Goal: Information Seeking & Learning: Learn about a topic

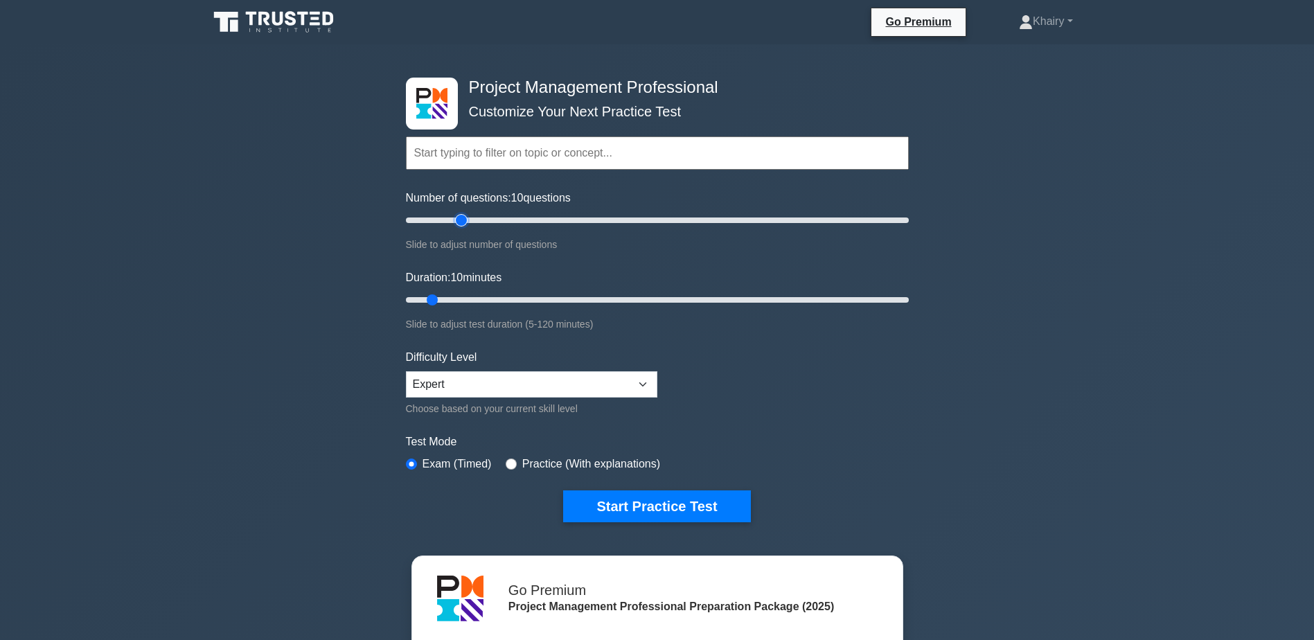
click at [462, 221] on input "Number of questions: 10 questions" at bounding box center [657, 220] width 503 height 17
click at [481, 220] on input "Number of questions: 25 questions" at bounding box center [657, 220] width 503 height 17
type input "30"
click at [477, 222] on input "Number of questions: 30 questions" at bounding box center [657, 220] width 503 height 17
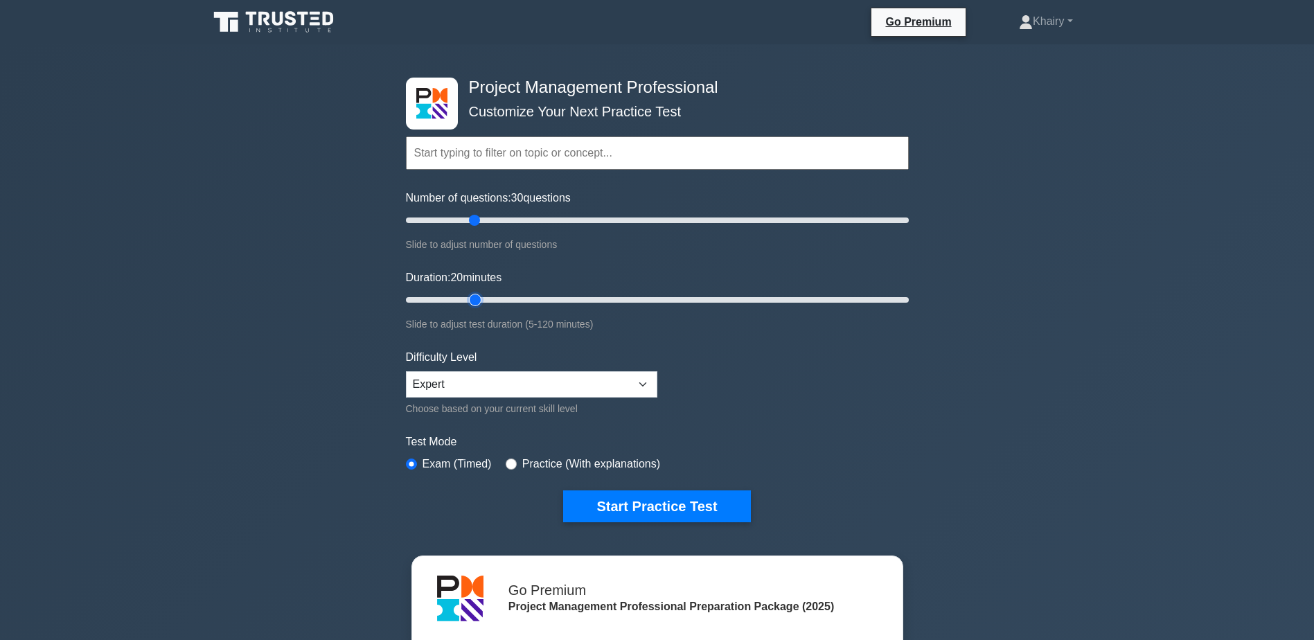
click at [483, 297] on input "Duration: 20 minutes" at bounding box center [657, 300] width 503 height 17
click at [499, 299] on input "Duration: 20 minutes" at bounding box center [657, 300] width 503 height 17
type input "30"
click at [508, 299] on input "Duration: 30 minutes" at bounding box center [657, 300] width 503 height 17
click at [645, 501] on button "Start Practice Test" at bounding box center [656, 506] width 187 height 32
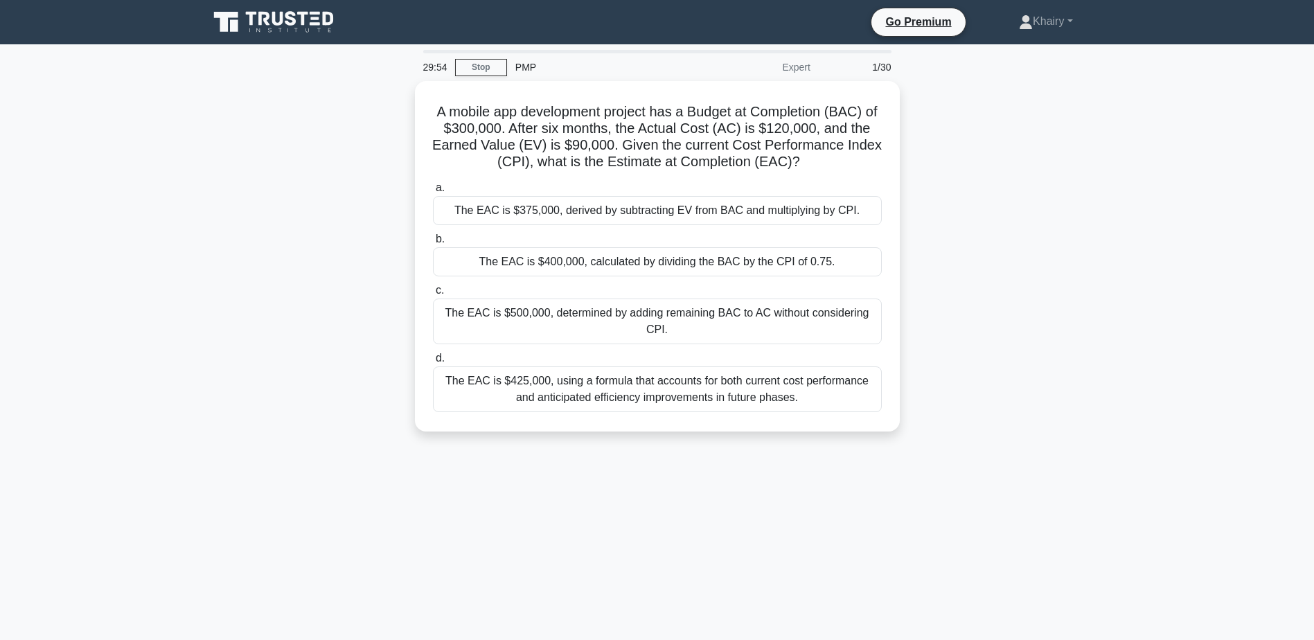
drag, startPoint x: 434, startPoint y: 103, endPoint x: 381, endPoint y: 87, distance: 55.7
click at [381, 87] on div "A mobile app development project has a Budget at Completion (BAC) of $300,000. …" at bounding box center [657, 264] width 914 height 367
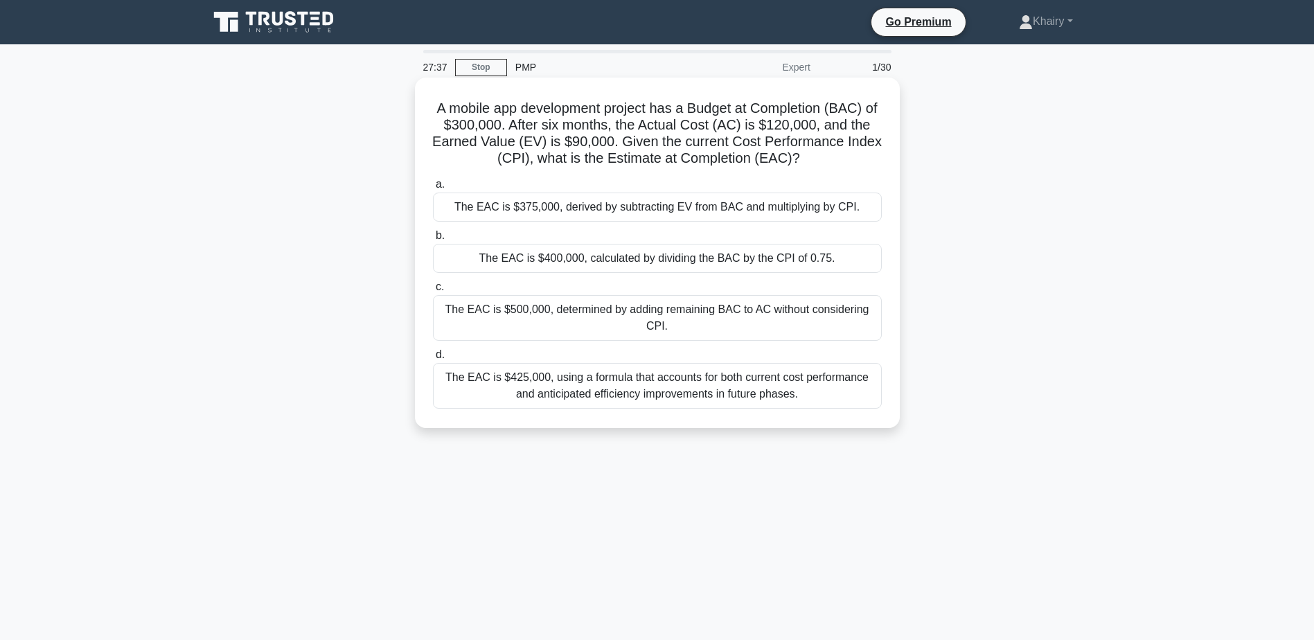
click at [584, 261] on div "The EAC is $400,000, calculated by dividing the BAC by the CPI of 0.75." at bounding box center [657, 258] width 449 height 29
click at [433, 240] on input "b. The EAC is $400,000, calculated by dividing the BAC by the CPI of 0.75." at bounding box center [433, 235] width 0 height 9
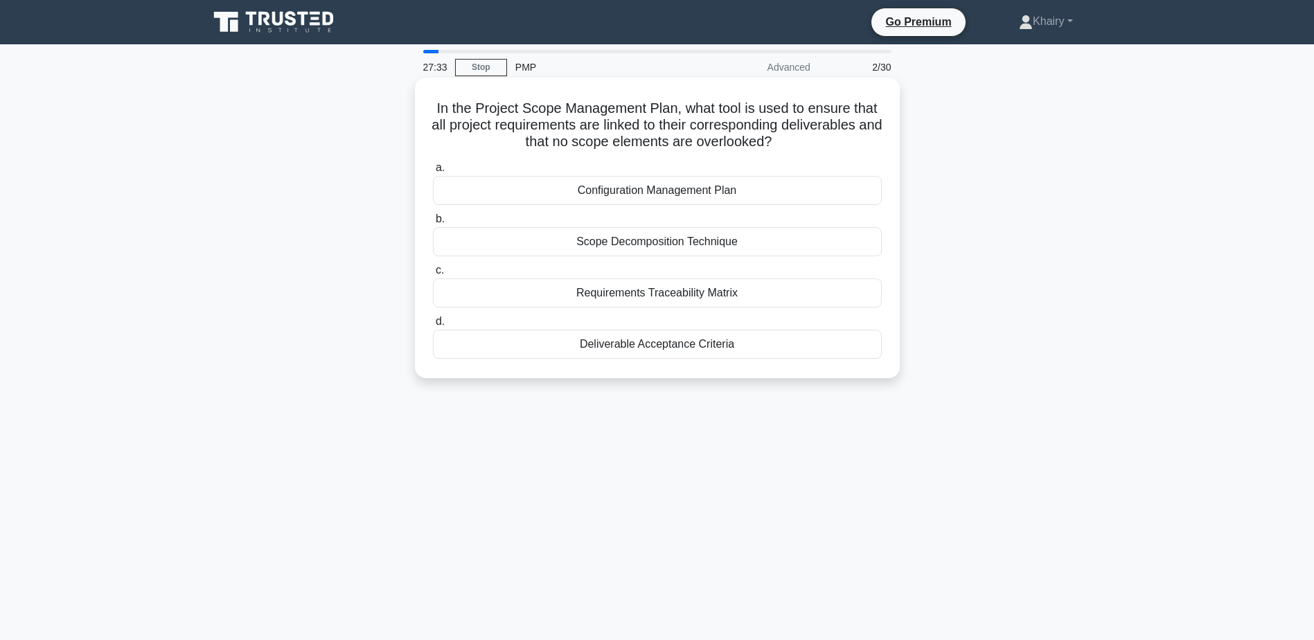
drag, startPoint x: 435, startPoint y: 100, endPoint x: 823, endPoint y: 141, distance: 390.8
click at [823, 141] on h5 "In the Project Scope Management Plan, what tool is used to ensure that all proj…" at bounding box center [657, 125] width 452 height 51
click at [271, 154] on div "In the Project Scope Management Plan, what tool is used to ensure that all proj…" at bounding box center [657, 239] width 914 height 317
drag, startPoint x: 426, startPoint y: 102, endPoint x: 963, endPoint y: 141, distance: 538.9
click at [963, 141] on div "In the Project Scope Management Plan, what tool is used to ensure that all proj…" at bounding box center [657, 239] width 914 height 317
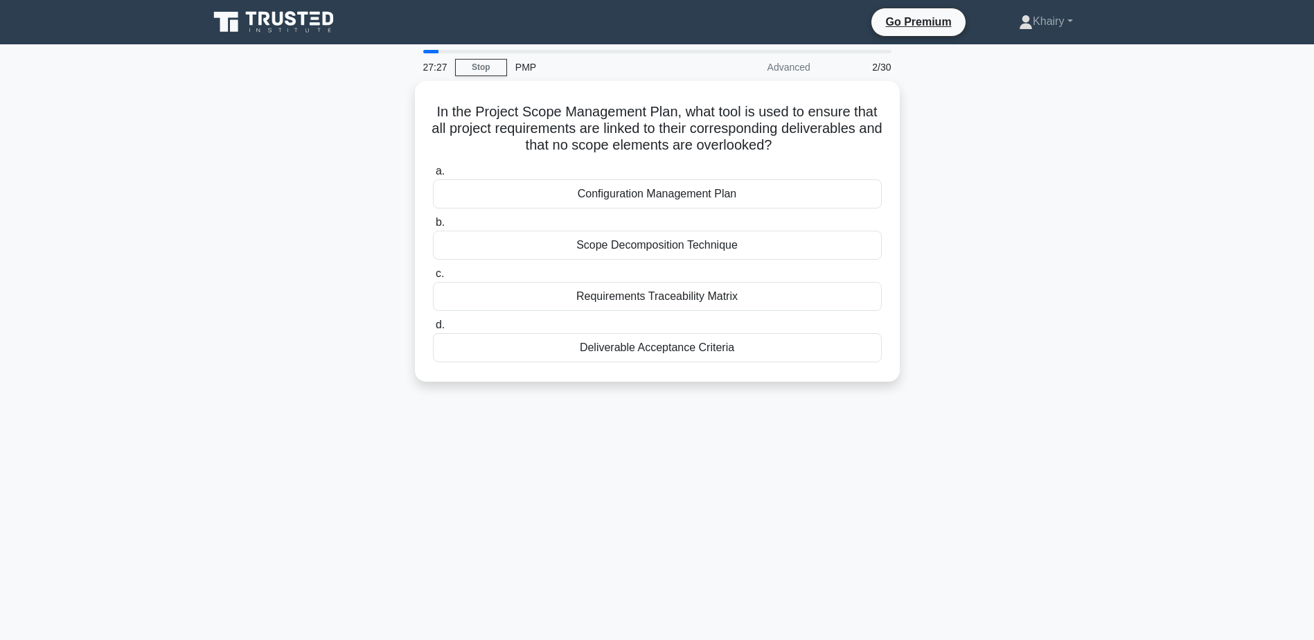
copy h5 "In the Project Scope Management Plan, what tool is used to ensure that all proj…"
click at [593, 297] on div "Requirements Traceability Matrix" at bounding box center [657, 292] width 449 height 29
click at [433, 275] on input "c. Requirements Traceability Matrix" at bounding box center [433, 270] width 0 height 9
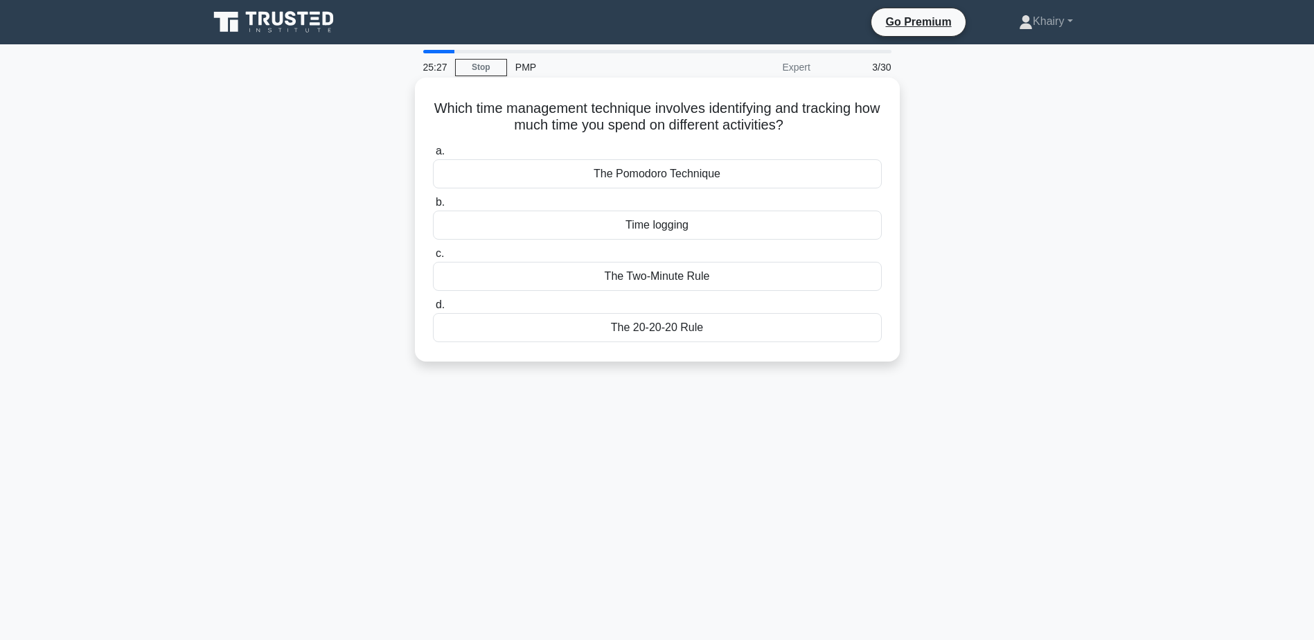
click at [644, 175] on div "The Pomodoro Technique" at bounding box center [657, 173] width 449 height 29
click at [433, 156] on input "a. The Pomodoro Technique" at bounding box center [433, 151] width 0 height 9
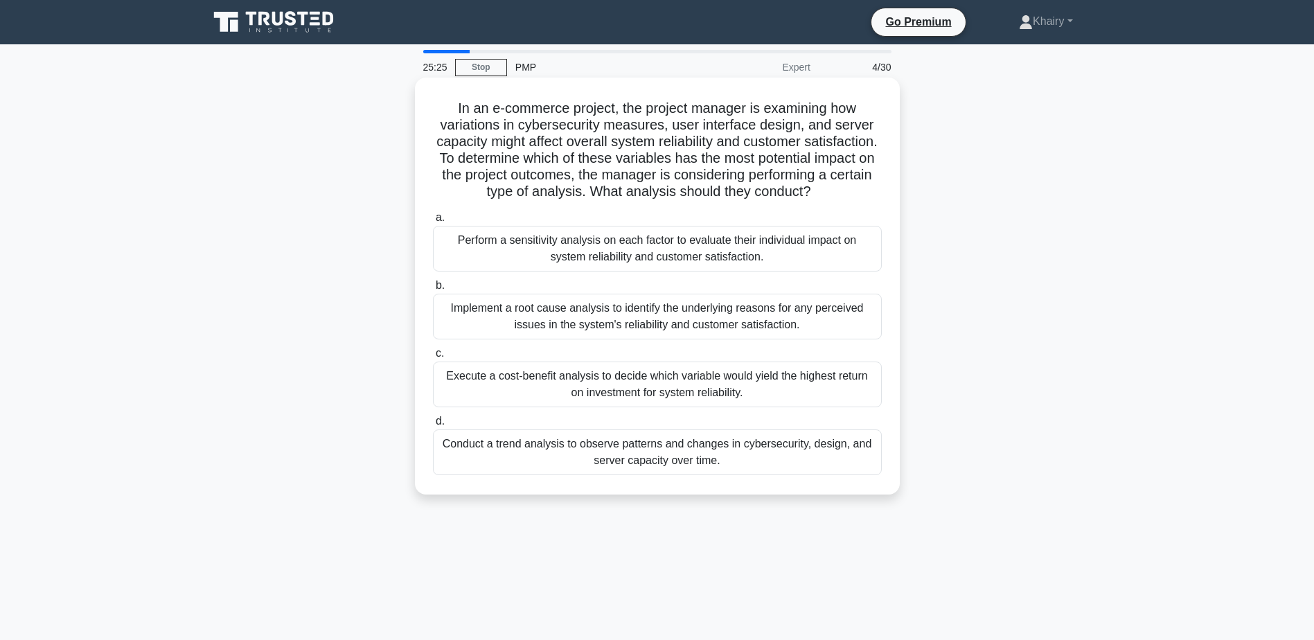
drag, startPoint x: 443, startPoint y: 91, endPoint x: 741, endPoint y: 211, distance: 321.0
click at [741, 211] on div "In an e-commerce project, the project manager is examining how variations in cy…" at bounding box center [657, 286] width 474 height 406
copy h5 "In an e-commerce project, the project manager is examining how variations in cy…"
click at [587, 268] on div "Perform a sensitivity analysis on each factor to evaluate their individual impa…" at bounding box center [657, 249] width 449 height 46
click at [433, 222] on input "a. Perform a sensitivity analysis on each factor to evaluate their individual i…" at bounding box center [433, 217] width 0 height 9
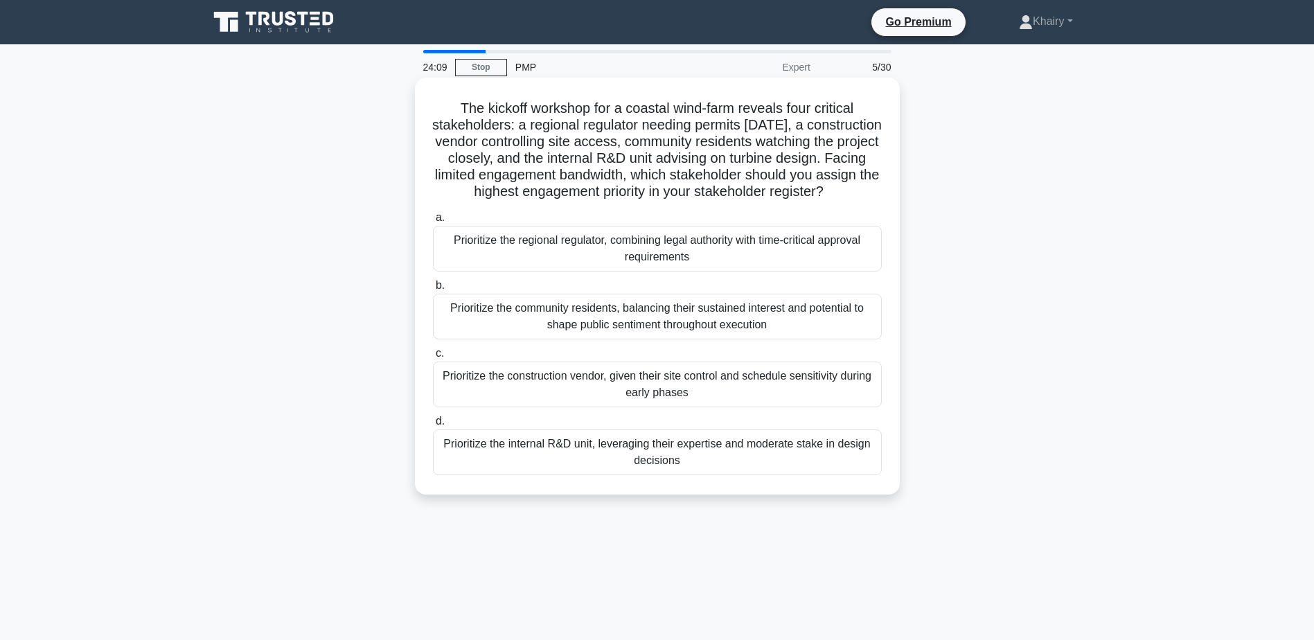
drag, startPoint x: 445, startPoint y: 96, endPoint x: 770, endPoint y: 219, distance: 347.4
click at [770, 219] on div "The kickoff workshop for a coastal wind-farm reveals four critical stakeholders…" at bounding box center [657, 286] width 474 height 406
copy h5 "The kickoff workshop for a coastal wind-farm reveals four critical stakeholders…"
click at [633, 407] on div "Prioritize the construction vendor, given their site control and schedule sensi…" at bounding box center [657, 385] width 449 height 46
click at [433, 358] on input "c. Prioritize the construction vendor, given their site control and schedule se…" at bounding box center [433, 353] width 0 height 9
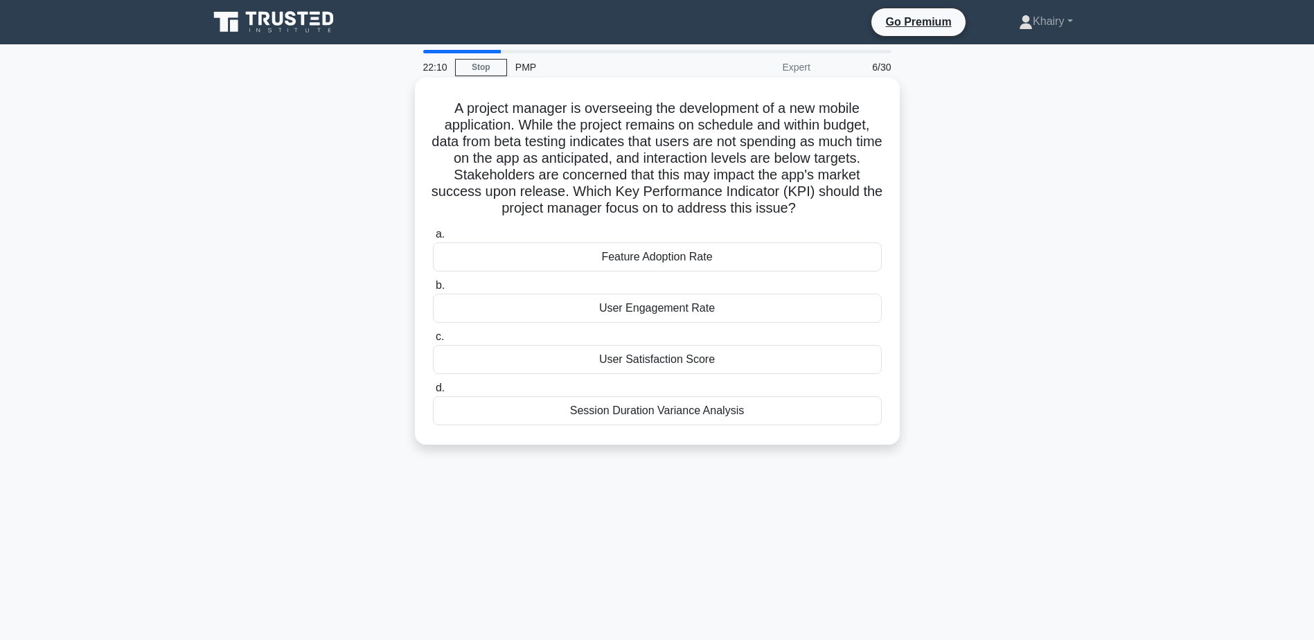
drag, startPoint x: 444, startPoint y: 96, endPoint x: 828, endPoint y: 213, distance: 401.8
click at [828, 213] on div "A project manager is overseeing the development of a new mobile application. Wh…" at bounding box center [657, 261] width 474 height 356
copy h5 "A project manager is overseeing the development of a new mobile application. Wh…"
click at [622, 261] on div "Feature Adoption Rate" at bounding box center [657, 256] width 449 height 29
click at [433, 239] on input "a. Feature Adoption Rate" at bounding box center [433, 234] width 0 height 9
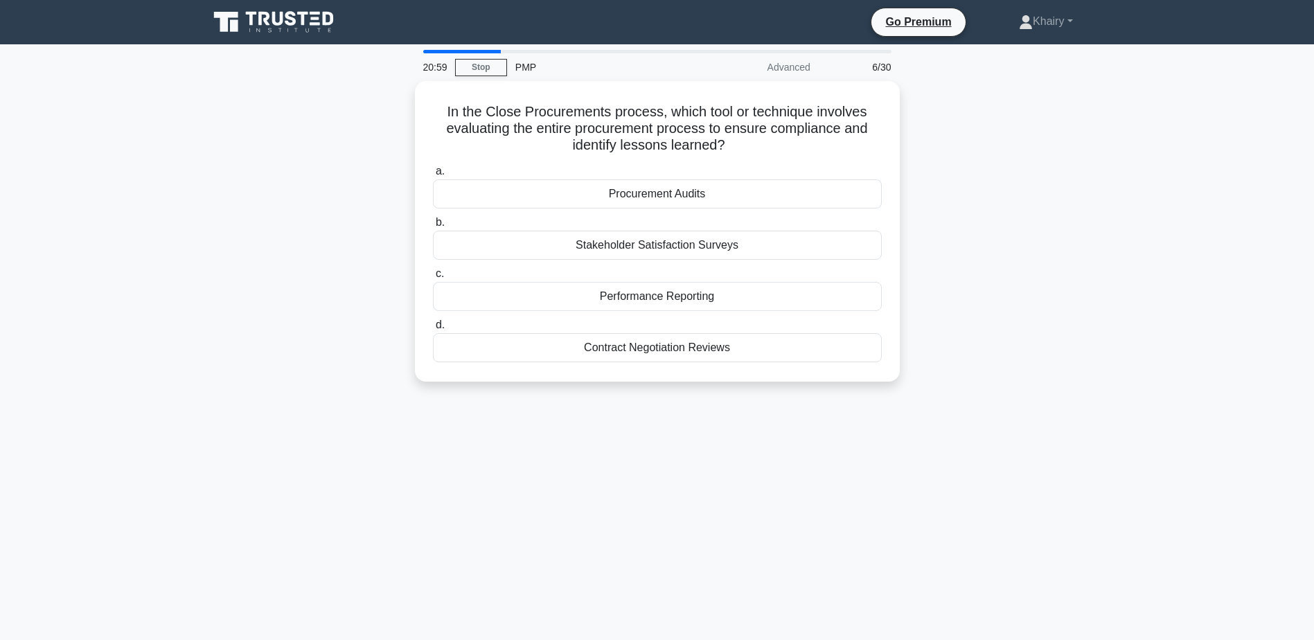
click at [622, 261] on div "a. Procurement Audits b. Stakeholder Satisfaction Surveys c. d." at bounding box center [657, 262] width 465 height 205
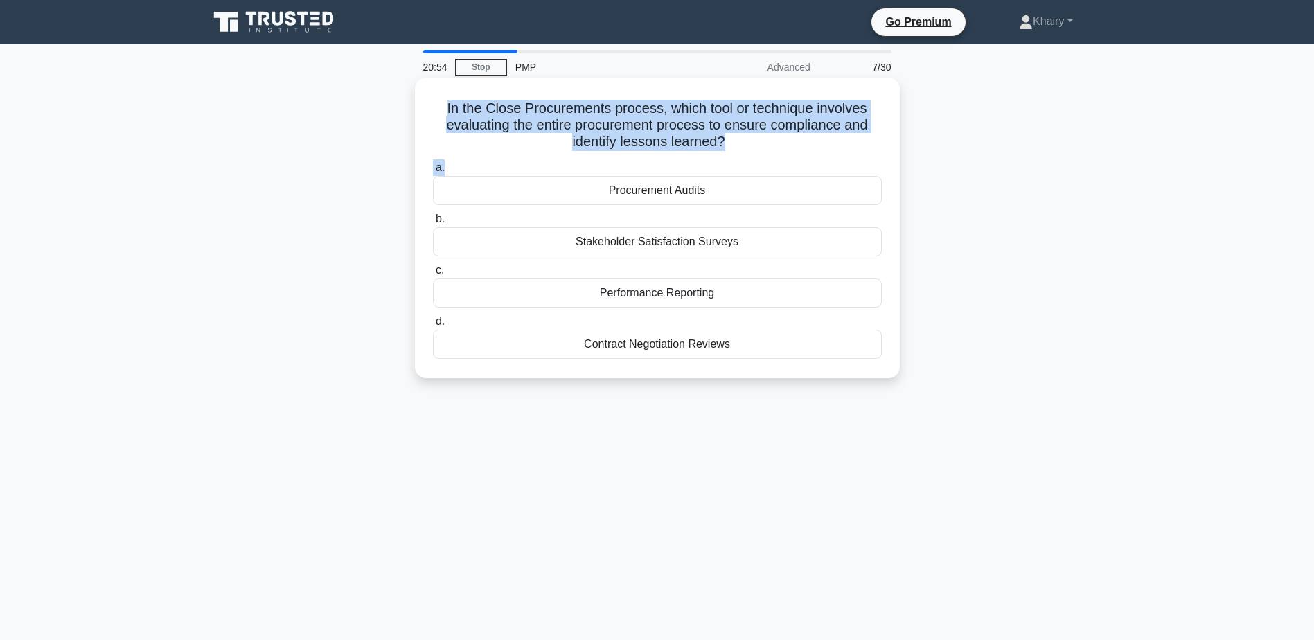
drag, startPoint x: 431, startPoint y: 102, endPoint x: 748, endPoint y: 165, distance: 322.7
click at [748, 165] on div "In the Close Procurements process, which tool or technique involves evaluating …" at bounding box center [657, 227] width 474 height 289
copy div "In the Close Procurements process, which tool or technique involves evaluating …"
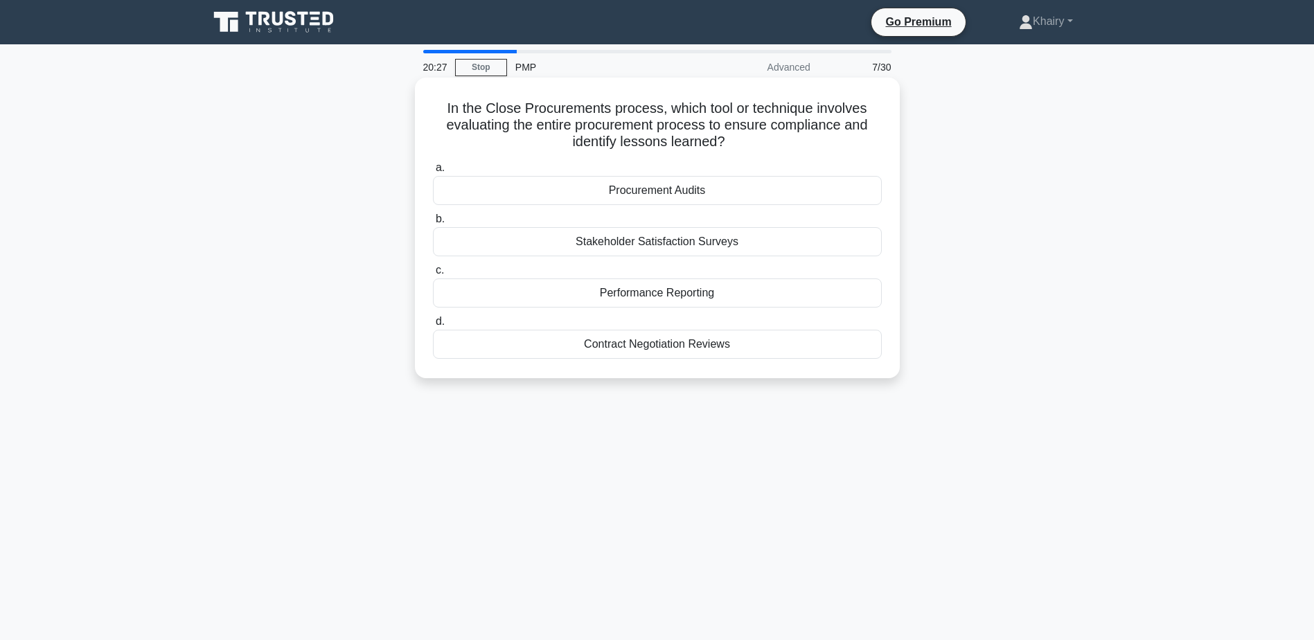
click at [616, 190] on div "Procurement Audits" at bounding box center [657, 190] width 449 height 29
click at [433, 172] on input "a. Procurement Audits" at bounding box center [433, 167] width 0 height 9
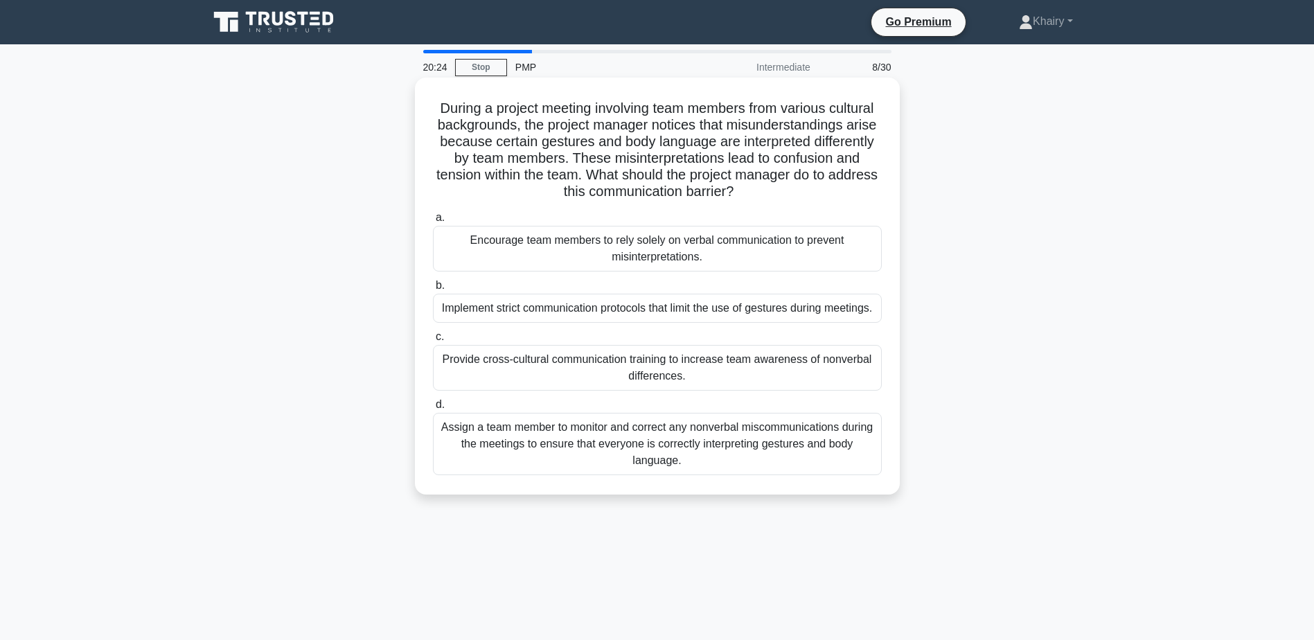
drag, startPoint x: 445, startPoint y: 100, endPoint x: 822, endPoint y: 195, distance: 388.4
click at [822, 195] on h5 "During a project meeting involving team members from various cultural backgroun…" at bounding box center [657, 150] width 452 height 101
copy h5 "During a project meeting involving team members from various cultural backgroun…"
click at [548, 385] on div "Provide cross-cultural communication training to increase team awareness of non…" at bounding box center [657, 368] width 449 height 46
click at [433, 341] on input "c. Provide cross-cultural communication training to increase team awareness of …" at bounding box center [433, 336] width 0 height 9
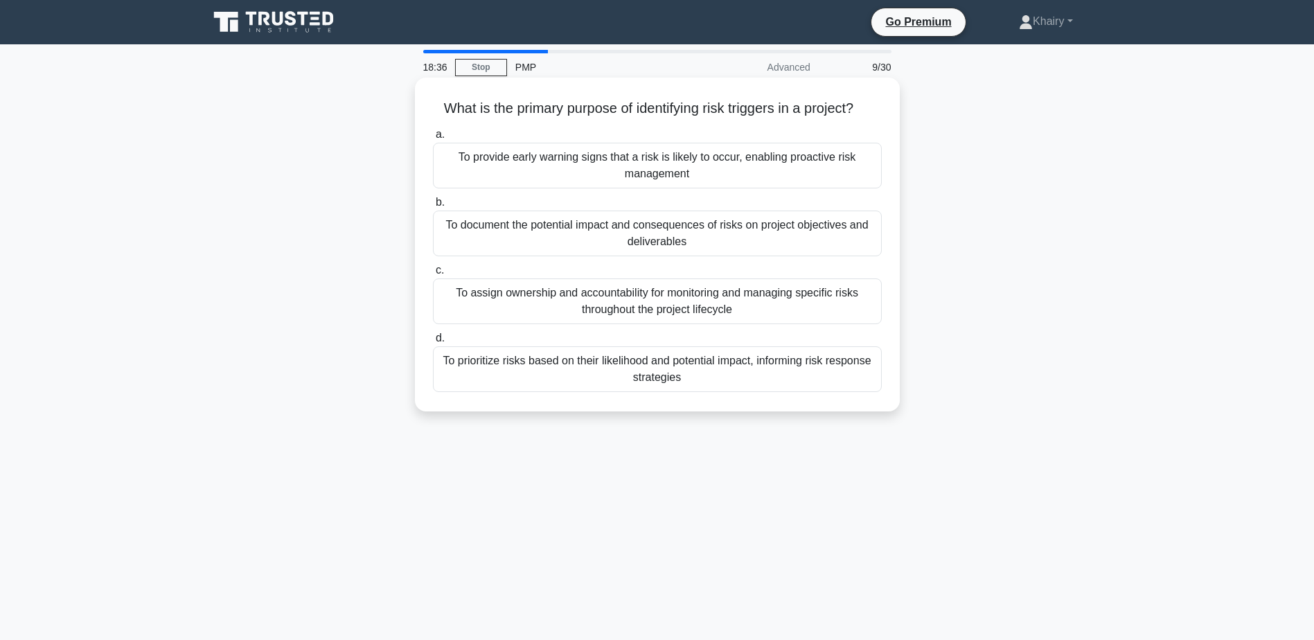
click at [521, 157] on div "To provide early warning signs that a risk is likely to occur, enabling proacti…" at bounding box center [657, 166] width 449 height 46
click at [433, 139] on input "a. To provide early warning signs that a risk is likely to occur, enabling proa…" at bounding box center [433, 134] width 0 height 9
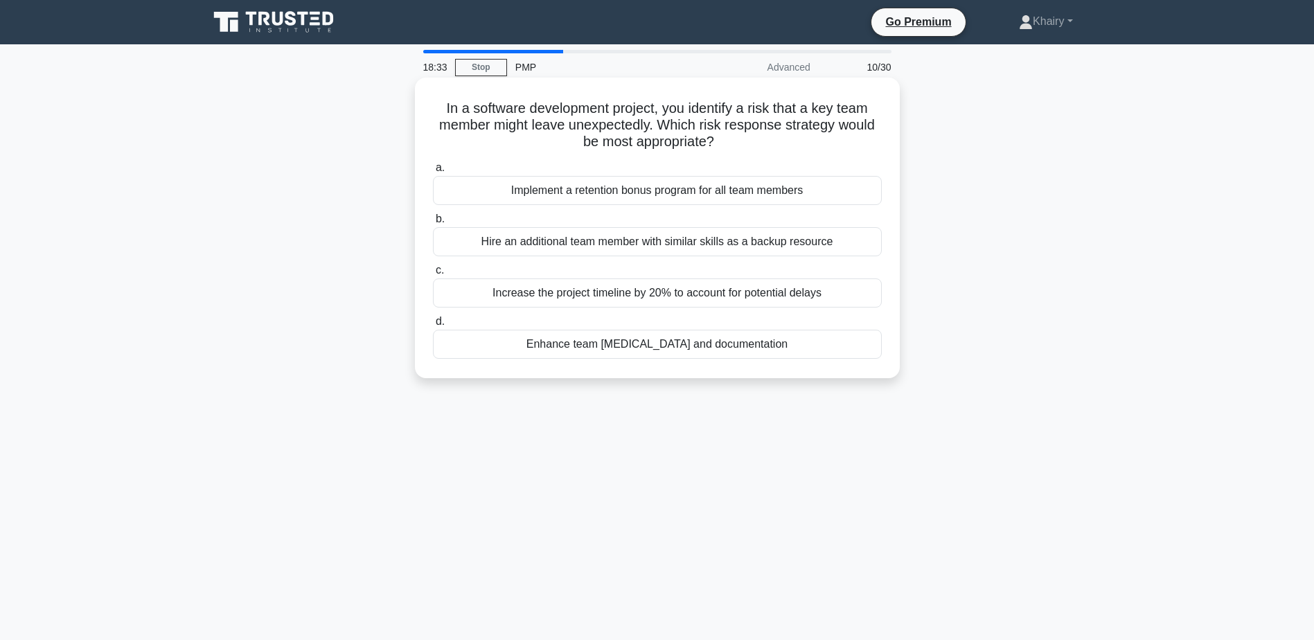
drag, startPoint x: 521, startPoint y: 157, endPoint x: 751, endPoint y: 145, distance: 231.0
click at [751, 145] on div "In a software development project, you identify a risk that a key team member m…" at bounding box center [657, 227] width 474 height 289
copy h5 "In a software development project, you identify a risk that a key team member m…"
click at [627, 241] on div "Hire an additional team member with similar skills as a backup resource" at bounding box center [657, 241] width 449 height 29
click at [433, 224] on input "b. Hire an additional team member with similar skills as a backup resource" at bounding box center [433, 219] width 0 height 9
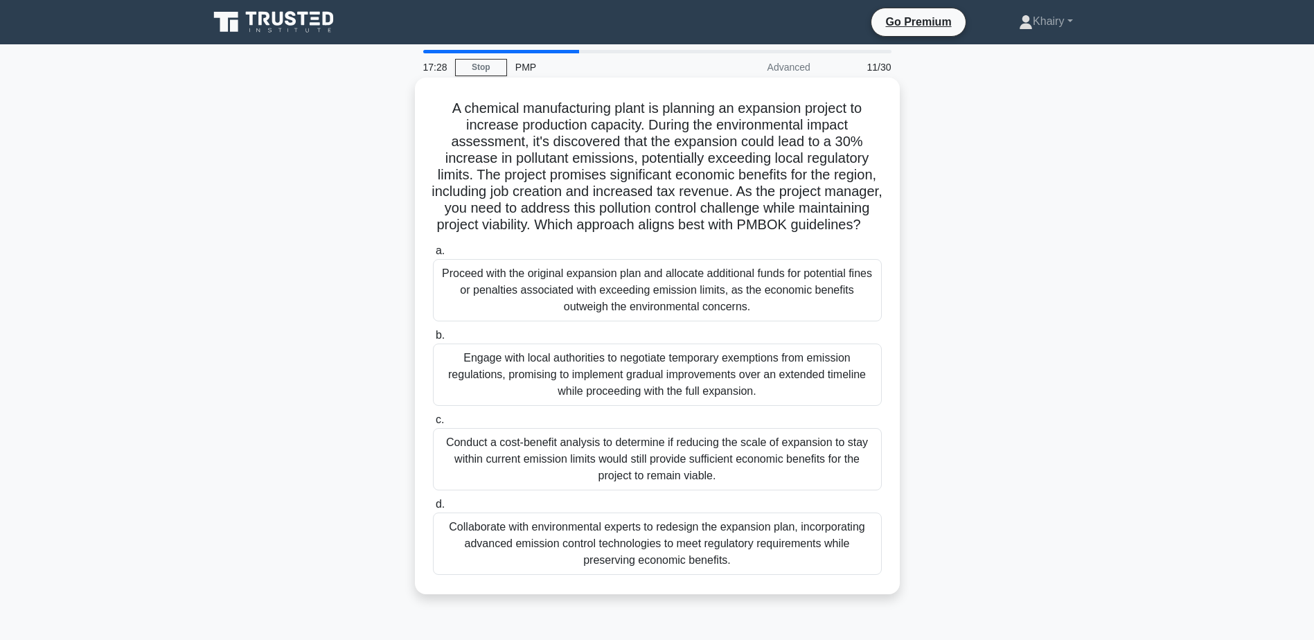
drag, startPoint x: 442, startPoint y: 104, endPoint x: 720, endPoint y: 253, distance: 316.1
click at [720, 253] on div "A chemical manufacturing plant is planning an expansion project to increase pro…" at bounding box center [657, 336] width 474 height 506
copy h5 "A chemical manufacturing plant is planning an expansion project to increase pro…"
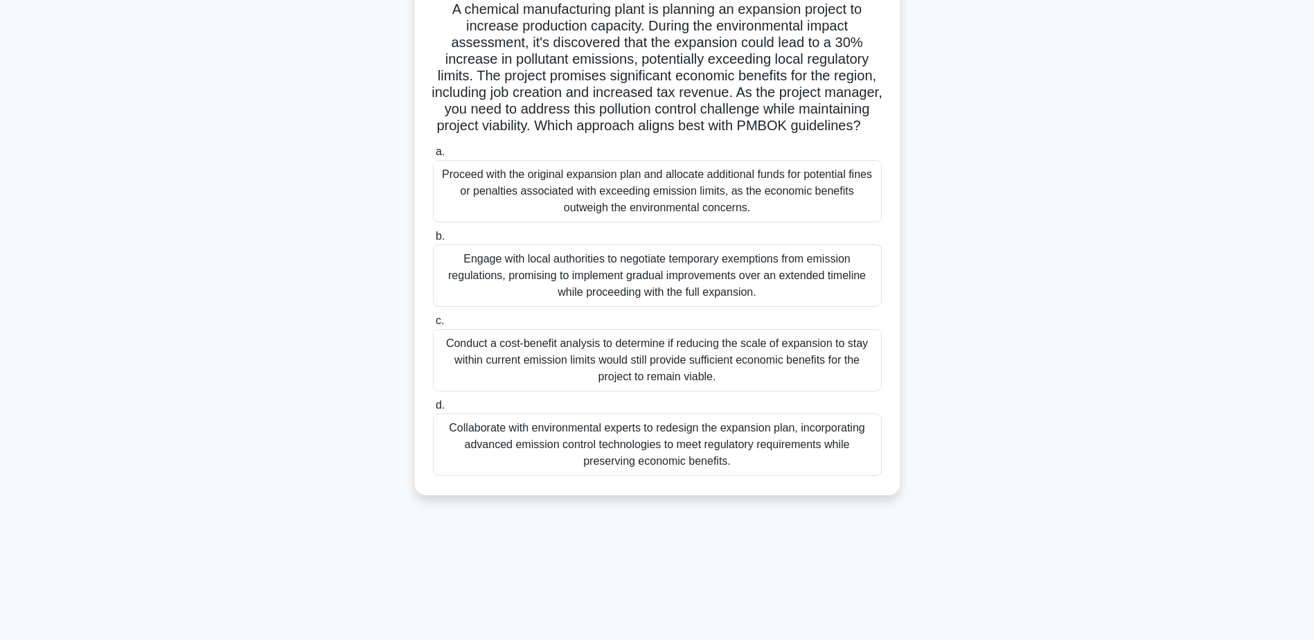
scroll to position [108, 0]
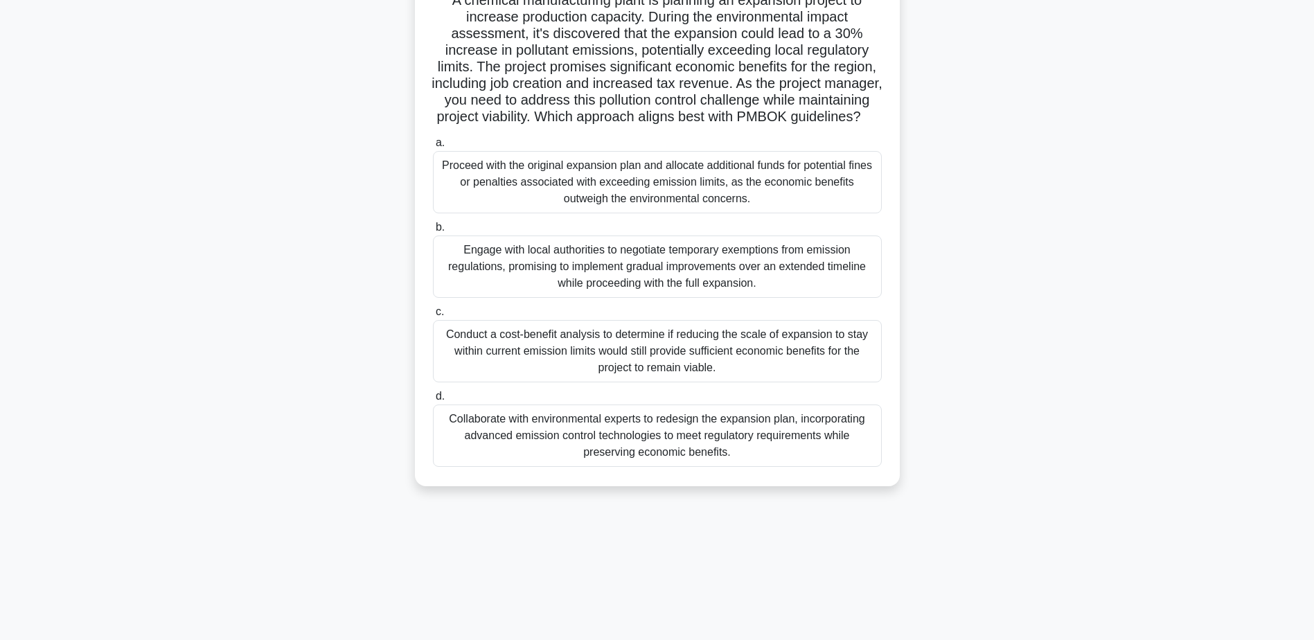
click at [567, 456] on div "Collaborate with environmental experts to redesign the expansion plan, incorpor…" at bounding box center [657, 435] width 449 height 62
click at [433, 401] on input "d. Collaborate with environmental experts to redesign the expansion plan, incor…" at bounding box center [433, 396] width 0 height 9
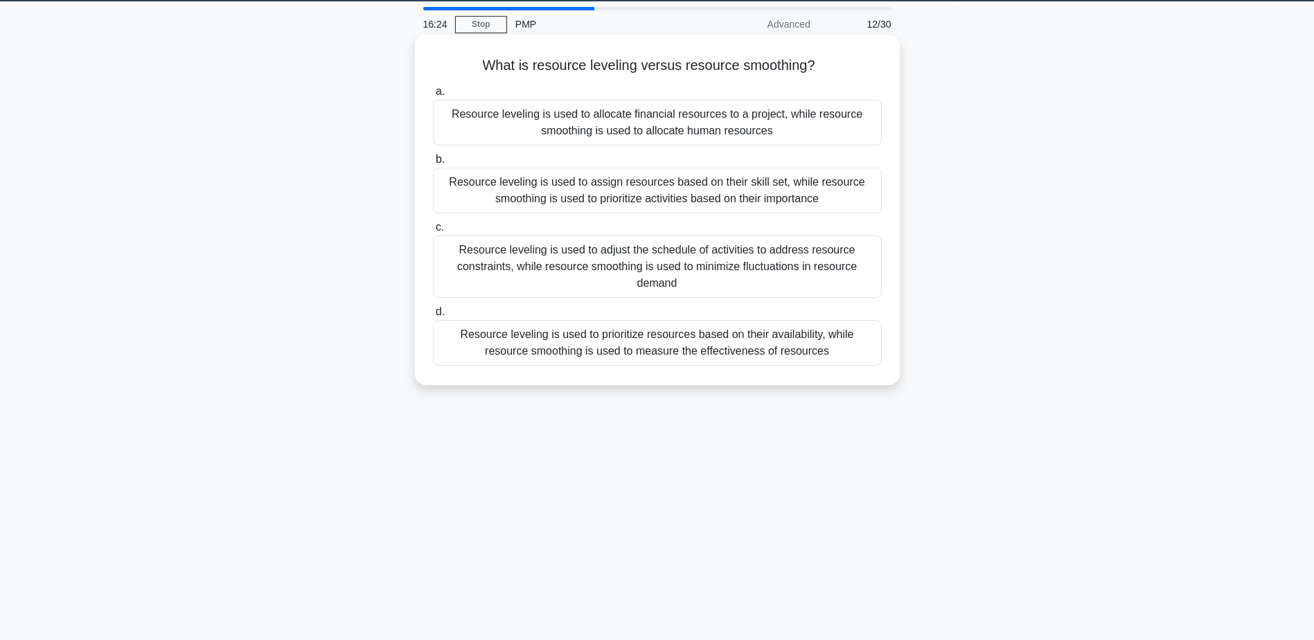
scroll to position [0, 0]
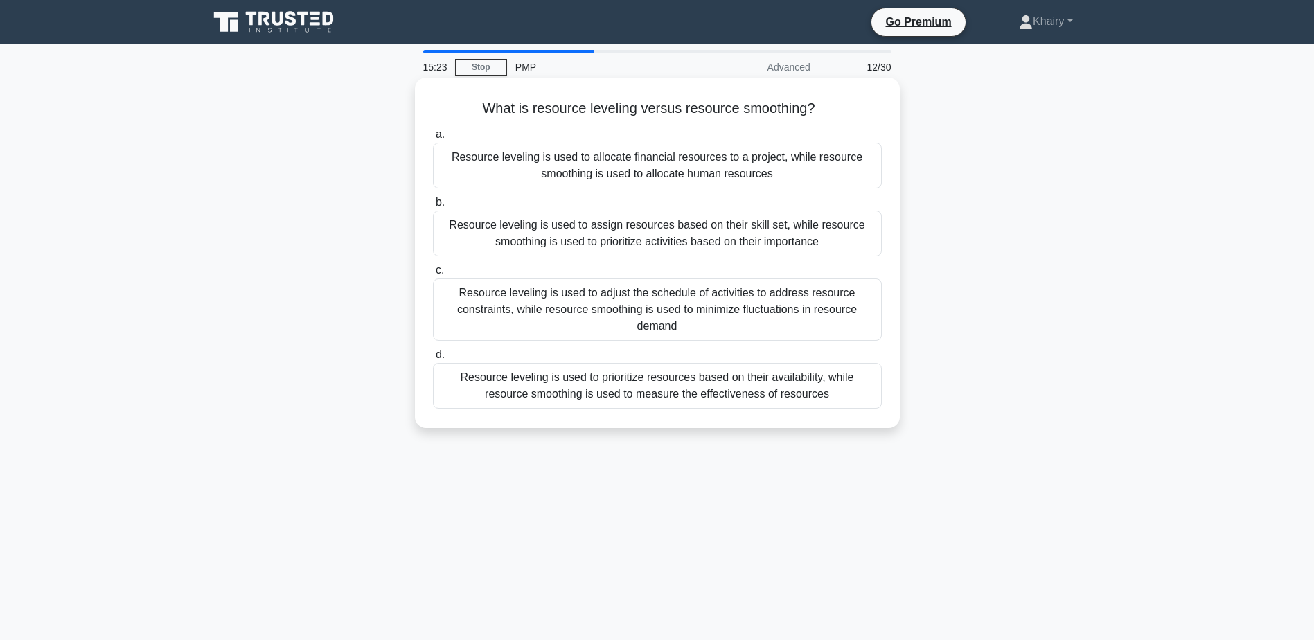
click at [582, 391] on div "Resource leveling is used to prioritize resources based on their availability, …" at bounding box center [657, 386] width 449 height 46
click at [433, 359] on input "d. Resource leveling is used to prioritize resources based on their availabilit…" at bounding box center [433, 354] width 0 height 9
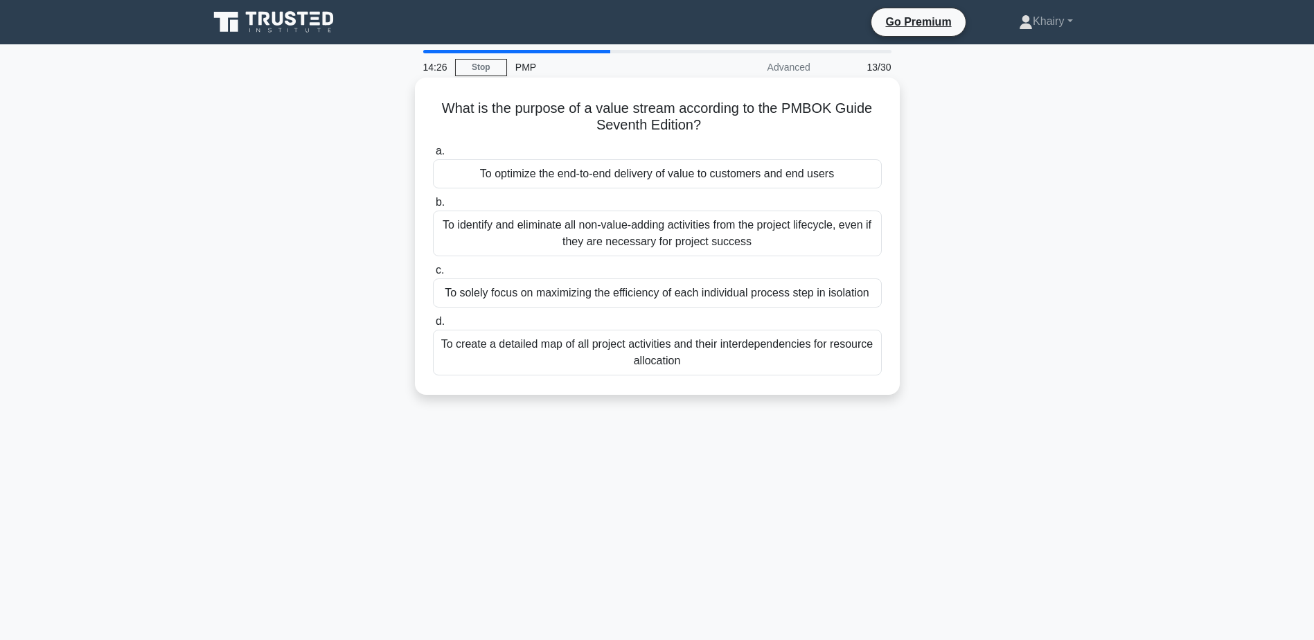
click at [594, 171] on div "To optimize the end-to-end delivery of value to customers and end users" at bounding box center [657, 173] width 449 height 29
click at [433, 156] on input "a. To optimize the end-to-end delivery of value to customers and end users" at bounding box center [433, 151] width 0 height 9
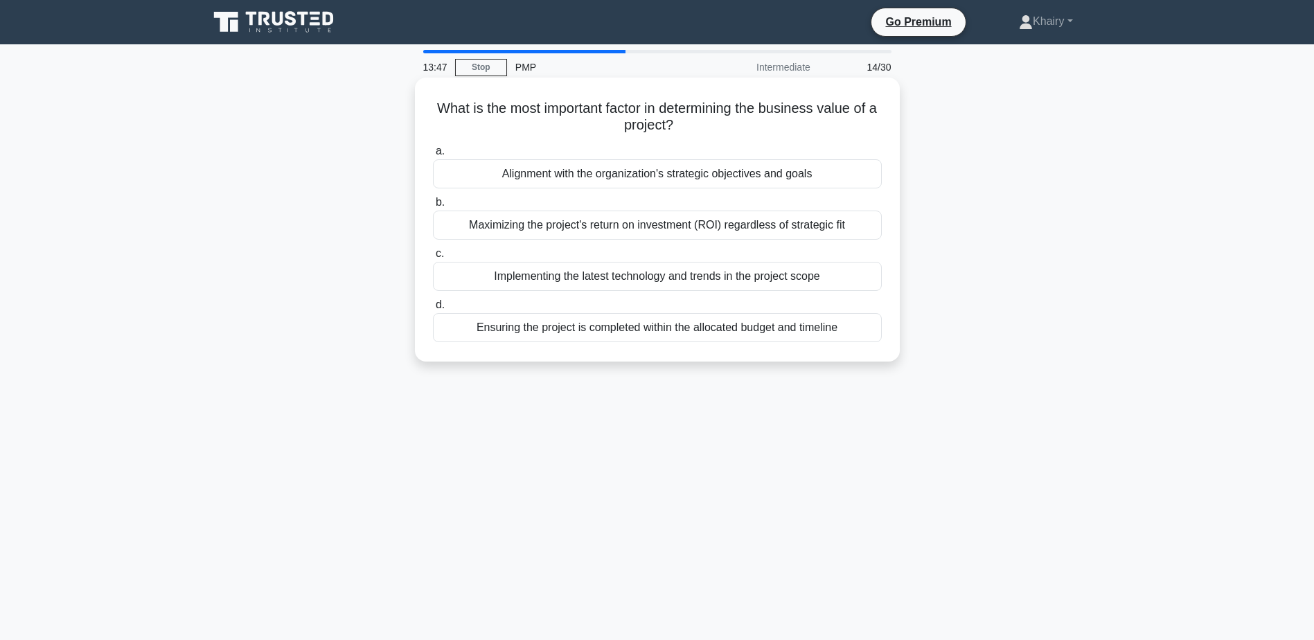
click at [574, 176] on div "Alignment with the organization's strategic objectives and goals" at bounding box center [657, 173] width 449 height 29
click at [433, 156] on input "a. Alignment with the organization's strategic objectives and goals" at bounding box center [433, 151] width 0 height 9
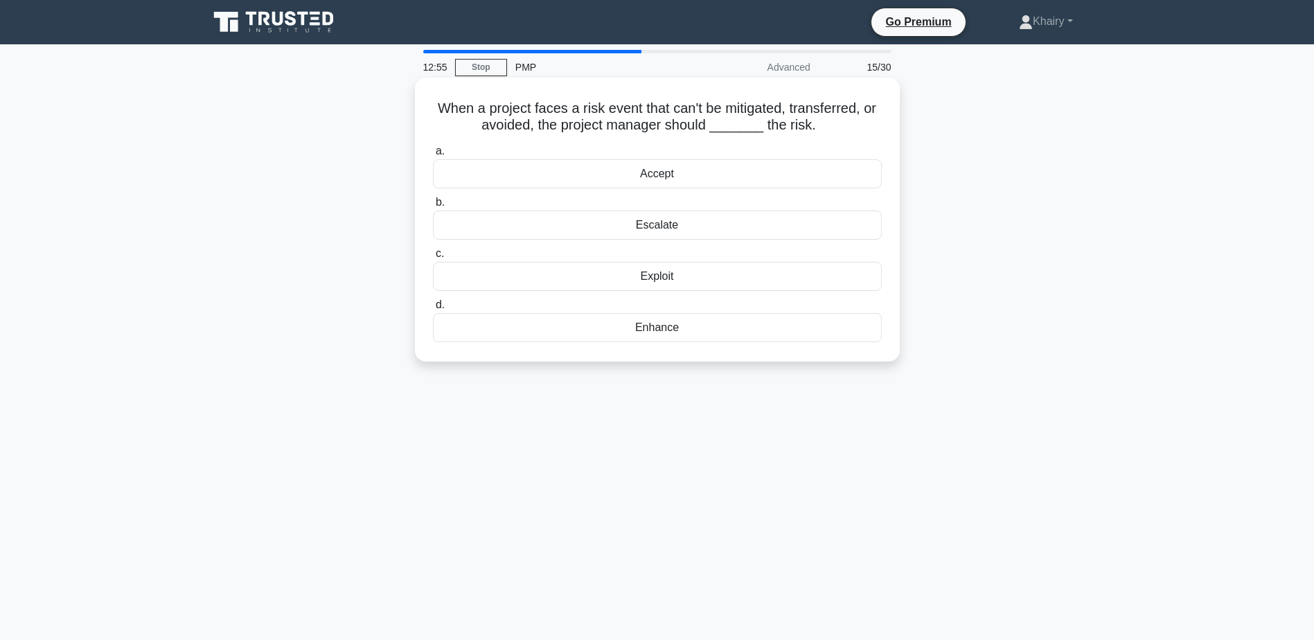
click at [657, 227] on div "Escalate" at bounding box center [657, 225] width 449 height 29
click at [433, 207] on input "b. Escalate" at bounding box center [433, 202] width 0 height 9
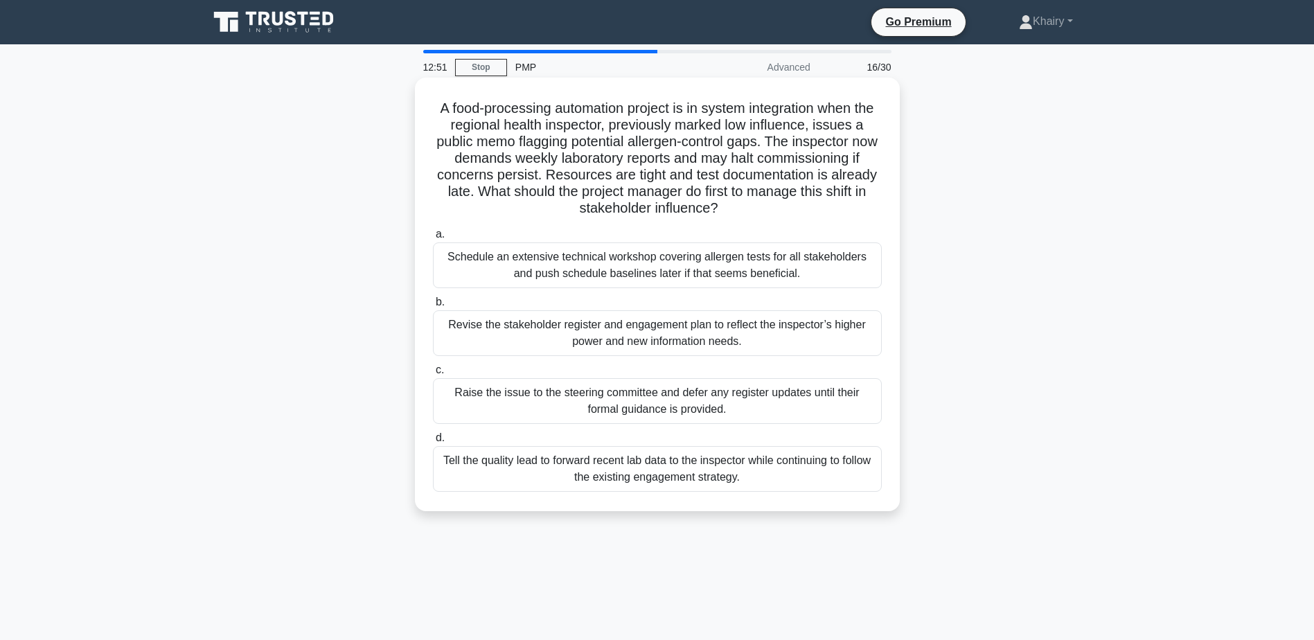
drag, startPoint x: 438, startPoint y: 100, endPoint x: 769, endPoint y: 206, distance: 347.8
click at [769, 206] on h5 "A food-processing automation project is in system integration when the regional…" at bounding box center [657, 159] width 452 height 118
copy h5 "A food-processing automation project is in system integration when the regional…"
click at [634, 335] on div "Revise the stakeholder register and engagement plan to reflect the inspector’s …" at bounding box center [657, 333] width 449 height 46
click at [433, 307] on input "b. Revise the stakeholder register and engagement plan to reflect the inspector…" at bounding box center [433, 302] width 0 height 9
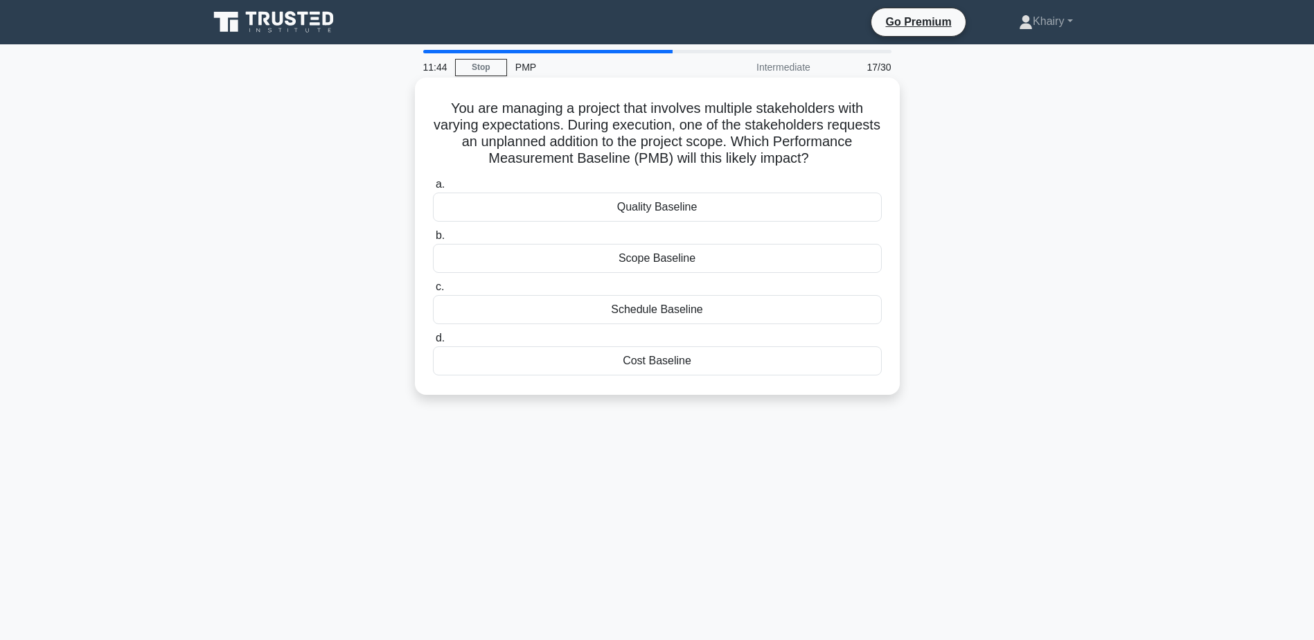
drag, startPoint x: 438, startPoint y: 107, endPoint x: 862, endPoint y: 162, distance: 427.5
click at [862, 162] on h5 "You are managing a project that involves multiple stakeholders with varying exp…" at bounding box center [657, 134] width 452 height 68
click at [826, 162] on icon ".spinner_0XTQ{transform-origin:center;animation:spinner_y6GP .75s linear infini…" at bounding box center [817, 159] width 17 height 17
drag, startPoint x: 441, startPoint y: 108, endPoint x: 954, endPoint y: 165, distance: 515.6
click at [954, 165] on div "You are managing a project that involves multiple stakeholders with varying exp…" at bounding box center [657, 248] width 914 height 334
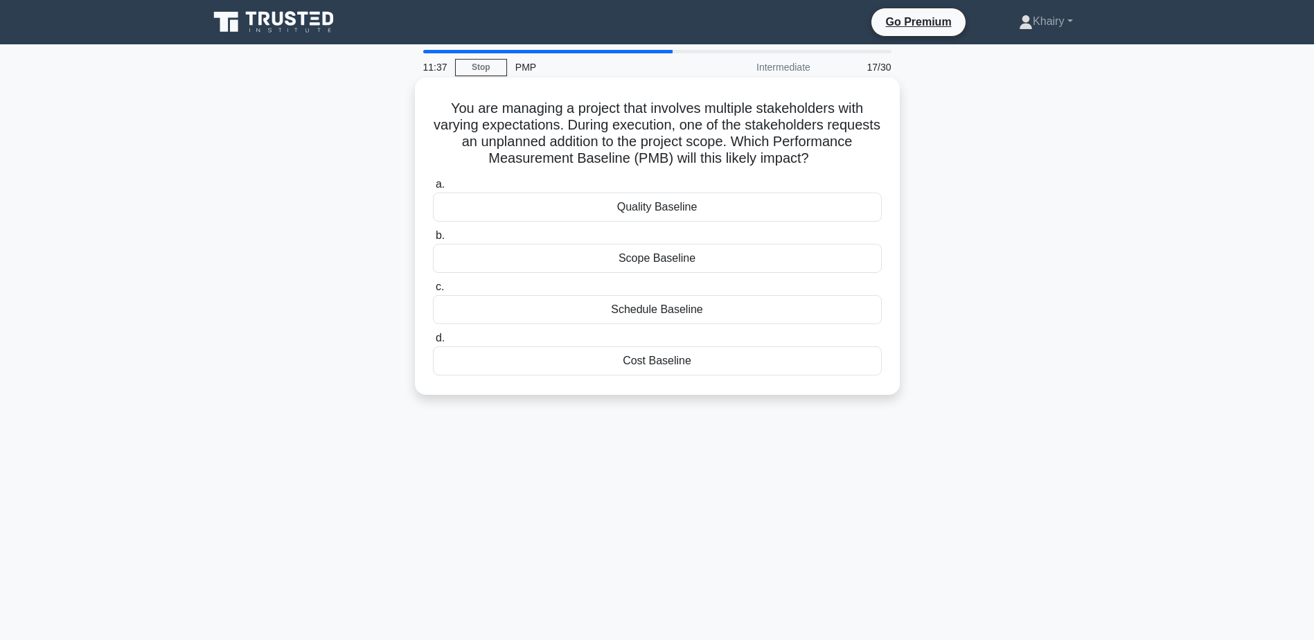
copy h5 "You are managing a project that involves multiple stakeholders with varying exp…"
click at [635, 262] on div "Scope Baseline" at bounding box center [657, 258] width 449 height 29
click at [433, 240] on input "b. Scope Baseline" at bounding box center [433, 235] width 0 height 9
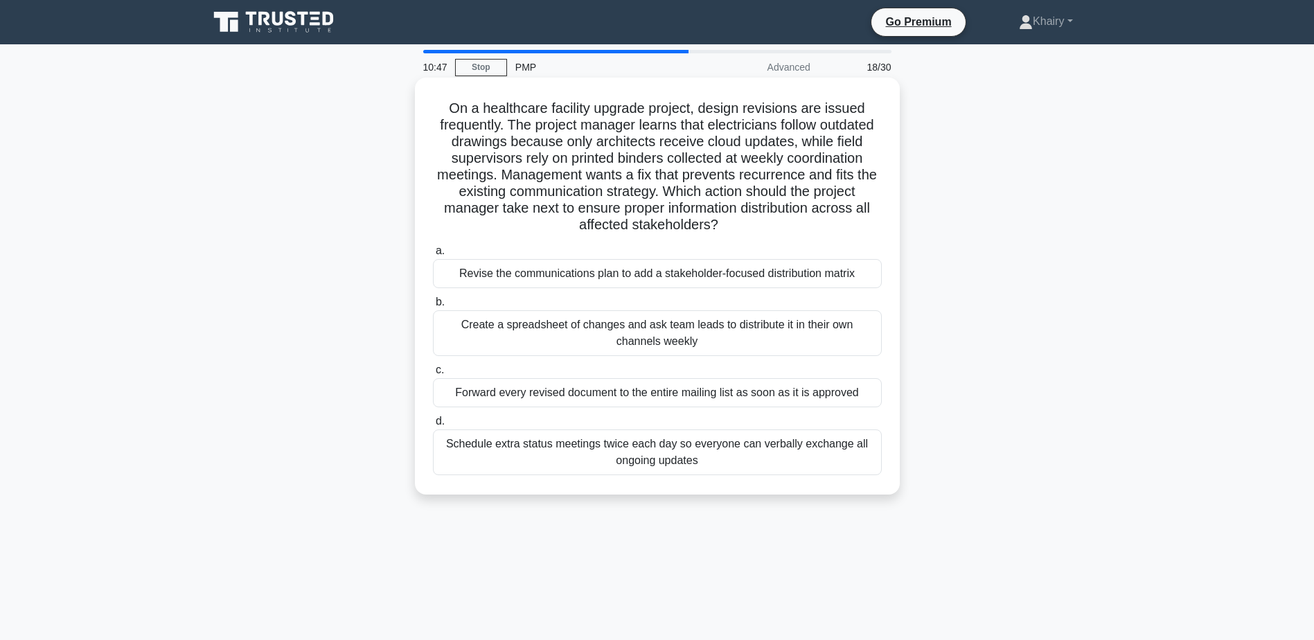
drag, startPoint x: 433, startPoint y: 97, endPoint x: 775, endPoint y: 232, distance: 367.8
click at [775, 232] on div "On a healthcare facility upgrade project, design revisions are issued frequentl…" at bounding box center [657, 286] width 474 height 406
click at [687, 328] on div "Create a spreadsheet of changes and ask team leads to distribute it in their ow…" at bounding box center [657, 333] width 449 height 46
click at [433, 307] on input "b. Create a spreadsheet of changes and ask team leads to distribute it in their…" at bounding box center [433, 302] width 0 height 9
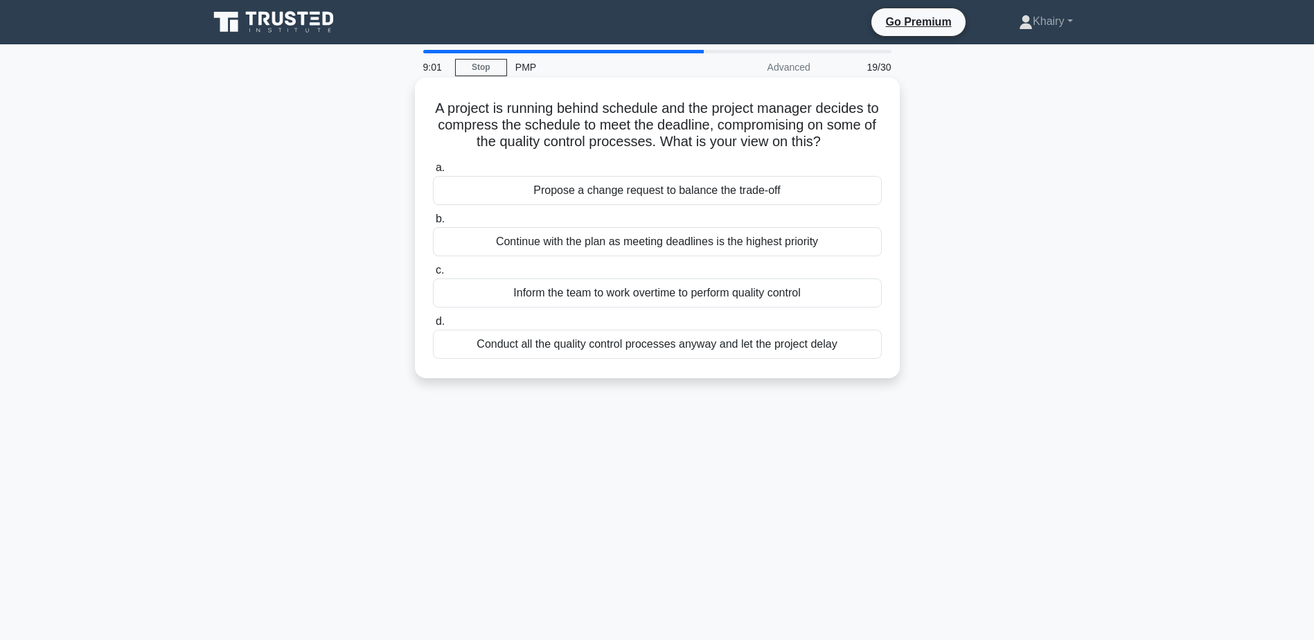
drag, startPoint x: 436, startPoint y: 100, endPoint x: 888, endPoint y: 142, distance: 454.2
click at [888, 142] on div "A project is running behind schedule and the project manager decides to compres…" at bounding box center [657, 227] width 474 height 289
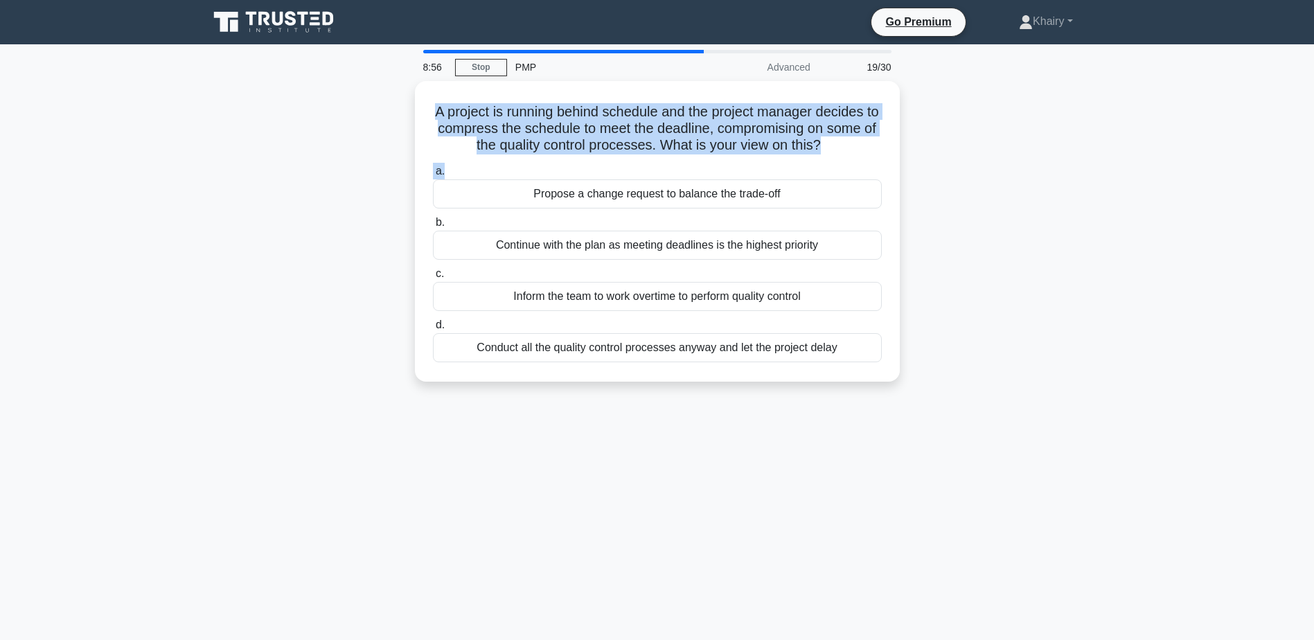
drag, startPoint x: 430, startPoint y: 103, endPoint x: 912, endPoint y: 170, distance: 486.7
click at [912, 170] on div "A project is running behind schedule and the project manager decides to compres…" at bounding box center [657, 239] width 914 height 317
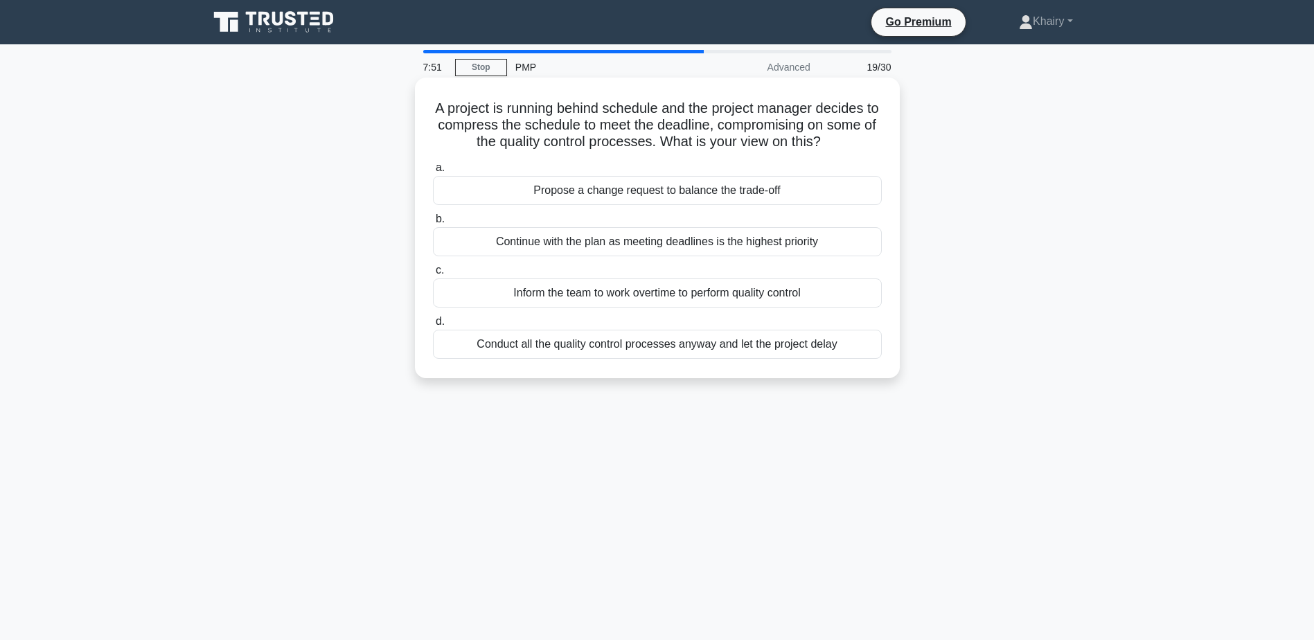
click at [666, 347] on div "Conduct all the quality control processes anyway and let the project delay" at bounding box center [657, 344] width 449 height 29
click at [433, 326] on input "d. Conduct all the quality control processes anyway and let the project delay" at bounding box center [433, 321] width 0 height 9
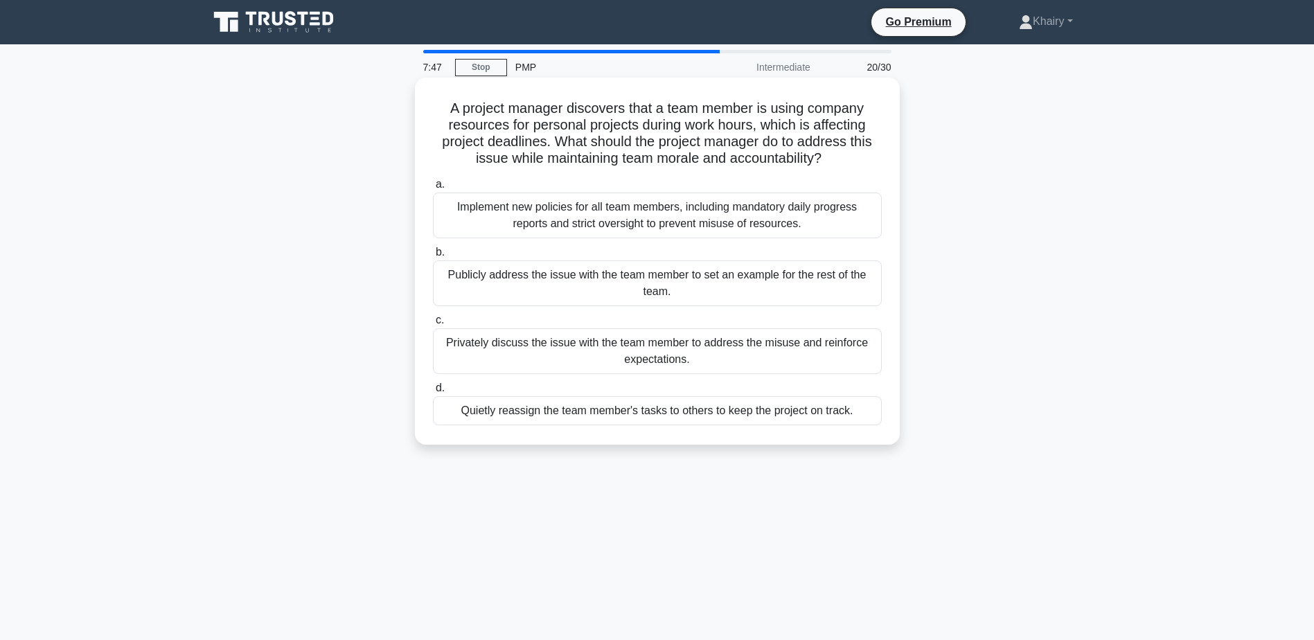
drag, startPoint x: 445, startPoint y: 106, endPoint x: 841, endPoint y: 163, distance: 400.2
click at [841, 163] on h5 "A project manager discovers that a team member is using company resources for p…" at bounding box center [657, 134] width 452 height 68
click at [623, 286] on div "Publicly address the issue with the team member to set an example for the rest …" at bounding box center [657, 283] width 449 height 46
click at [433, 257] on input "b. Publicly address the issue with the team member to set an example for the re…" at bounding box center [433, 252] width 0 height 9
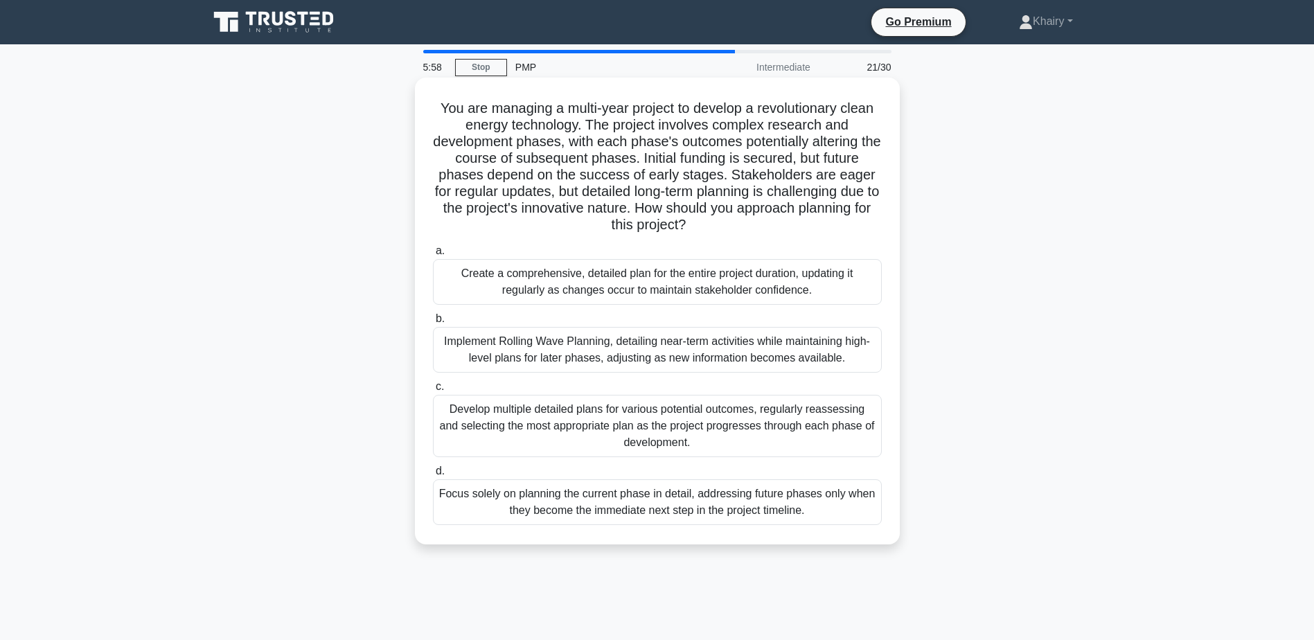
drag, startPoint x: 424, startPoint y: 106, endPoint x: 765, endPoint y: 235, distance: 365.2
click at [765, 235] on div "You are managing a multi-year project to develop a revolutionary clean energy t…" at bounding box center [657, 311] width 474 height 456
click at [662, 350] on div "Implement Rolling Wave Planning, detailing near-term activities while maintaini…" at bounding box center [657, 350] width 449 height 46
click at [433, 323] on input "b. Implement Rolling Wave Planning, detailing near-term activities while mainta…" at bounding box center [433, 318] width 0 height 9
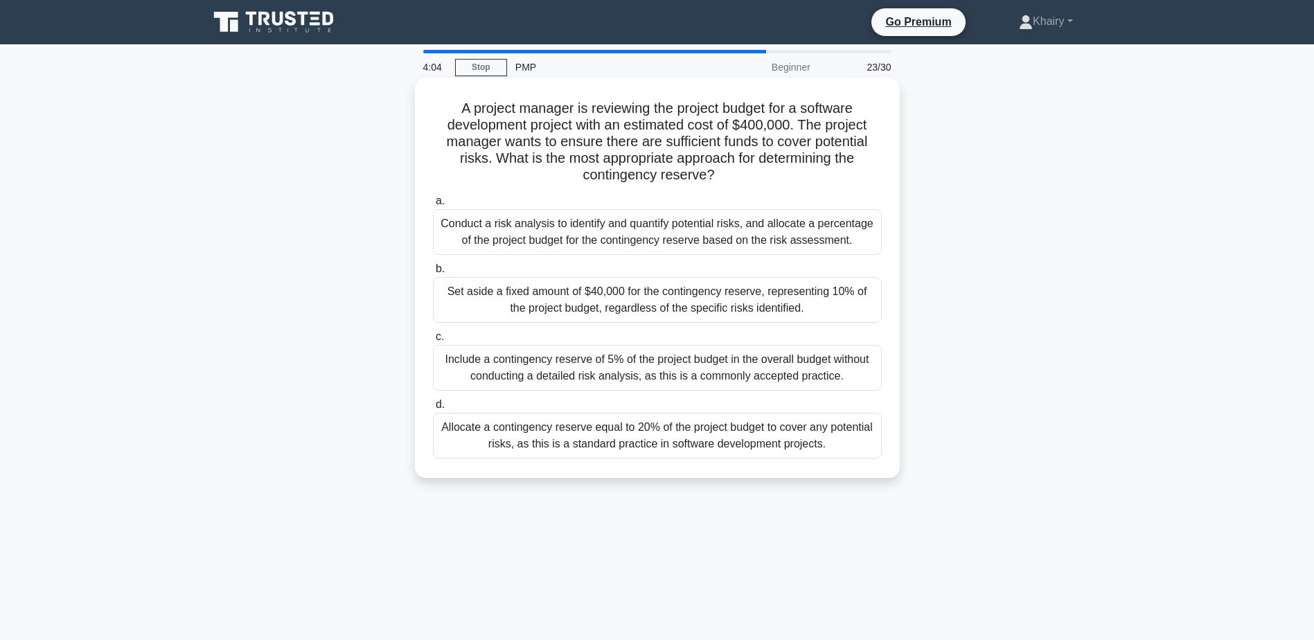
click at [517, 232] on div "Conduct a risk analysis to identify and quantify potential risks, and allocate …" at bounding box center [657, 232] width 449 height 46
click at [433, 206] on input "a. Conduct a risk analysis to identify and quantify potential risks, and alloca…" at bounding box center [433, 201] width 0 height 9
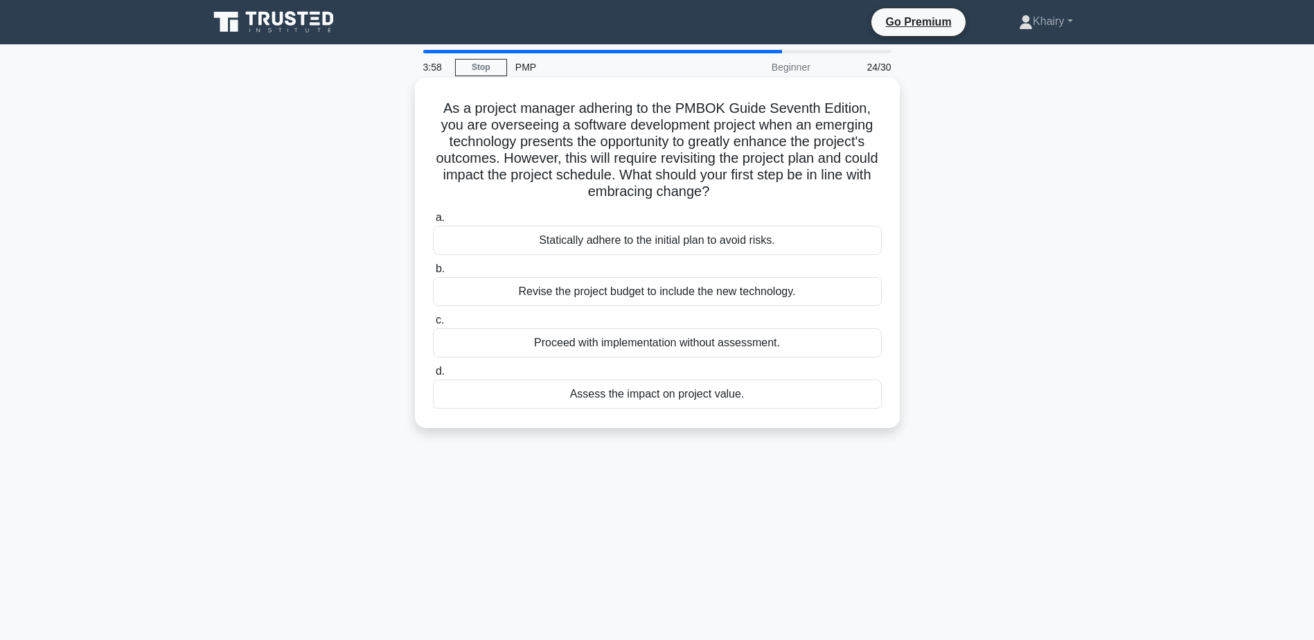
drag, startPoint x: 434, startPoint y: 103, endPoint x: 791, endPoint y: 193, distance: 367.9
click at [791, 193] on h5 "As a project manager adhering to the PMBOK Guide Seventh Edition, you are overs…" at bounding box center [657, 150] width 452 height 101
click at [640, 395] on div "Assess the impact on project value." at bounding box center [657, 394] width 449 height 29
click at [433, 376] on input "d. Assess the impact on project value." at bounding box center [433, 371] width 0 height 9
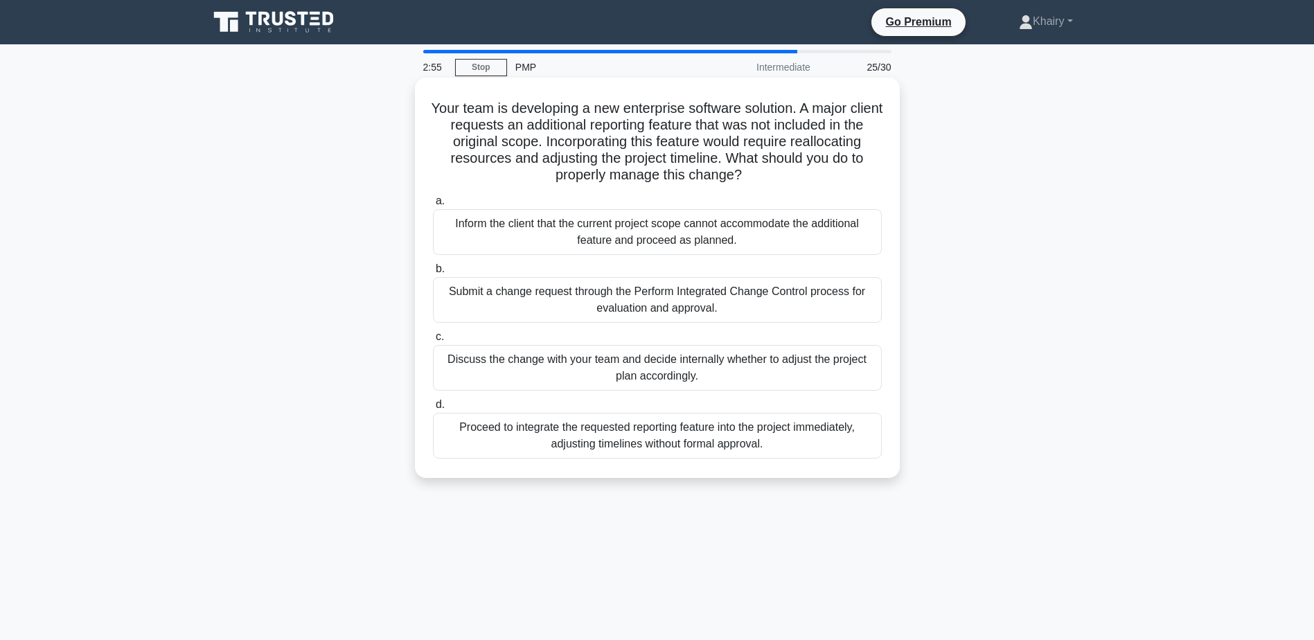
drag, startPoint x: 438, startPoint y: 102, endPoint x: 795, endPoint y: 172, distance: 364.3
click at [795, 172] on h5 "Your team is developing a new enterprise software solution. A major client requ…" at bounding box center [657, 142] width 452 height 84
click at [613, 303] on div "Submit a change request through the Perform Integrated Change Control process f…" at bounding box center [657, 300] width 449 height 46
click at [433, 274] on input "b. Submit a change request through the Perform Integrated Change Control proces…" at bounding box center [433, 269] width 0 height 9
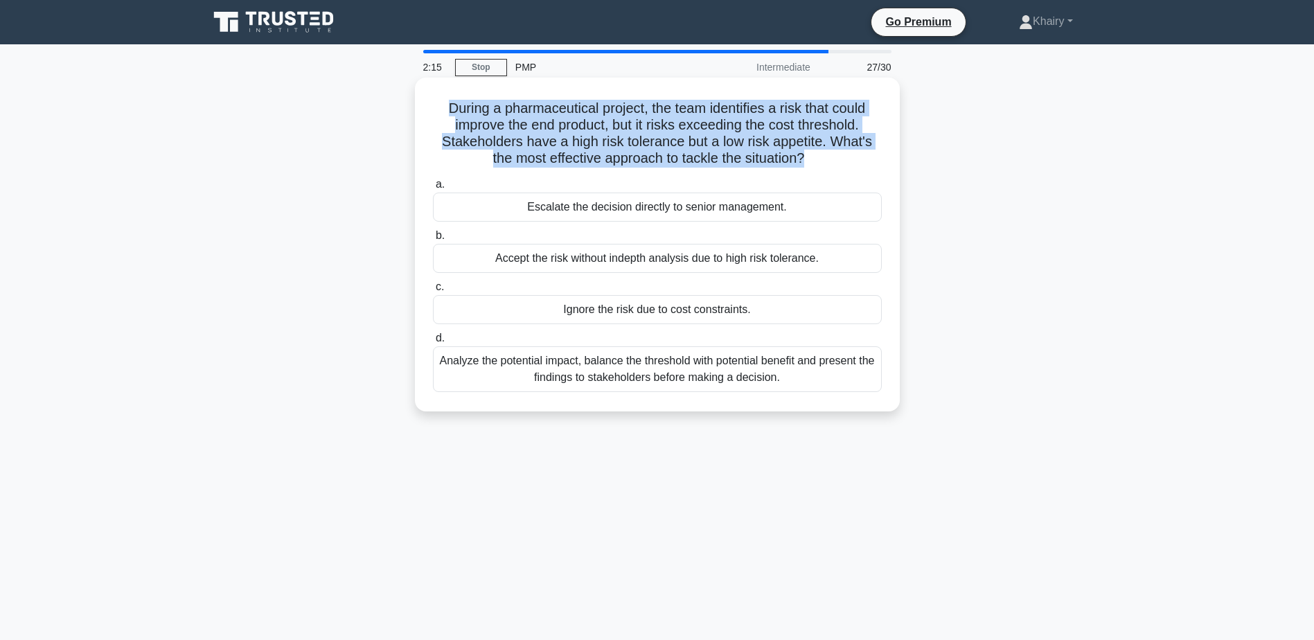
drag, startPoint x: 434, startPoint y: 97, endPoint x: 840, endPoint y: 161, distance: 410.9
click at [840, 161] on div "During a pharmaceutical project, the team identifies a risk that could improve …" at bounding box center [657, 244] width 474 height 323
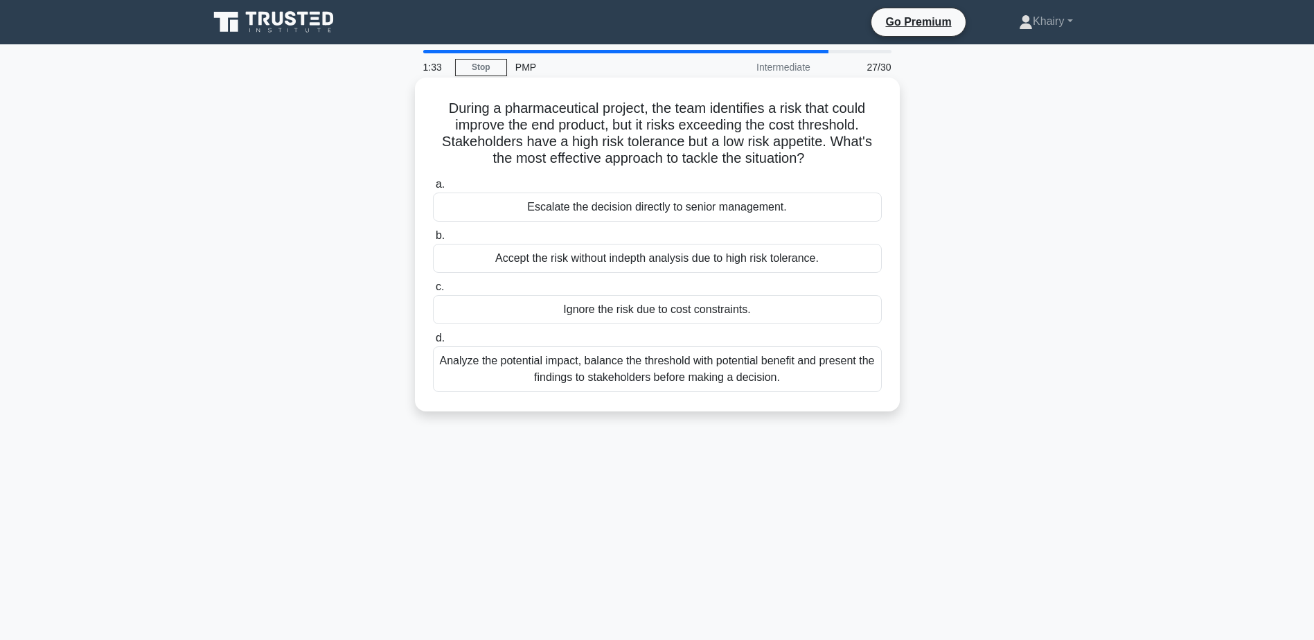
click at [511, 375] on div "Analyze the potential impact, balance the threshold with potential benefit and …" at bounding box center [657, 369] width 449 height 46
click at [433, 343] on input "d. Analyze the potential impact, balance the threshold with potential benefit a…" at bounding box center [433, 338] width 0 height 9
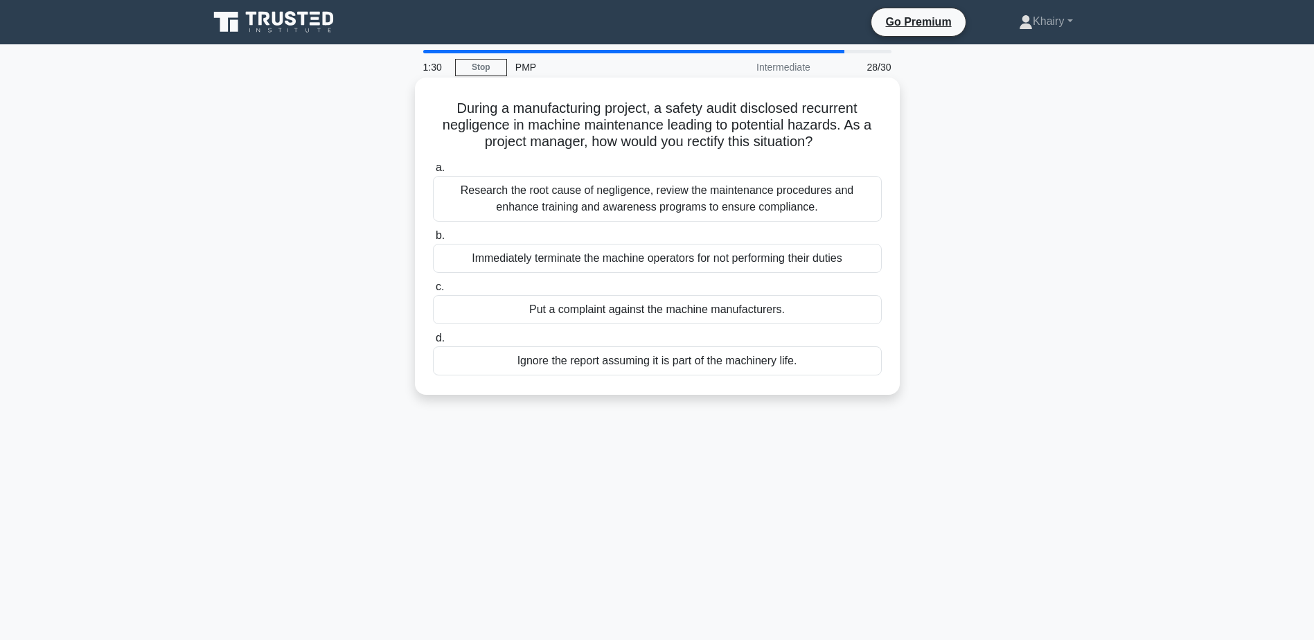
drag, startPoint x: 443, startPoint y: 103, endPoint x: 830, endPoint y: 151, distance: 389.5
click at [830, 151] on h5 "During a manufacturing project, a safety audit disclosed recurrent negligence i…" at bounding box center [657, 125] width 452 height 51
click at [503, 198] on div "Research the root cause of negligence, review the maintenance procedures and en…" at bounding box center [657, 199] width 449 height 46
click at [433, 172] on input "a. Research the root cause of negligence, review the maintenance procedures and…" at bounding box center [433, 167] width 0 height 9
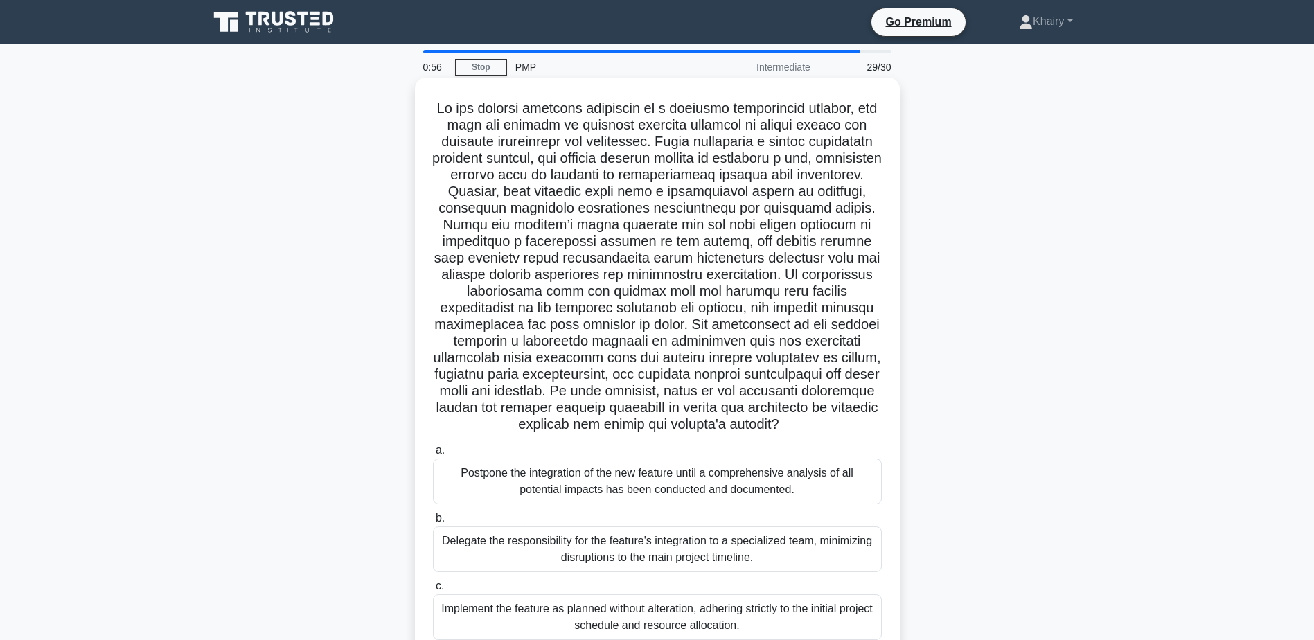
drag, startPoint x: 433, startPoint y: 103, endPoint x: 768, endPoint y: 441, distance: 476.5
click at [768, 434] on h5 ".spinner_0XTQ{transform-origin:center;animation:spinner_y6GP .75s linear infini…" at bounding box center [657, 267] width 452 height 334
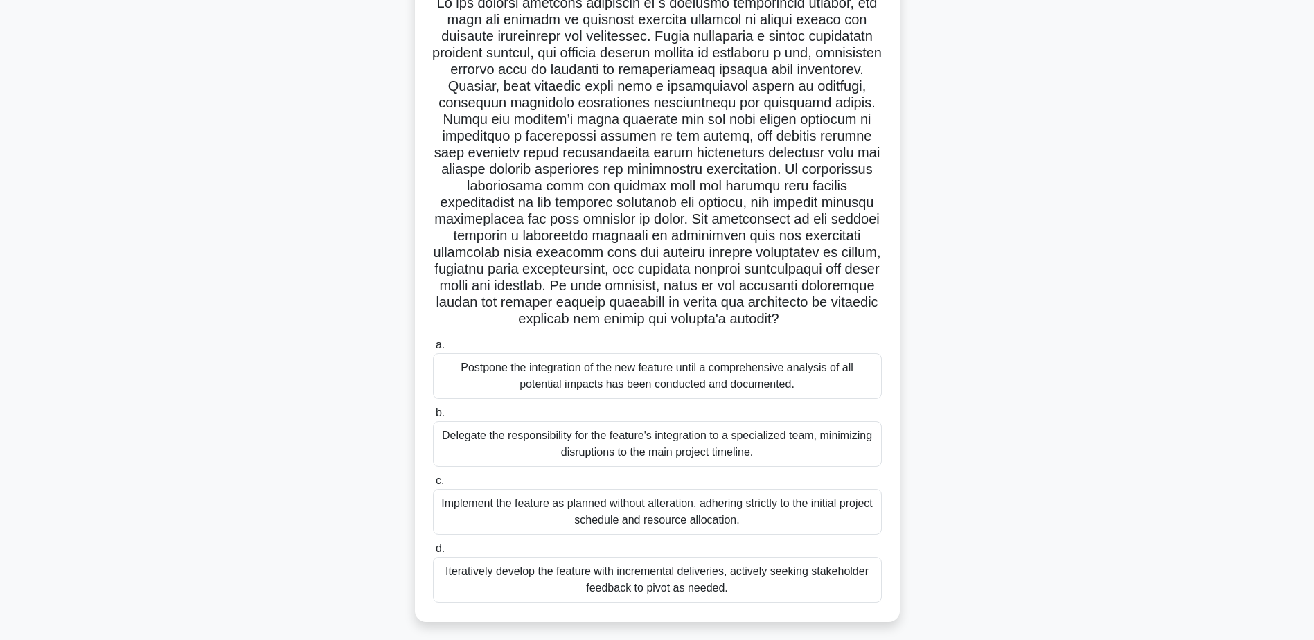
scroll to position [130, 0]
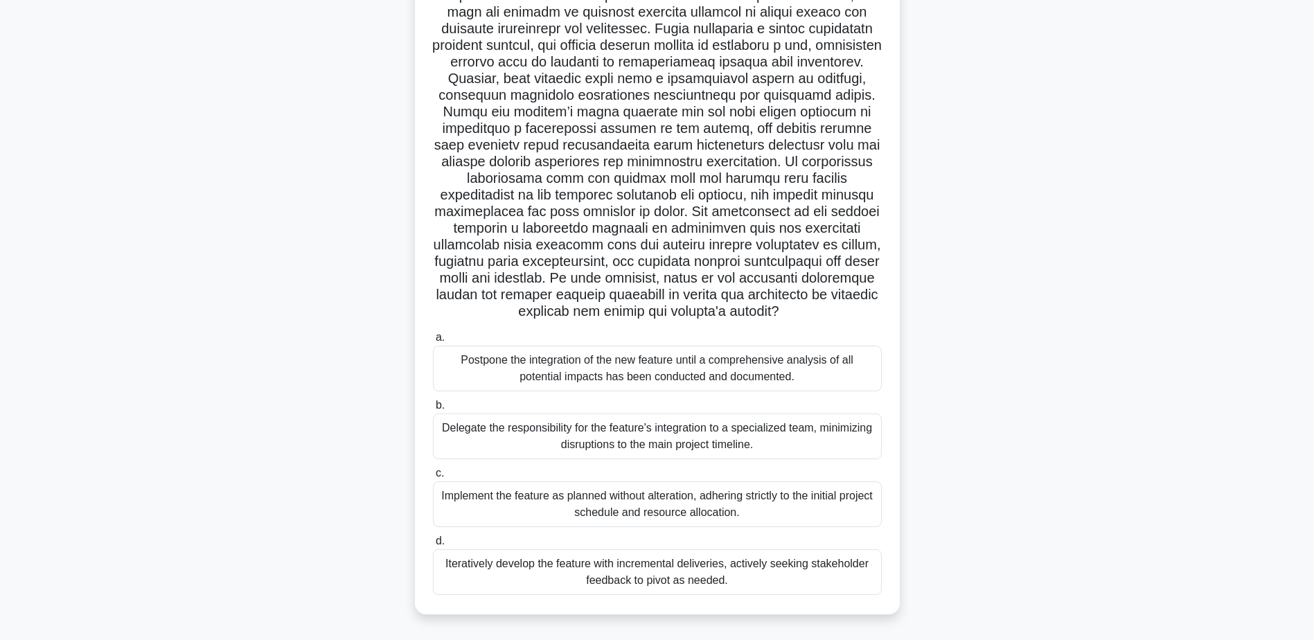
click at [602, 580] on div "Iteratively develop the feature with incremental deliveries, actively seeking s…" at bounding box center [657, 572] width 449 height 46
click at [433, 546] on input "d. Iteratively develop the feature with incremental deliveries, actively seekin…" at bounding box center [433, 541] width 0 height 9
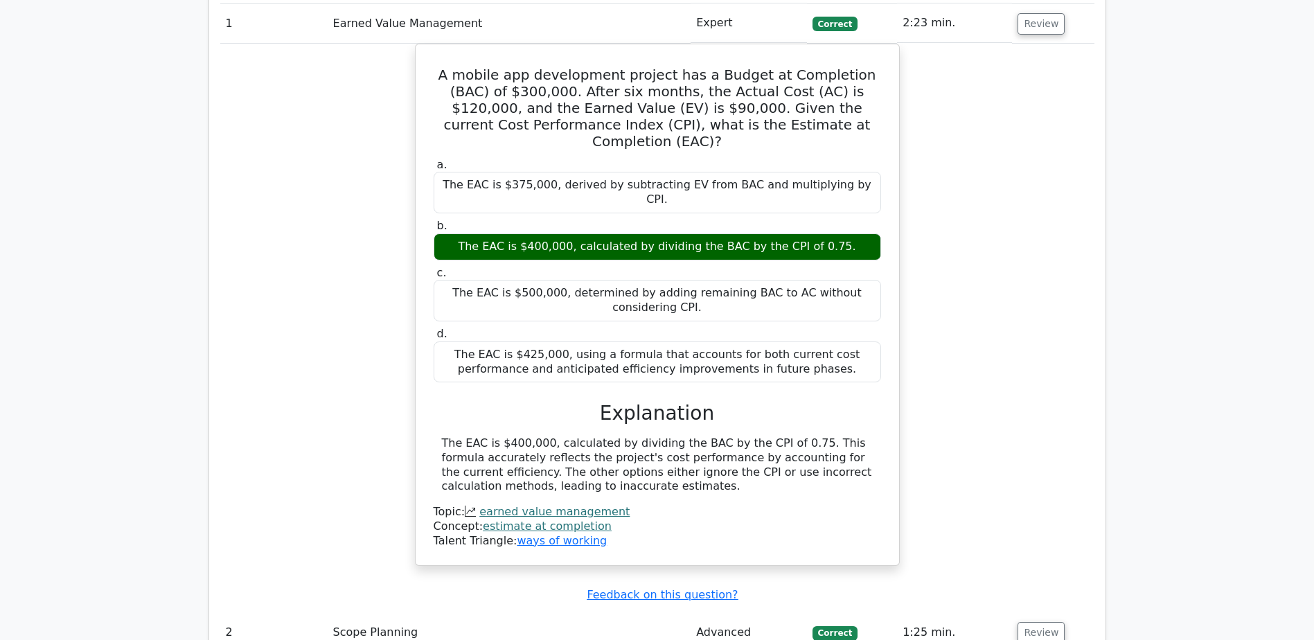
scroll to position [1939, 0]
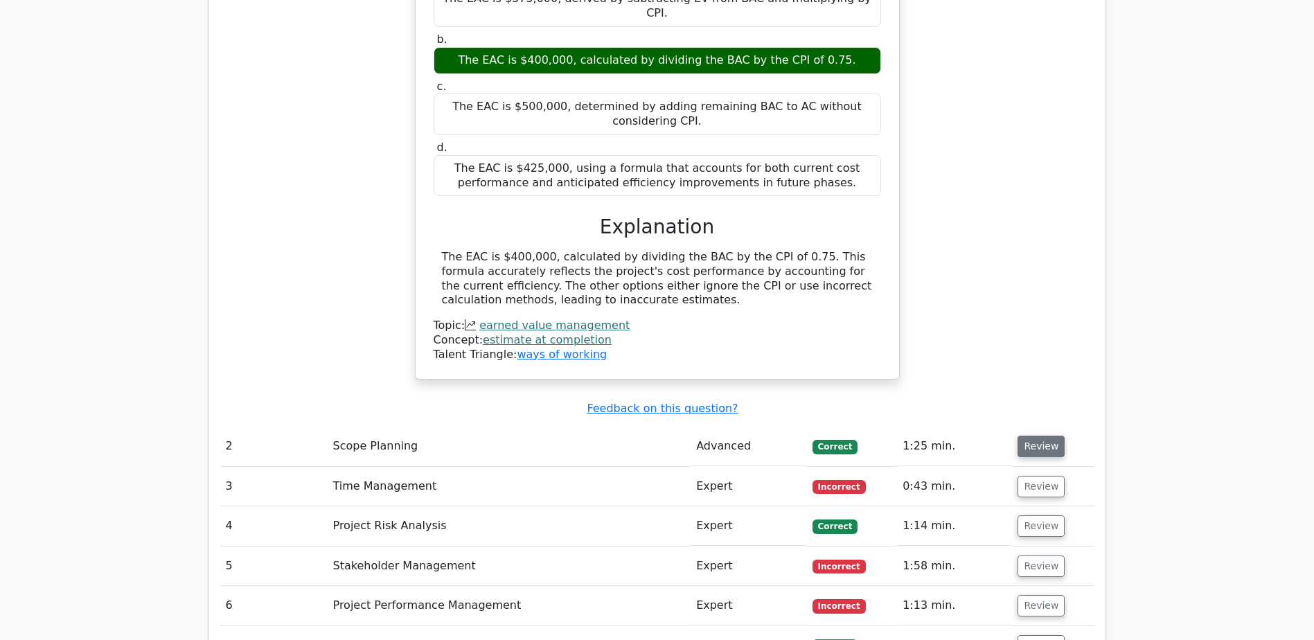
click at [1039, 436] on button "Review" at bounding box center [1040, 446] width 47 height 21
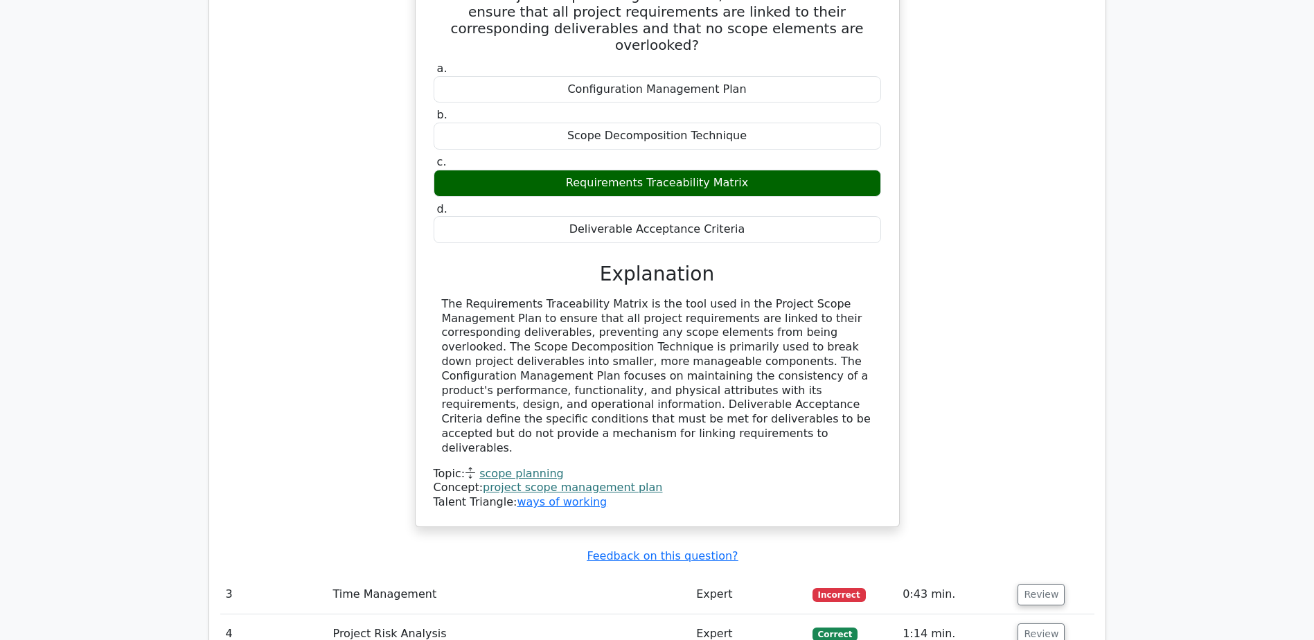
scroll to position [2563, 0]
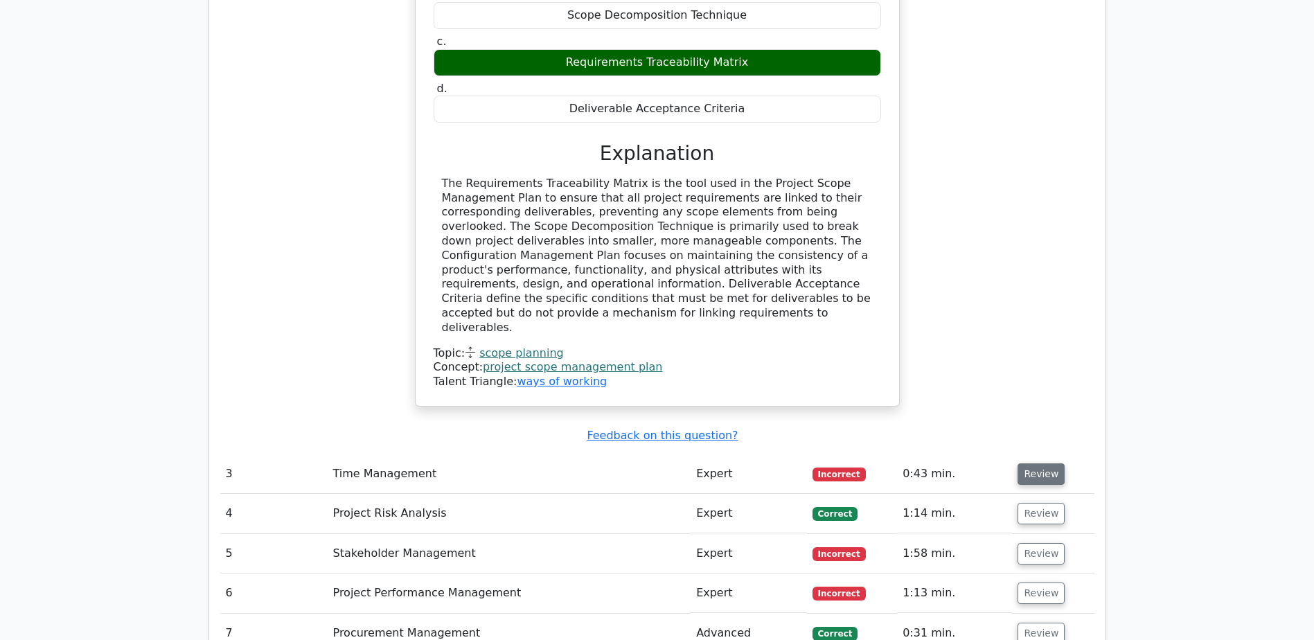
click at [1035, 463] on button "Review" at bounding box center [1040, 473] width 47 height 21
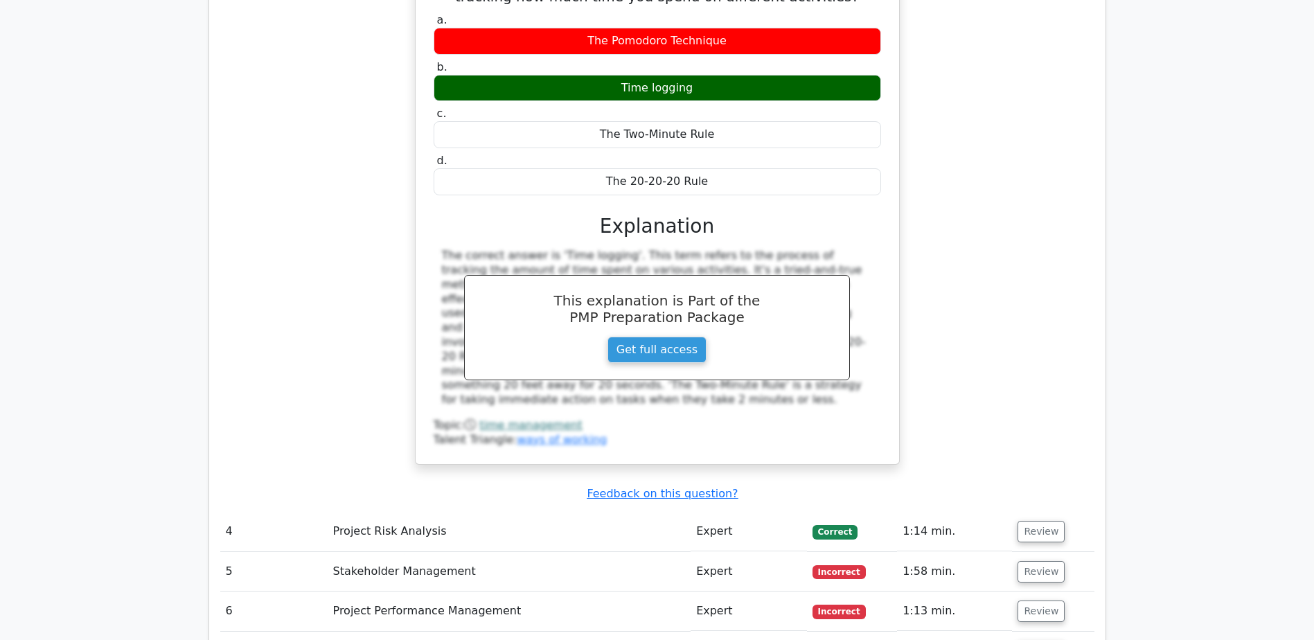
scroll to position [3255, 0]
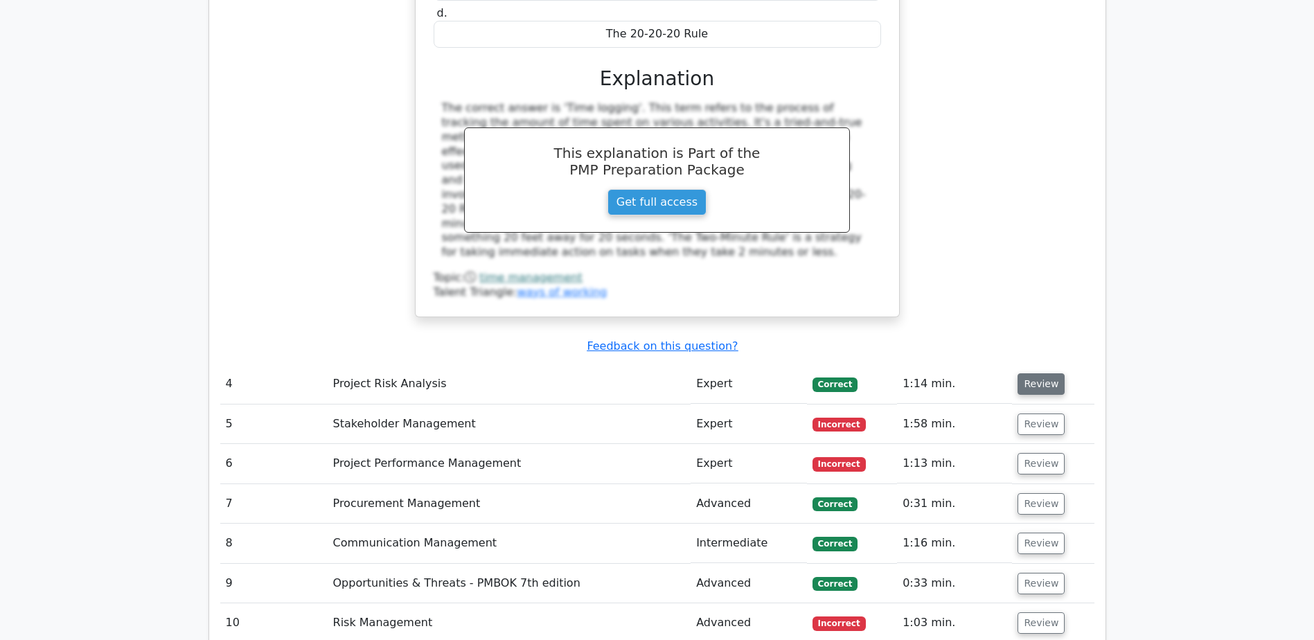
click at [1039, 373] on button "Review" at bounding box center [1040, 383] width 47 height 21
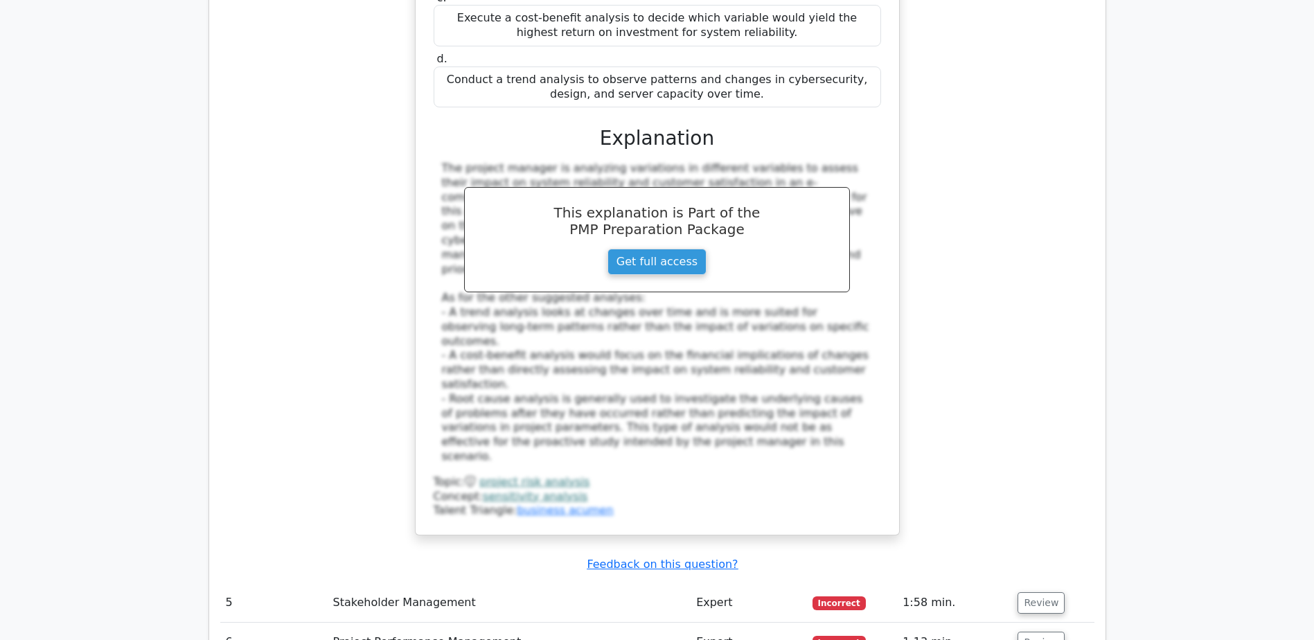
scroll to position [3948, 0]
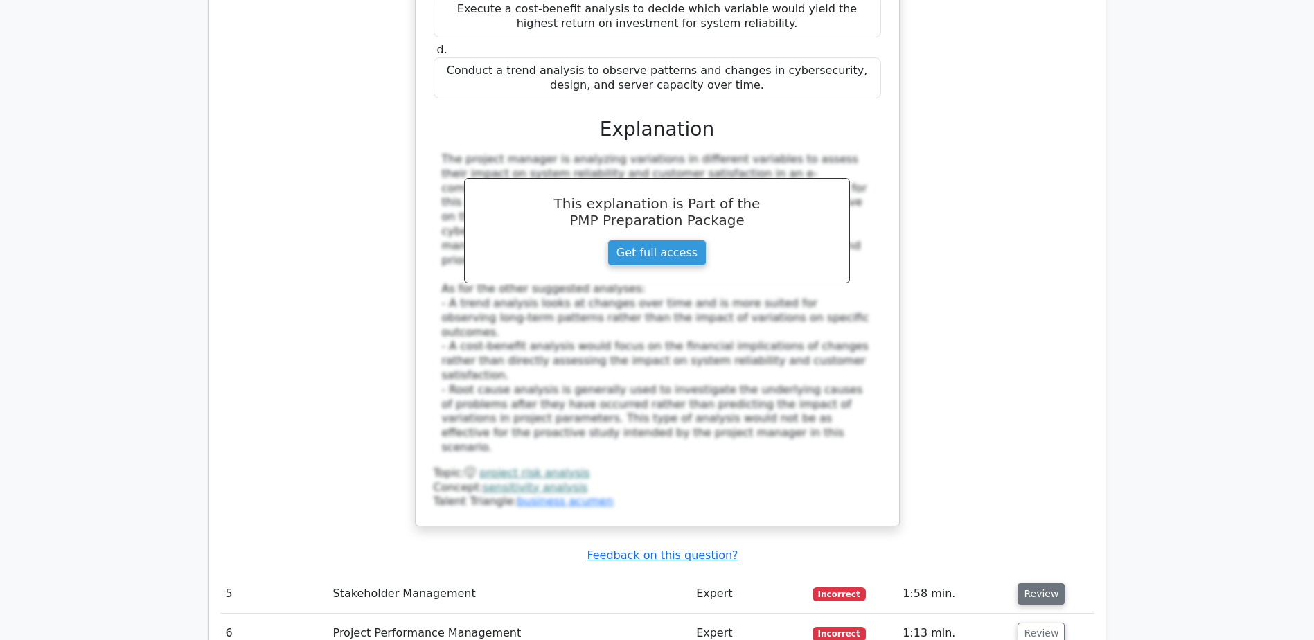
click at [1044, 583] on button "Review" at bounding box center [1040, 593] width 47 height 21
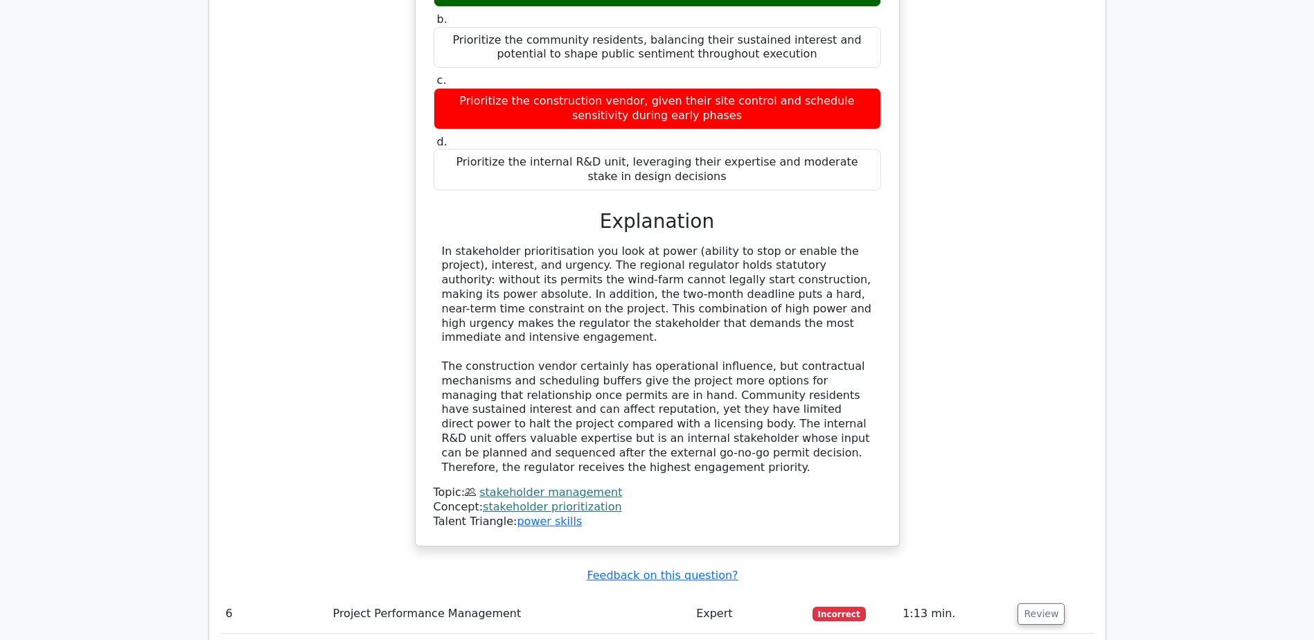
scroll to position [4917, 0]
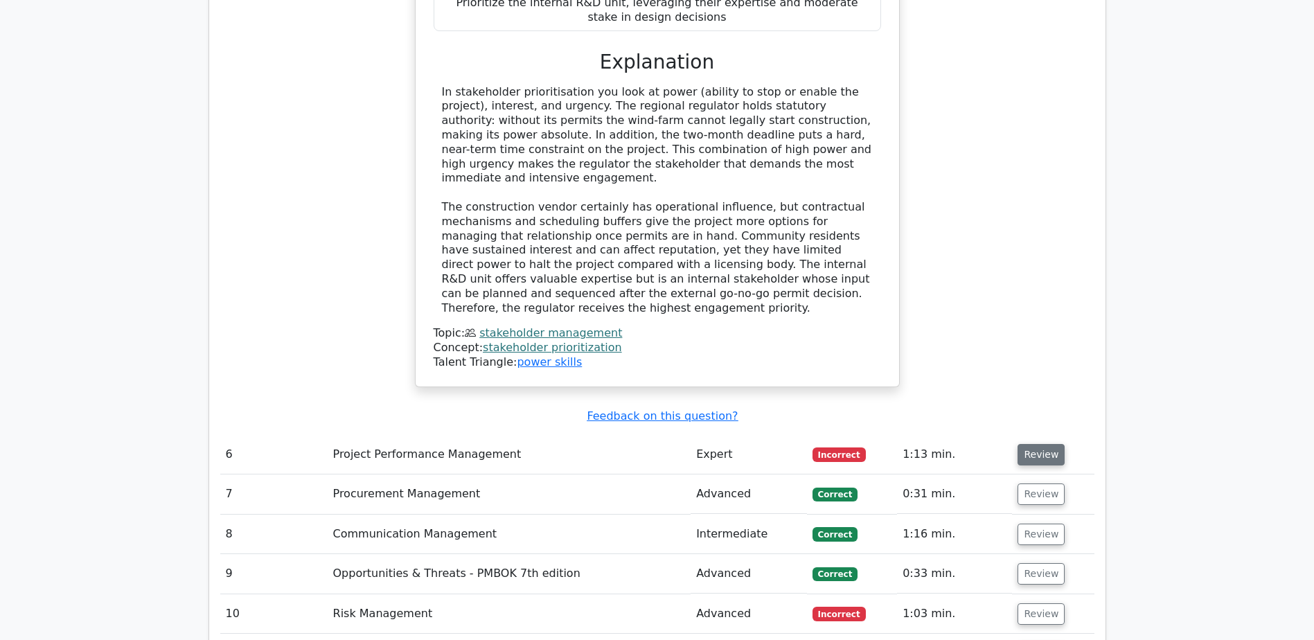
click at [1041, 444] on button "Review" at bounding box center [1040, 454] width 47 height 21
click at [1042, 444] on button "Review" at bounding box center [1040, 454] width 47 height 21
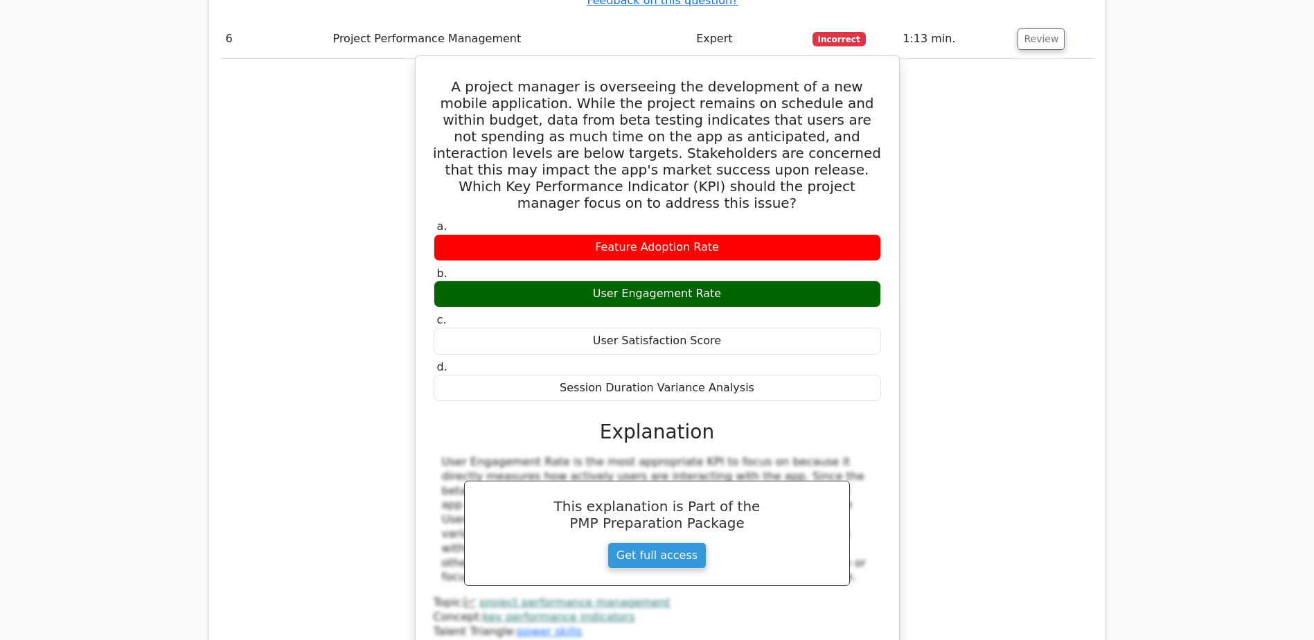
scroll to position [5610, 0]
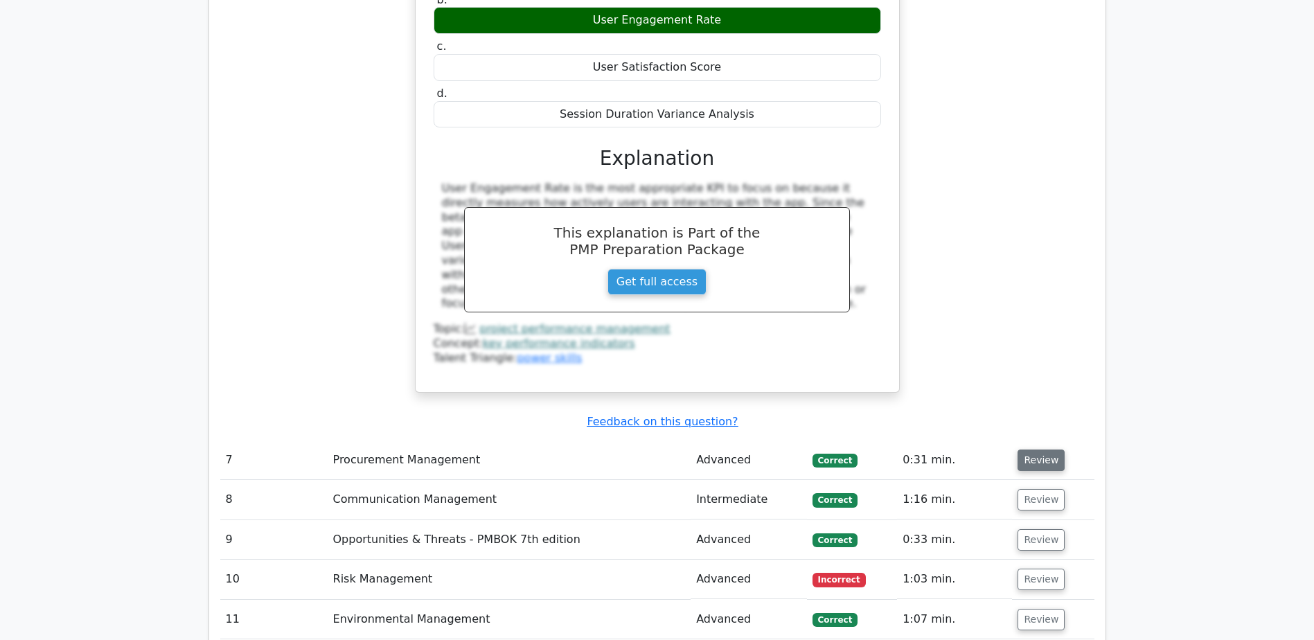
click at [1033, 449] on button "Review" at bounding box center [1040, 459] width 47 height 21
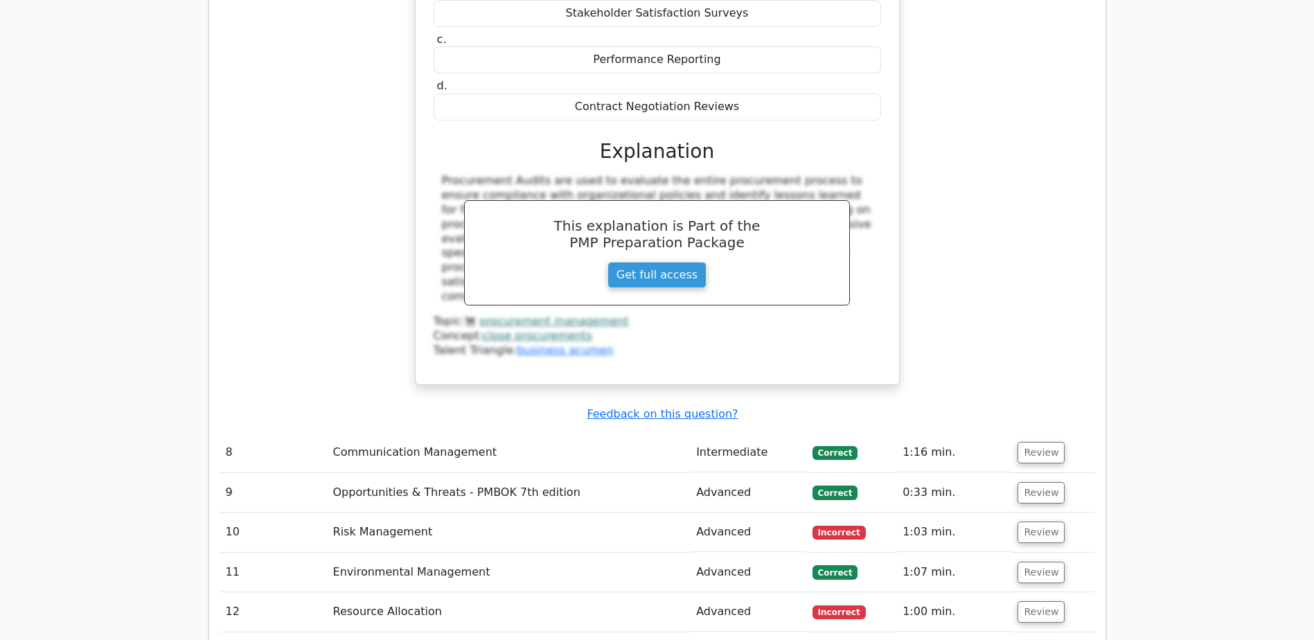
scroll to position [6233, 0]
click at [1037, 441] on button "Review" at bounding box center [1040, 451] width 47 height 21
click at [1038, 441] on button "Review" at bounding box center [1040, 451] width 47 height 21
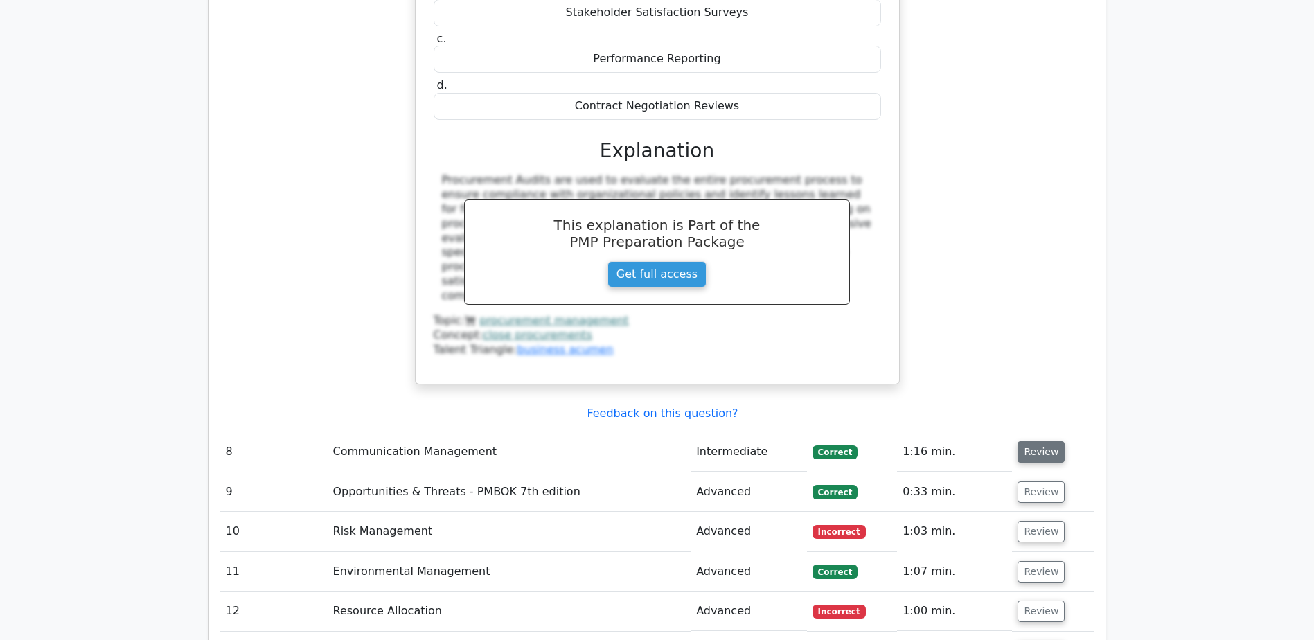
click at [1038, 441] on button "Review" at bounding box center [1040, 451] width 47 height 21
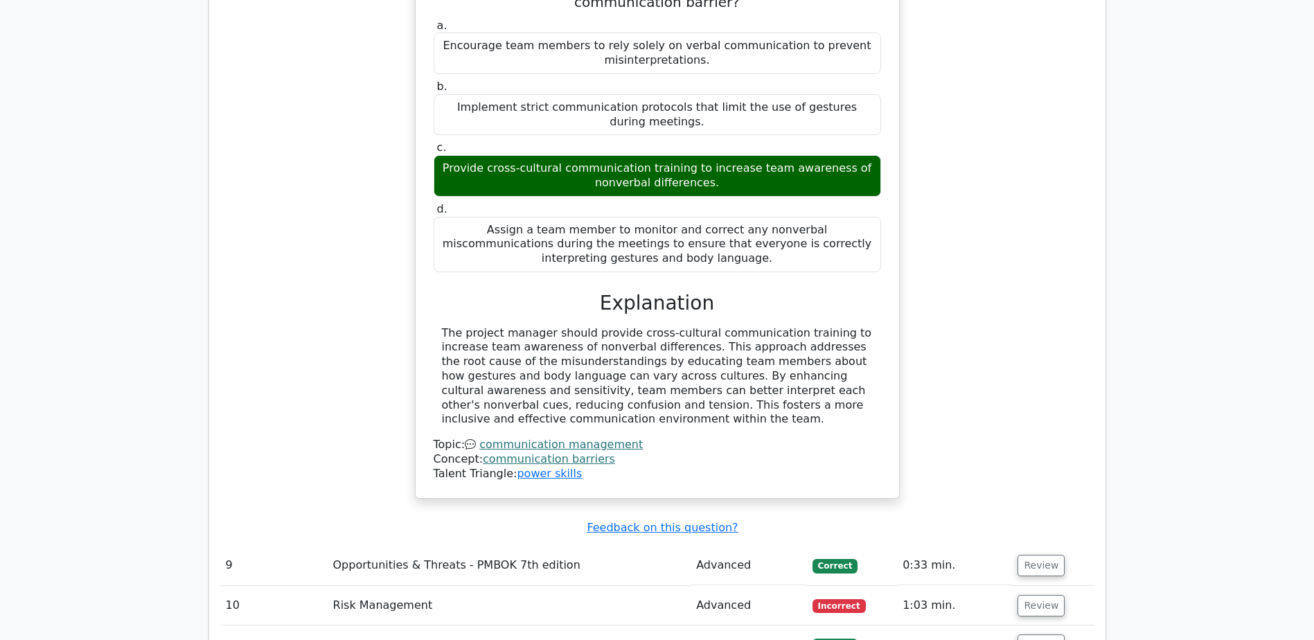
scroll to position [6857, 0]
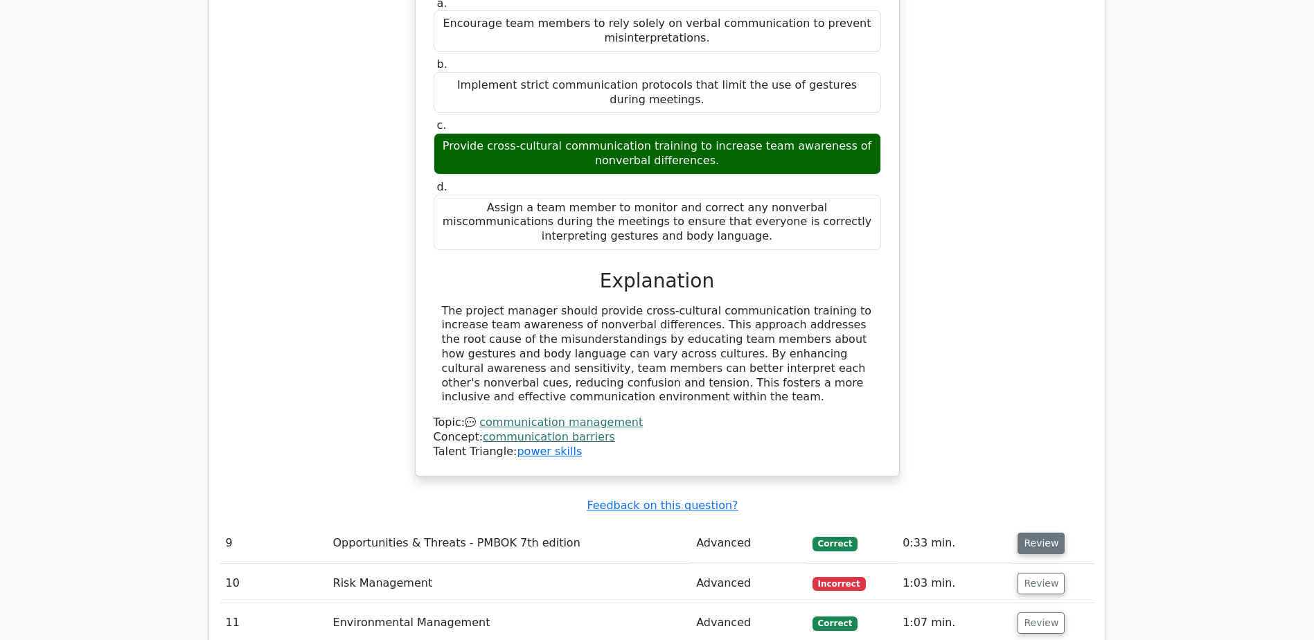
click at [1040, 533] on button "Review" at bounding box center [1040, 543] width 47 height 21
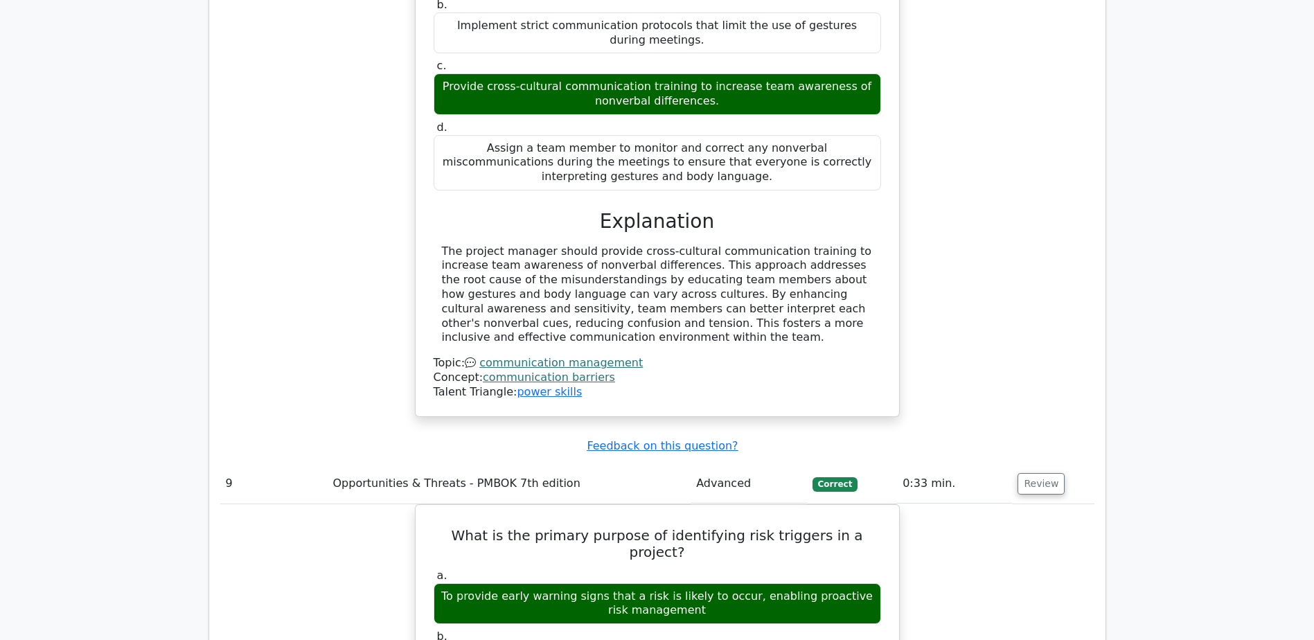
scroll to position [7272, 0]
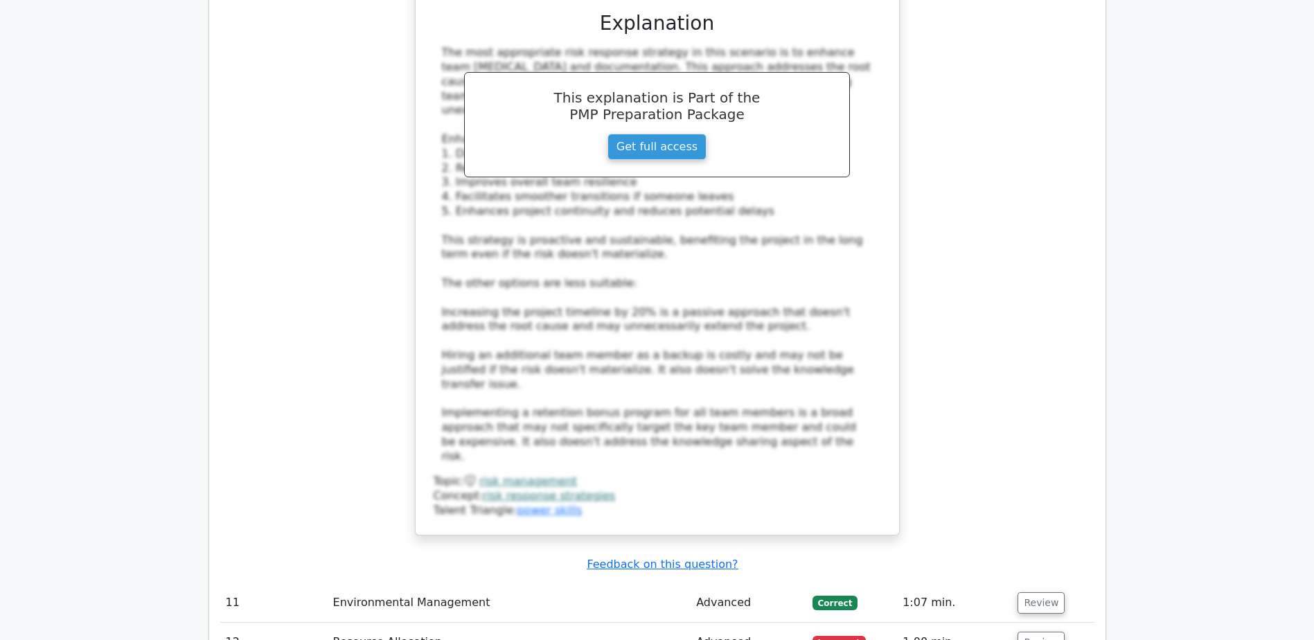
scroll to position [8380, 0]
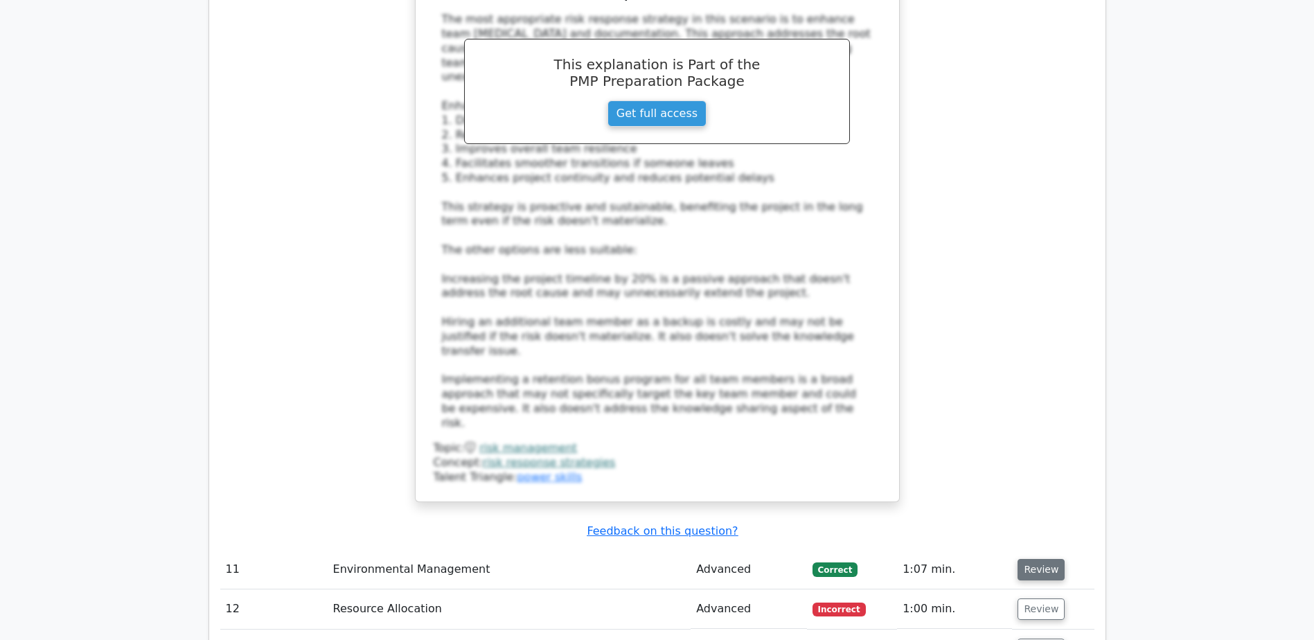
click at [1034, 559] on button "Review" at bounding box center [1040, 569] width 47 height 21
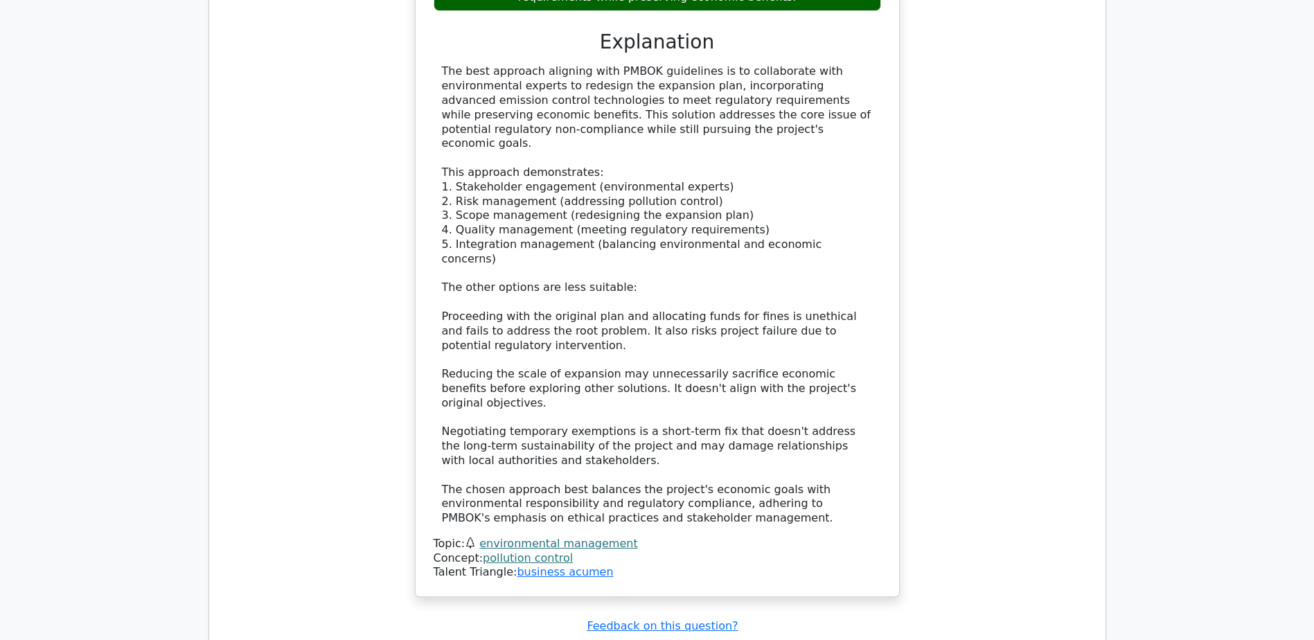
scroll to position [9488, 0]
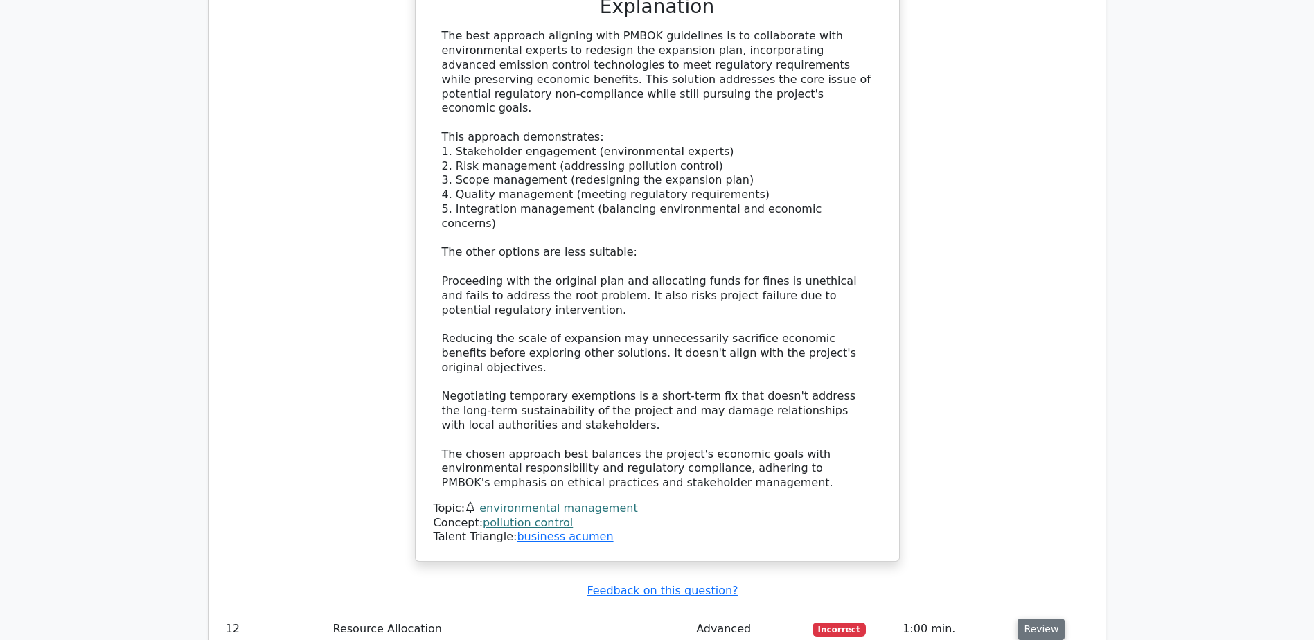
click at [1035, 618] on button "Review" at bounding box center [1040, 628] width 47 height 21
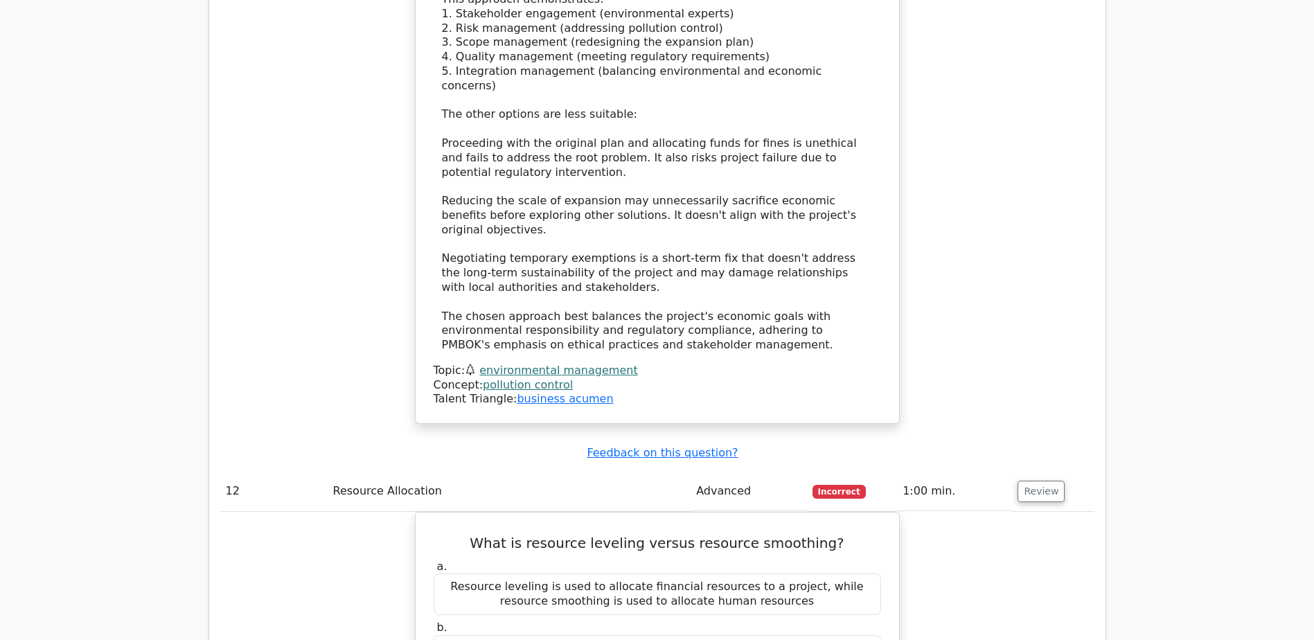
scroll to position [9627, 0]
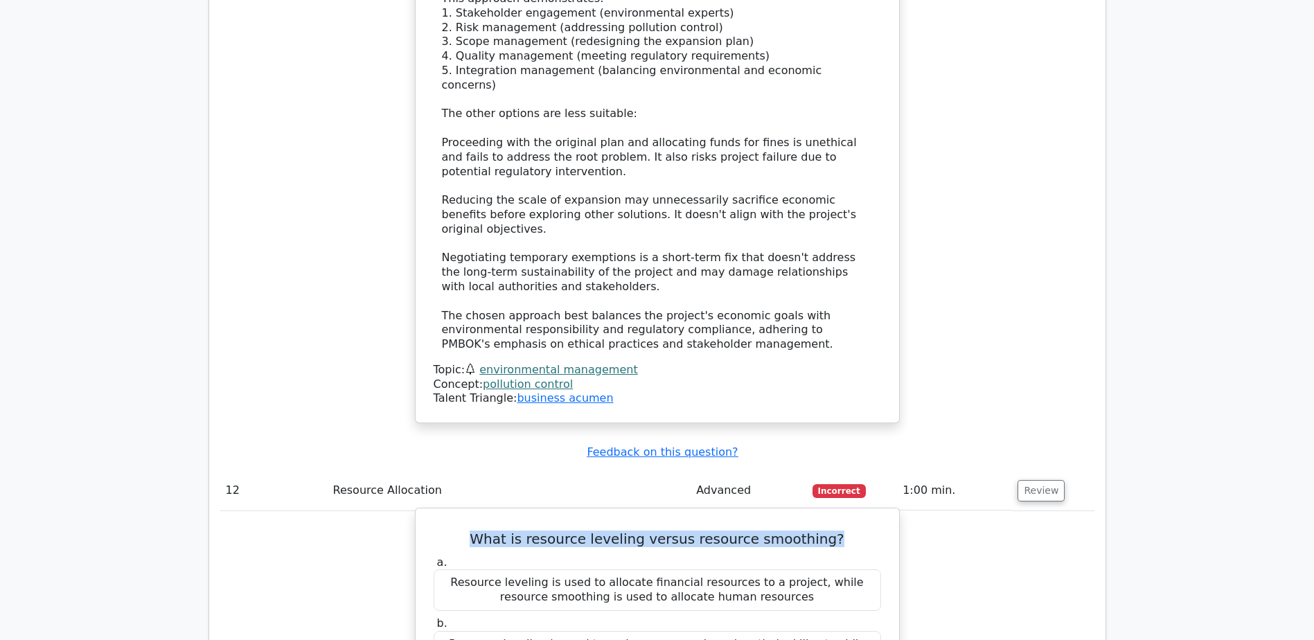
drag, startPoint x: 484, startPoint y: 163, endPoint x: 842, endPoint y: 177, distance: 358.3
click at [842, 531] on h5 "What is resource leveling versus resource smoothing?" at bounding box center [657, 539] width 450 height 17
drag, startPoint x: 483, startPoint y: 164, endPoint x: 883, endPoint y: 183, distance: 400.1
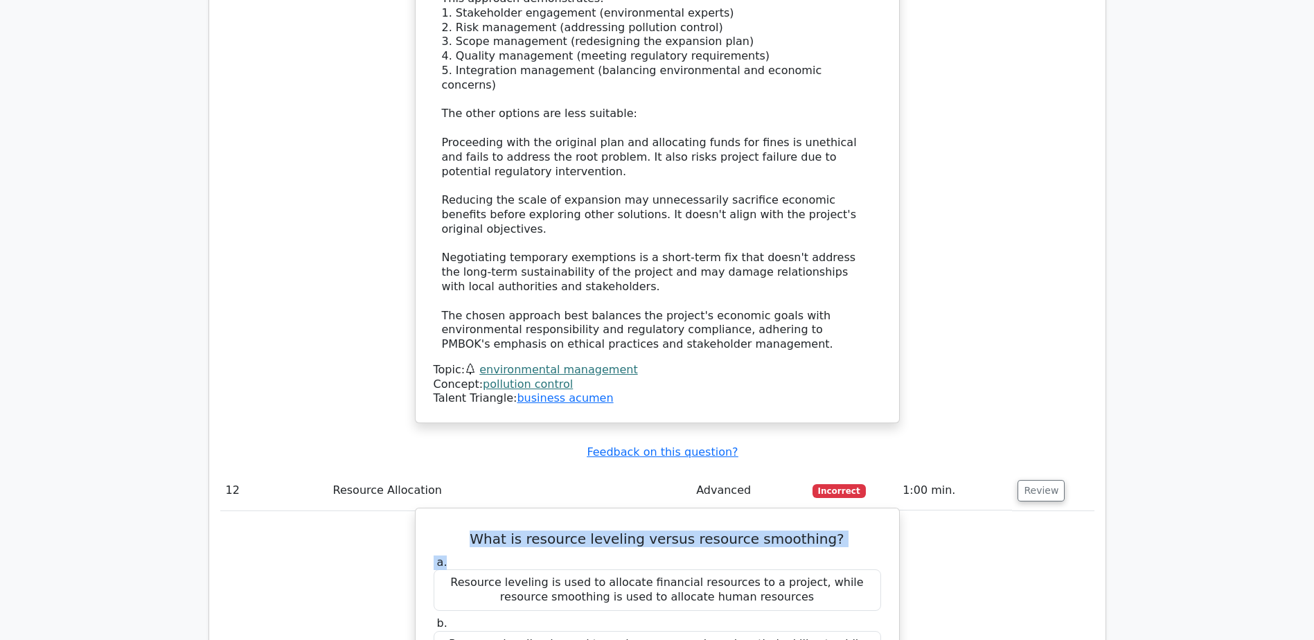
copy div "What is resource leveling versus resource smoothing? a."
drag, startPoint x: 455, startPoint y: 332, endPoint x: 727, endPoint y: 369, distance: 274.6
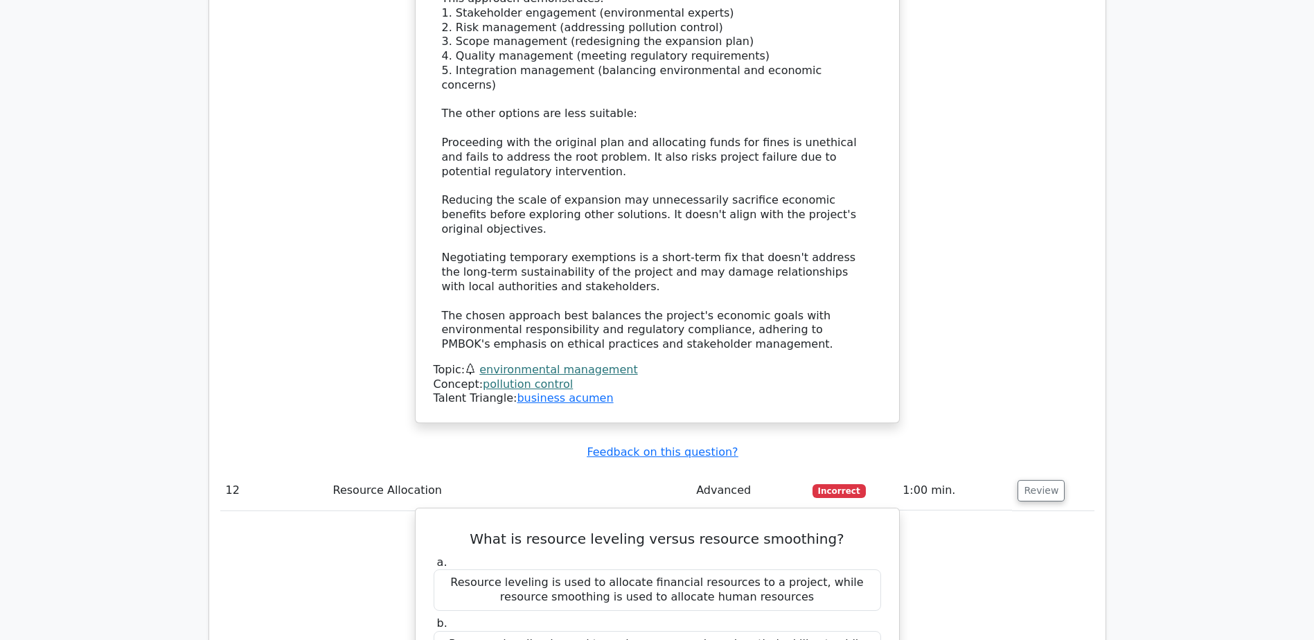
drag, startPoint x: 447, startPoint y: 335, endPoint x: 898, endPoint y: 370, distance: 452.2
copy div "Resource leveling is used to adjust the schedule of activities to address resou…"
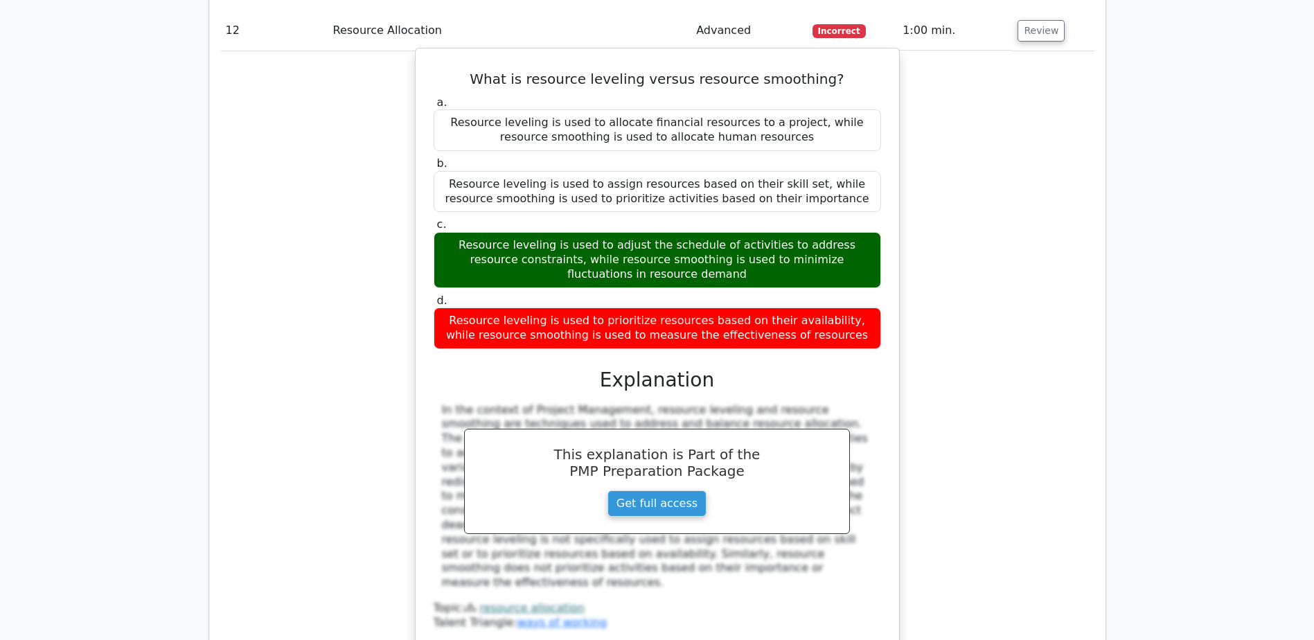
scroll to position [10112, 0]
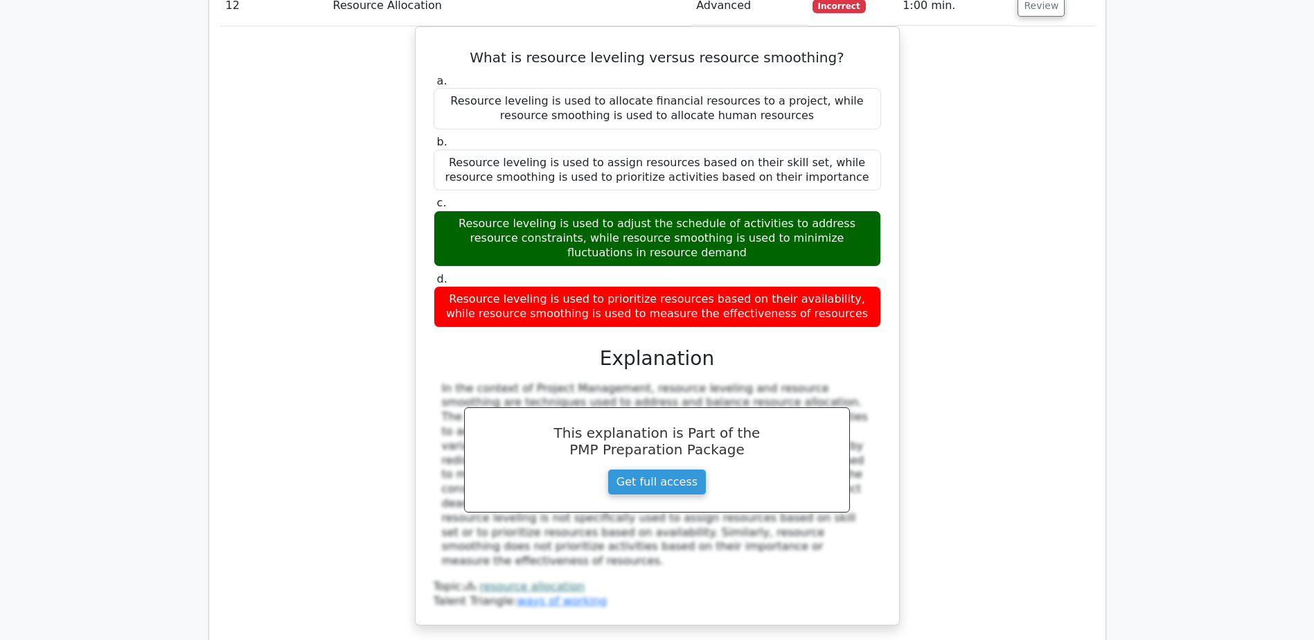
drag, startPoint x: 430, startPoint y: 342, endPoint x: 740, endPoint y: 360, distance: 310.8
copy h5 "What is the purpose of a value stream according to the PMBOK Guide Seventh Edit…"
drag, startPoint x: 463, startPoint y: 405, endPoint x: 850, endPoint y: 401, distance: 387.2
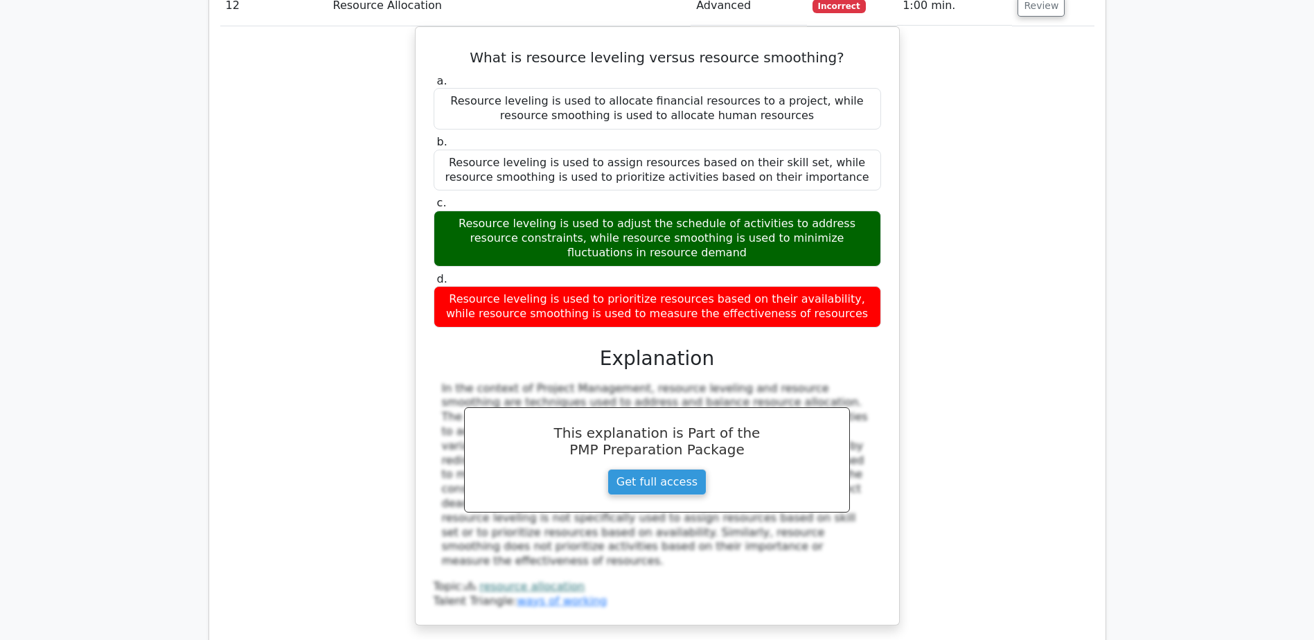
copy div "To optimize the end-to-end delivery of value to customers and end users"
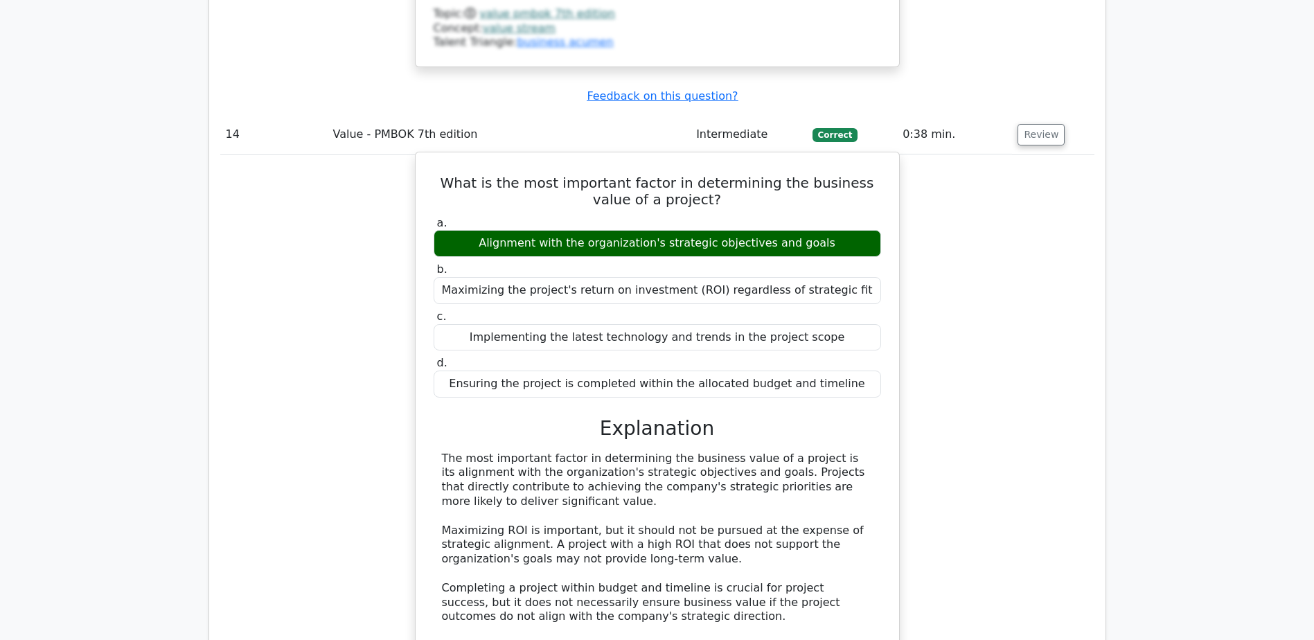
scroll to position [11428, 0]
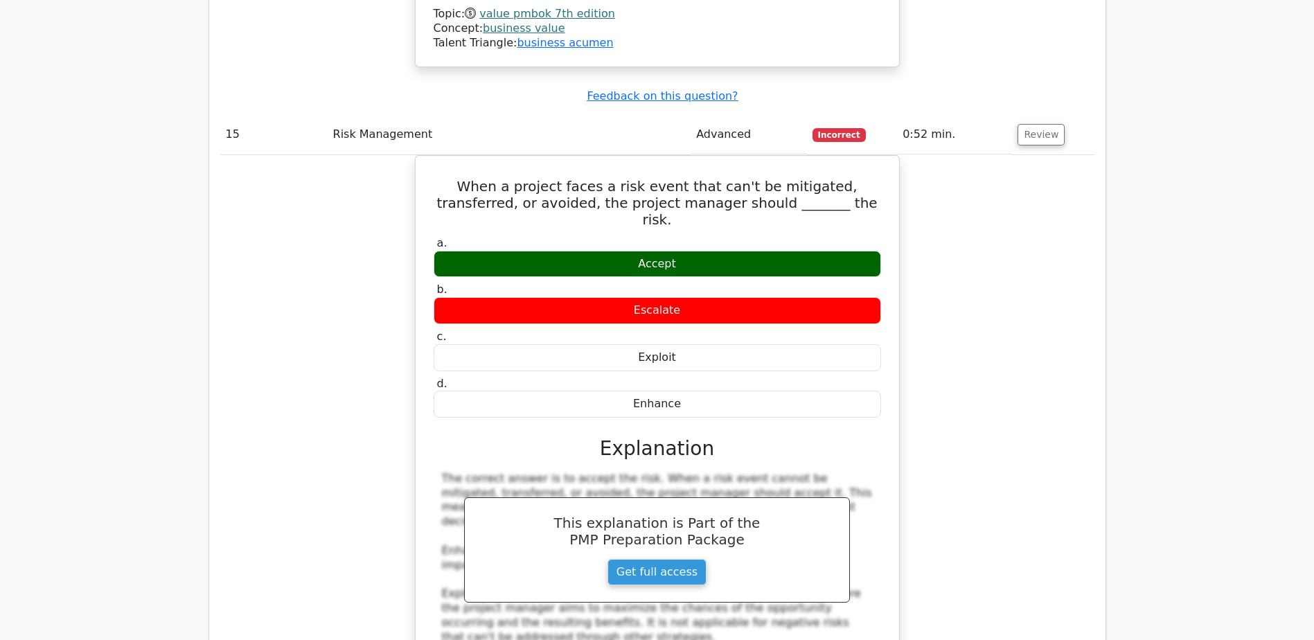
scroll to position [12120, 0]
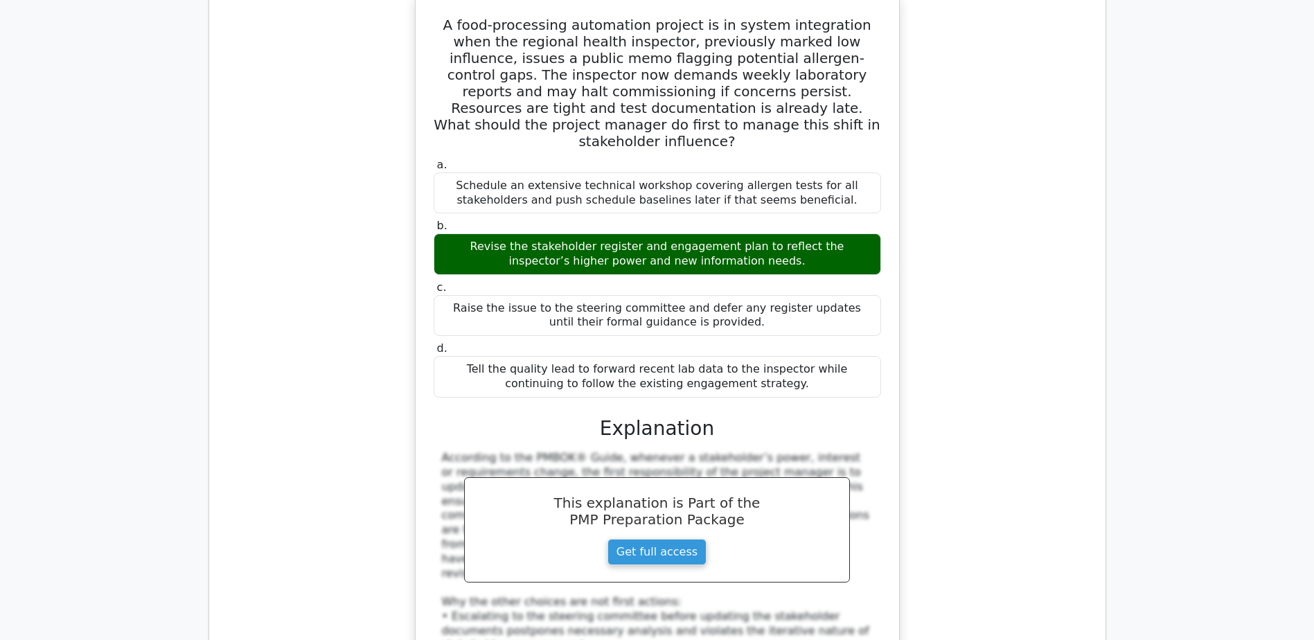
scroll to position [13020, 0]
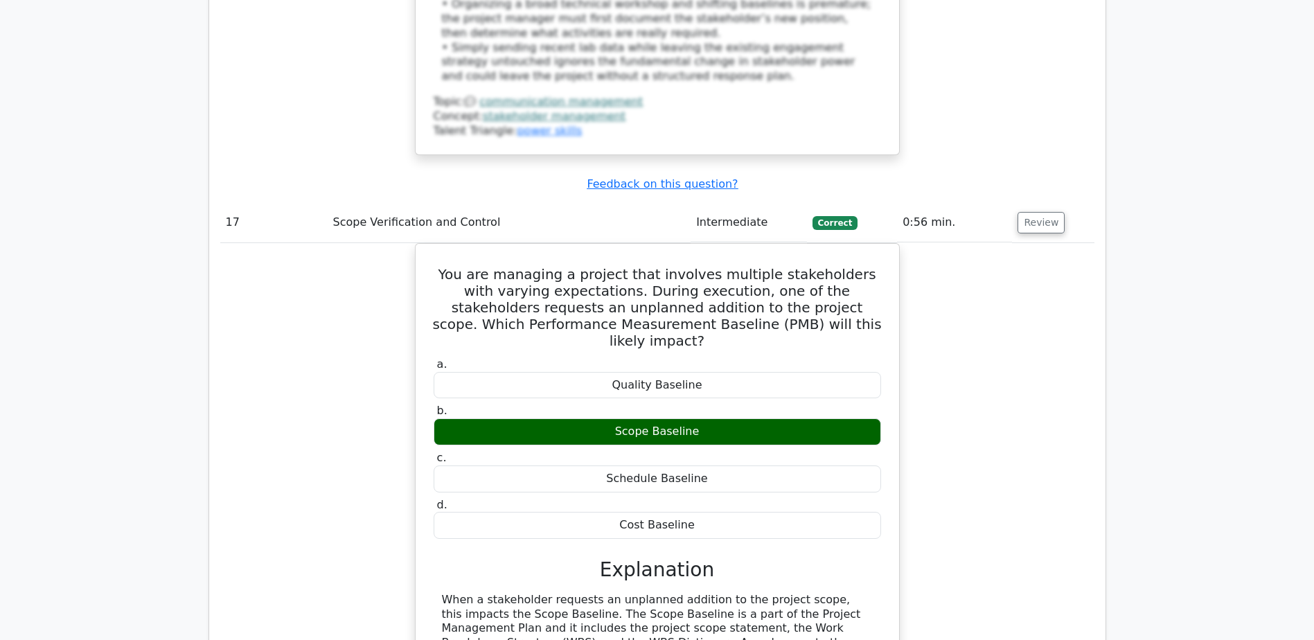
scroll to position [13644, 0]
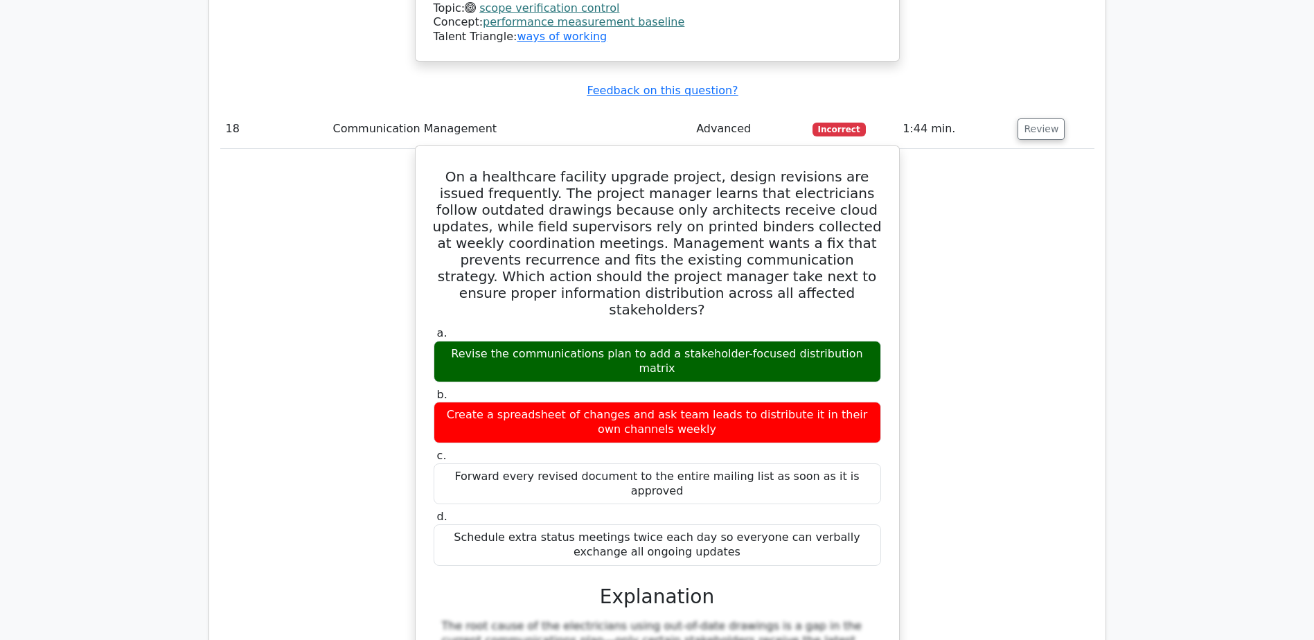
scroll to position [14406, 0]
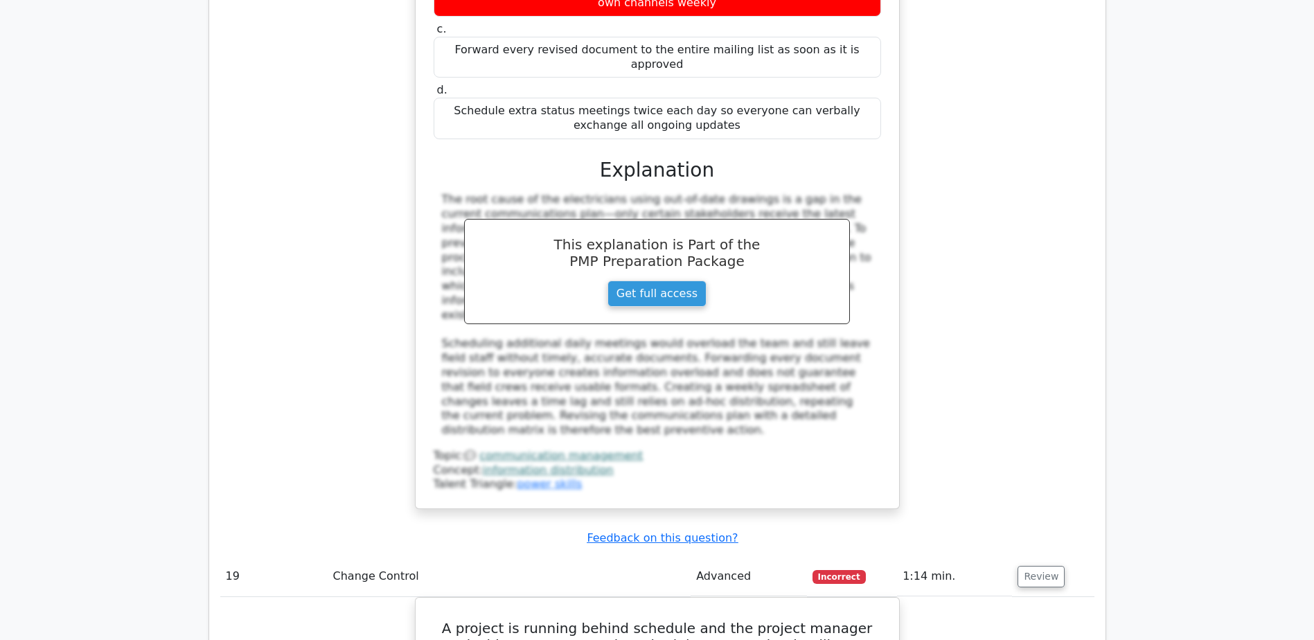
scroll to position [14960, 0]
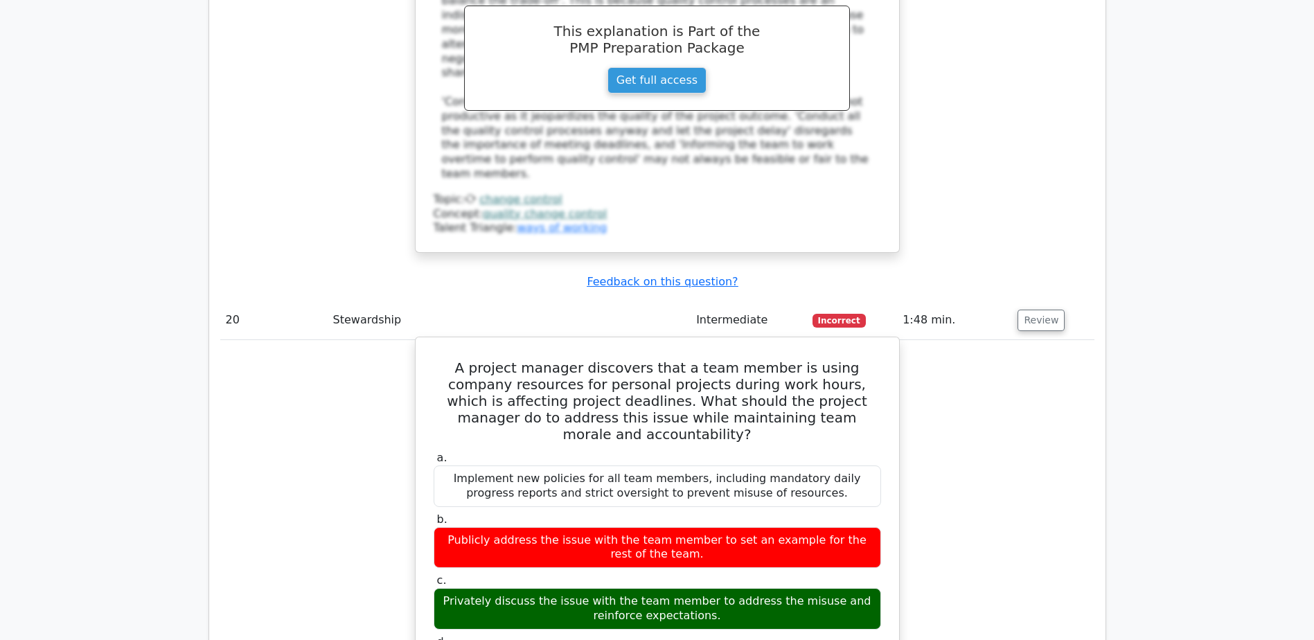
scroll to position [15860, 0]
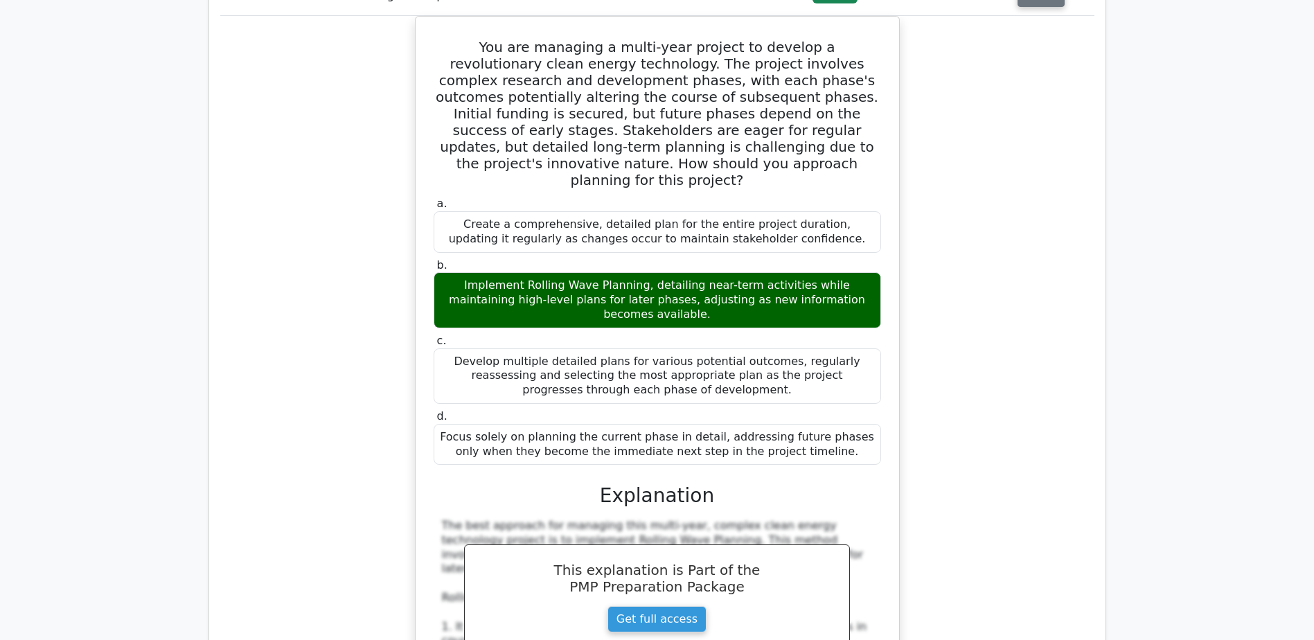
scroll to position [16899, 0]
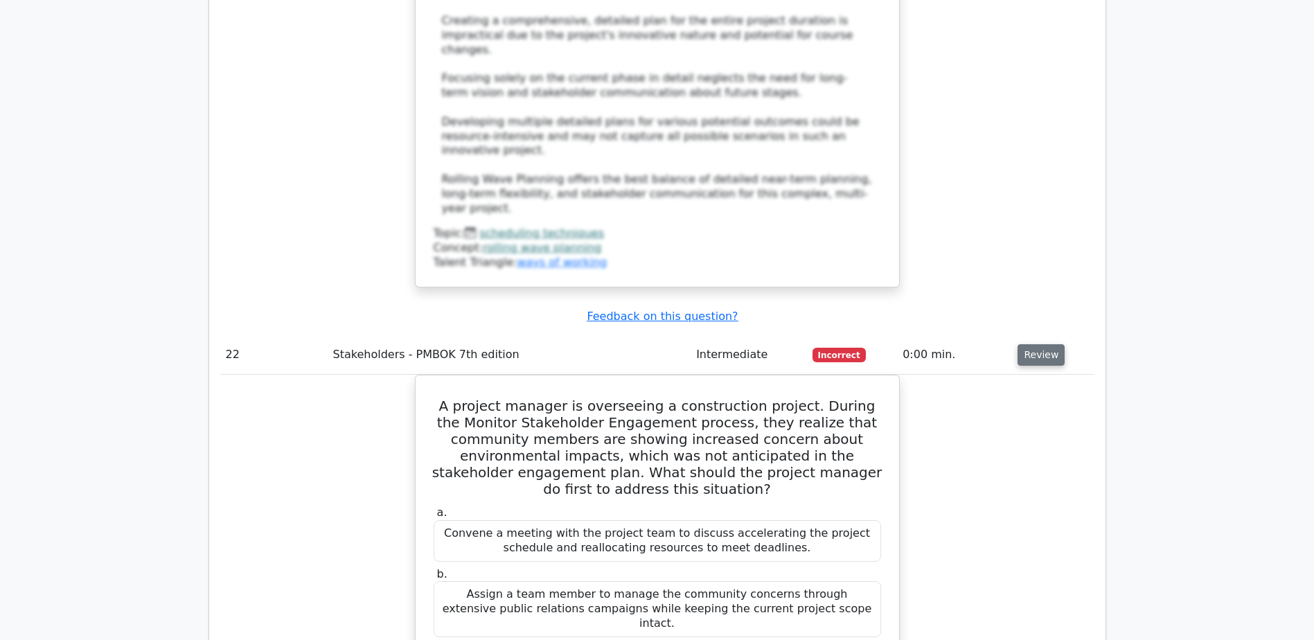
scroll to position [17661, 0]
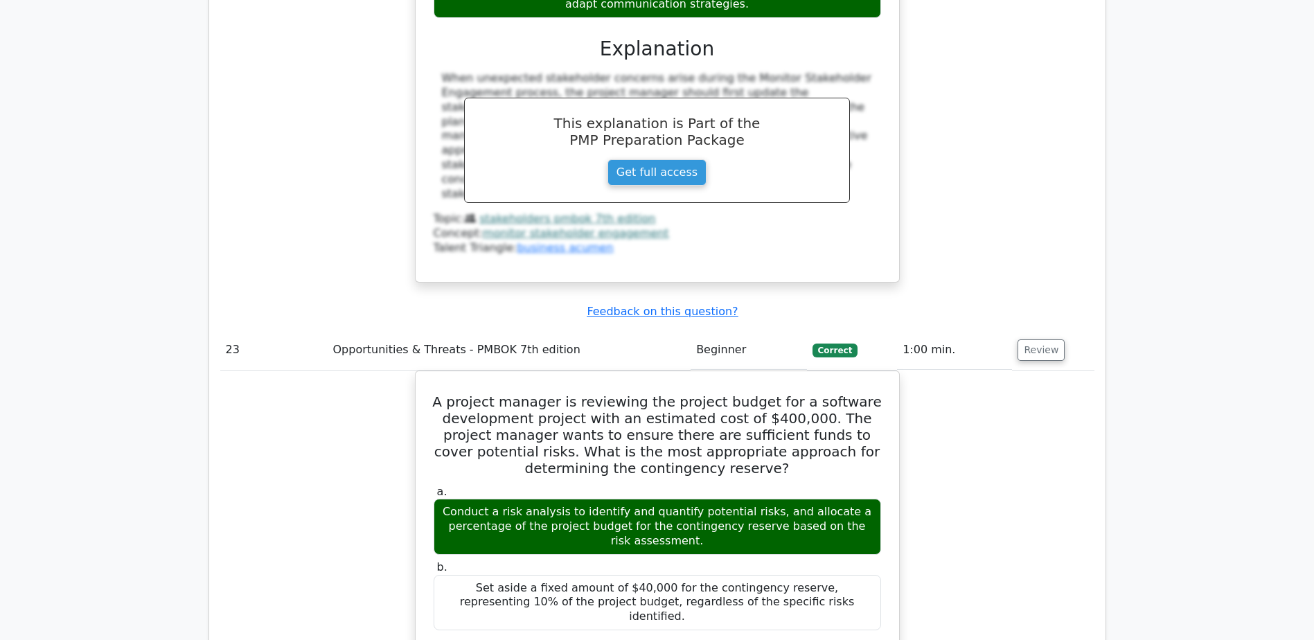
scroll to position [18423, 0]
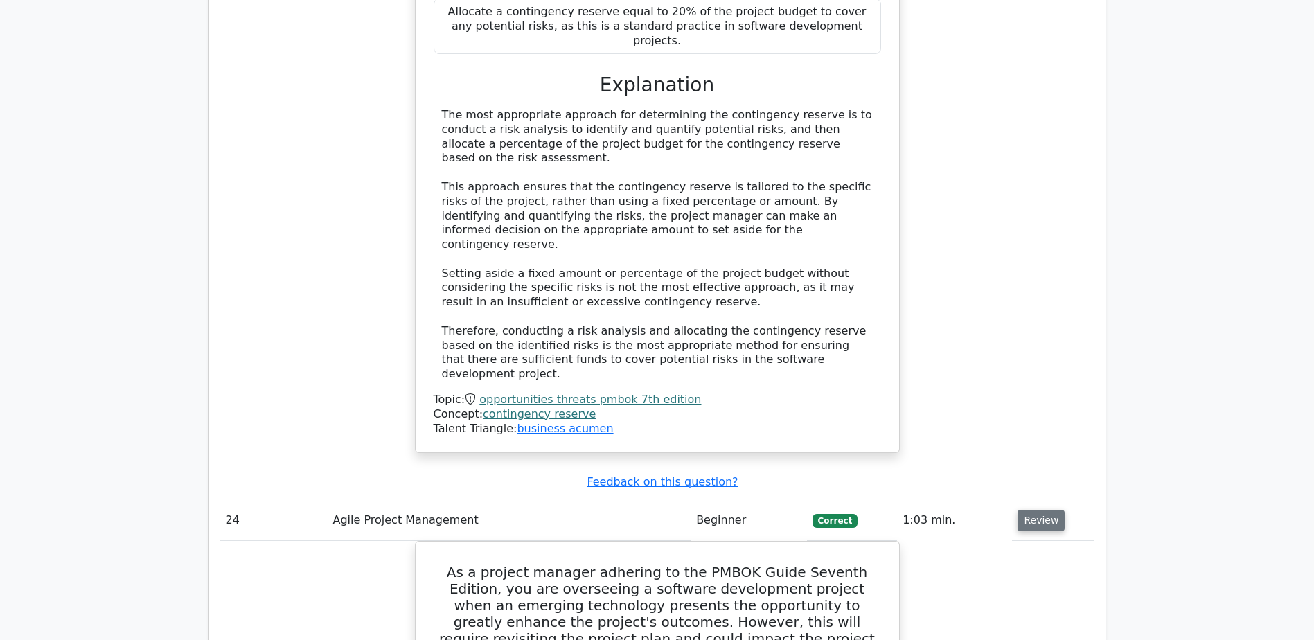
scroll to position [19115, 0]
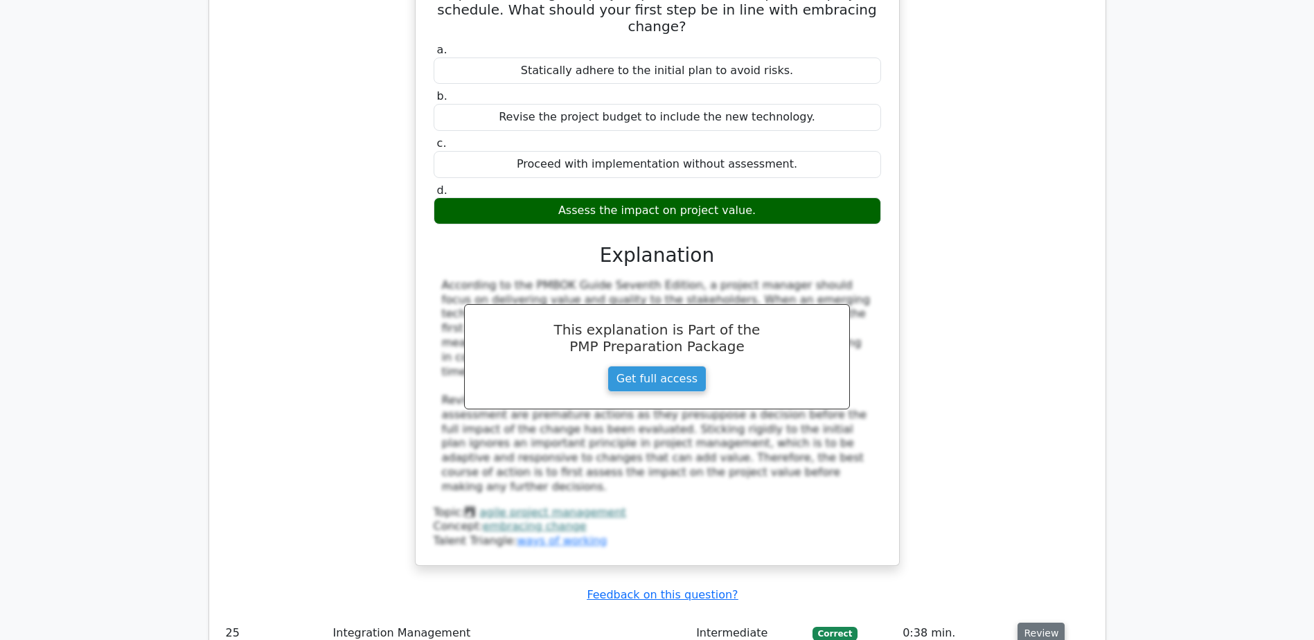
scroll to position [19808, 0]
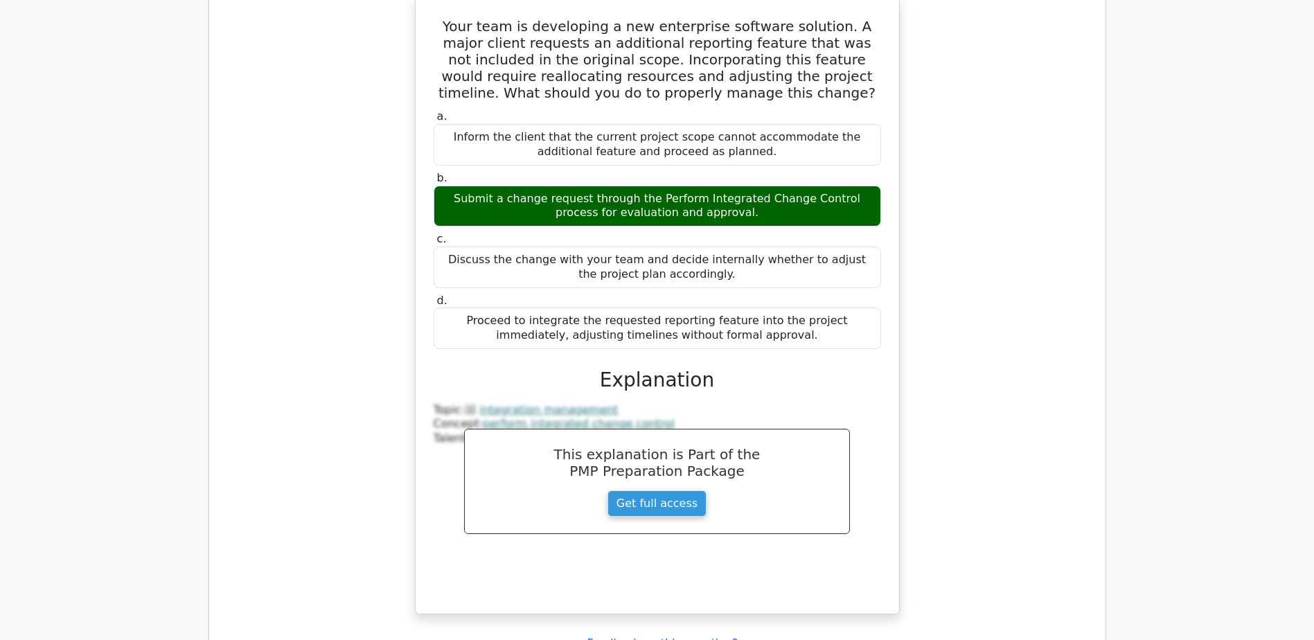
scroll to position [20500, 0]
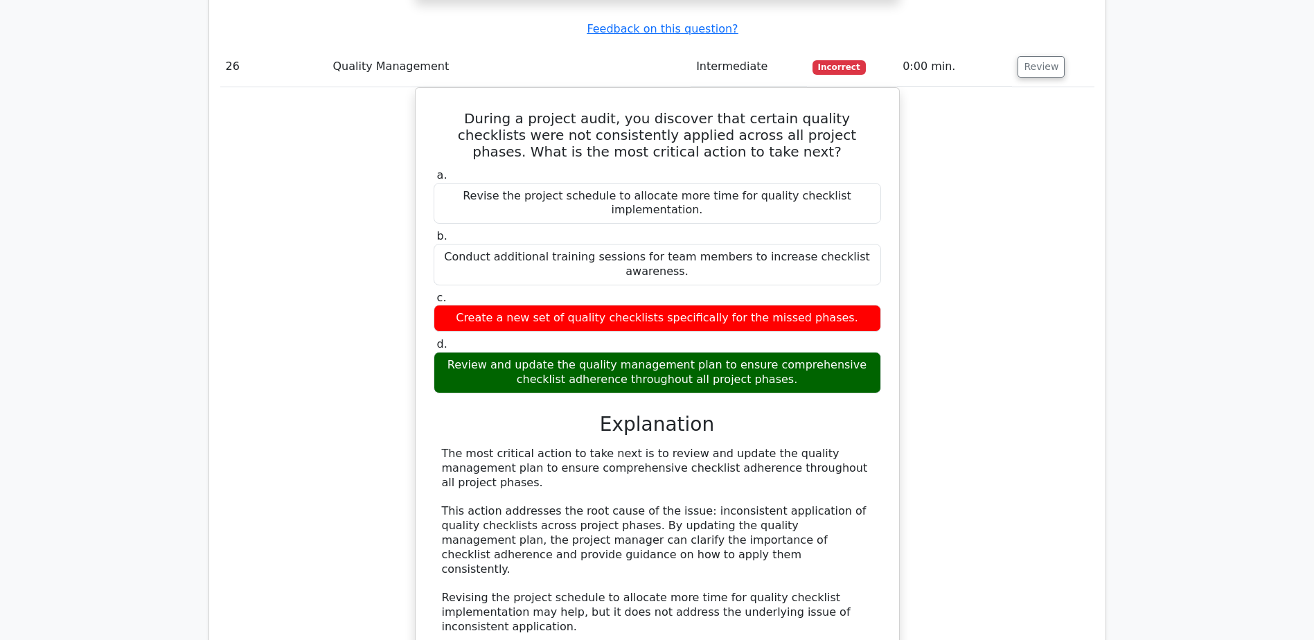
scroll to position [21054, 0]
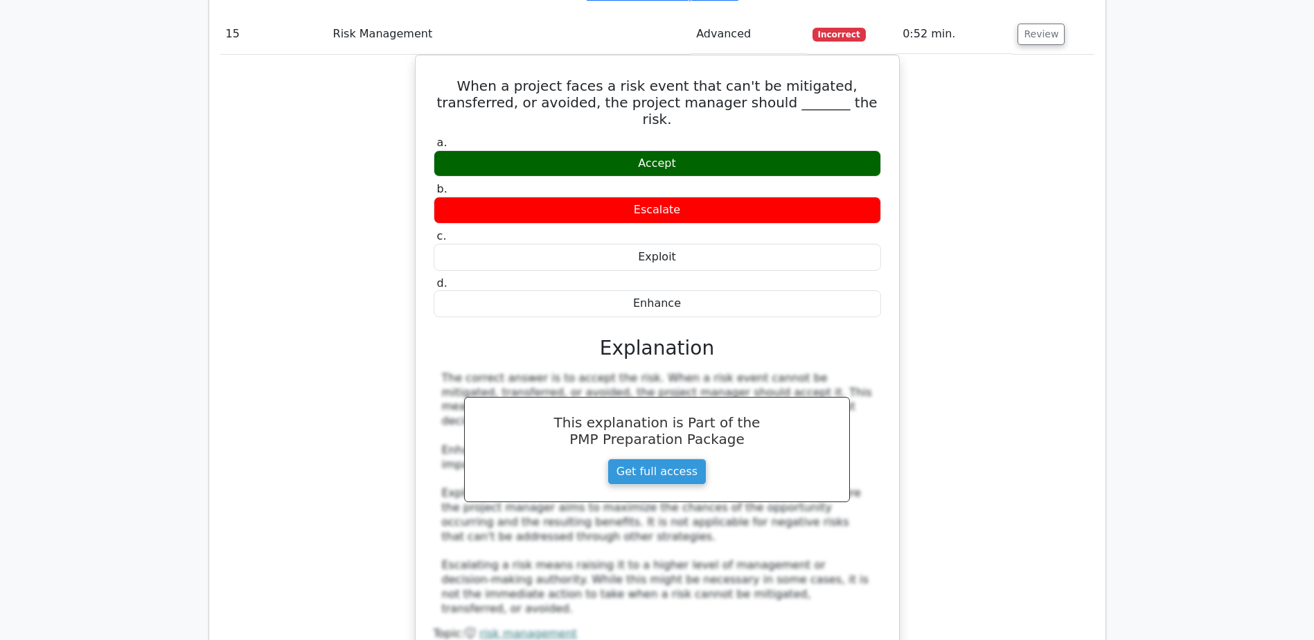
scroll to position [12200, 0]
